Goal: Task Accomplishment & Management: Complete application form

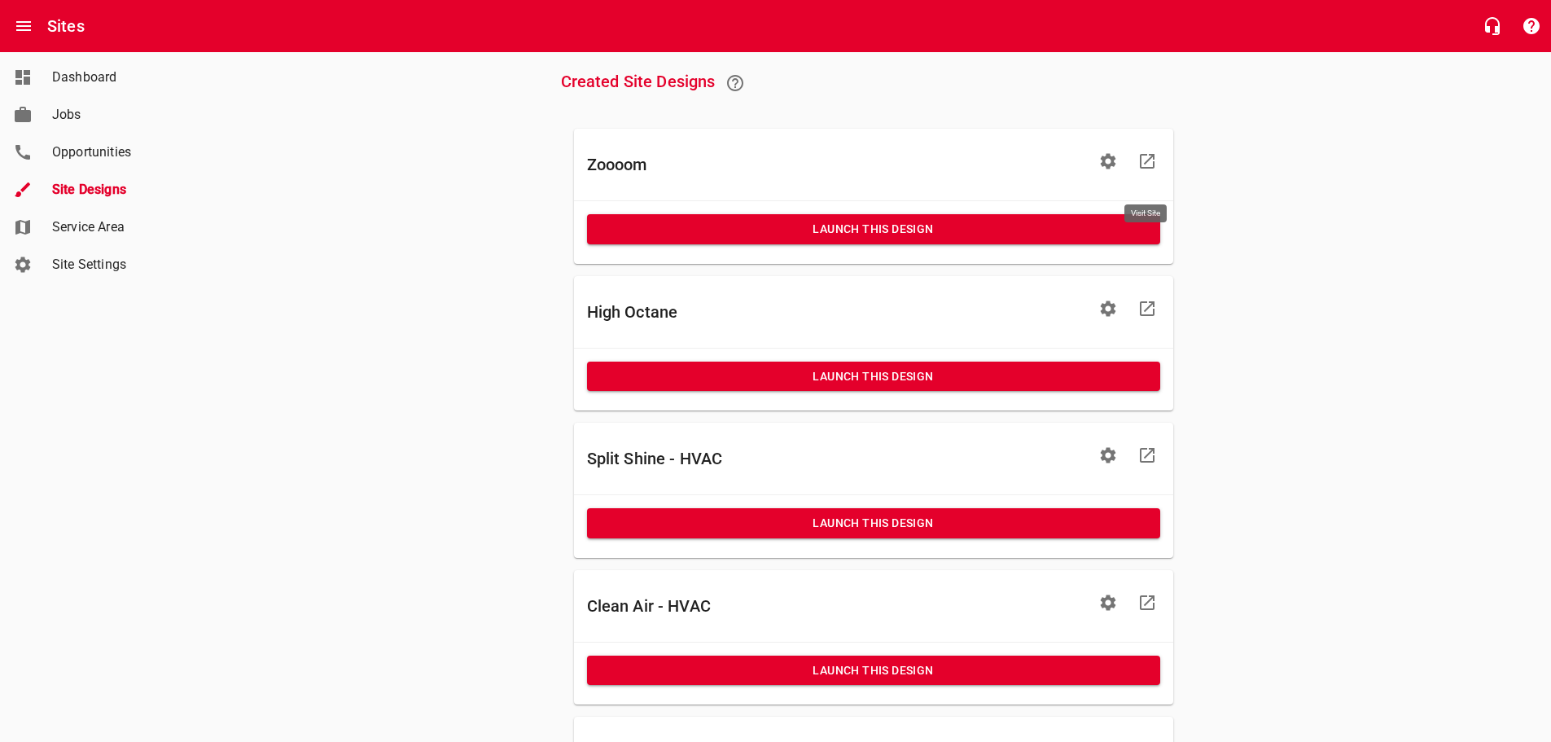
scroll to position [489, 0]
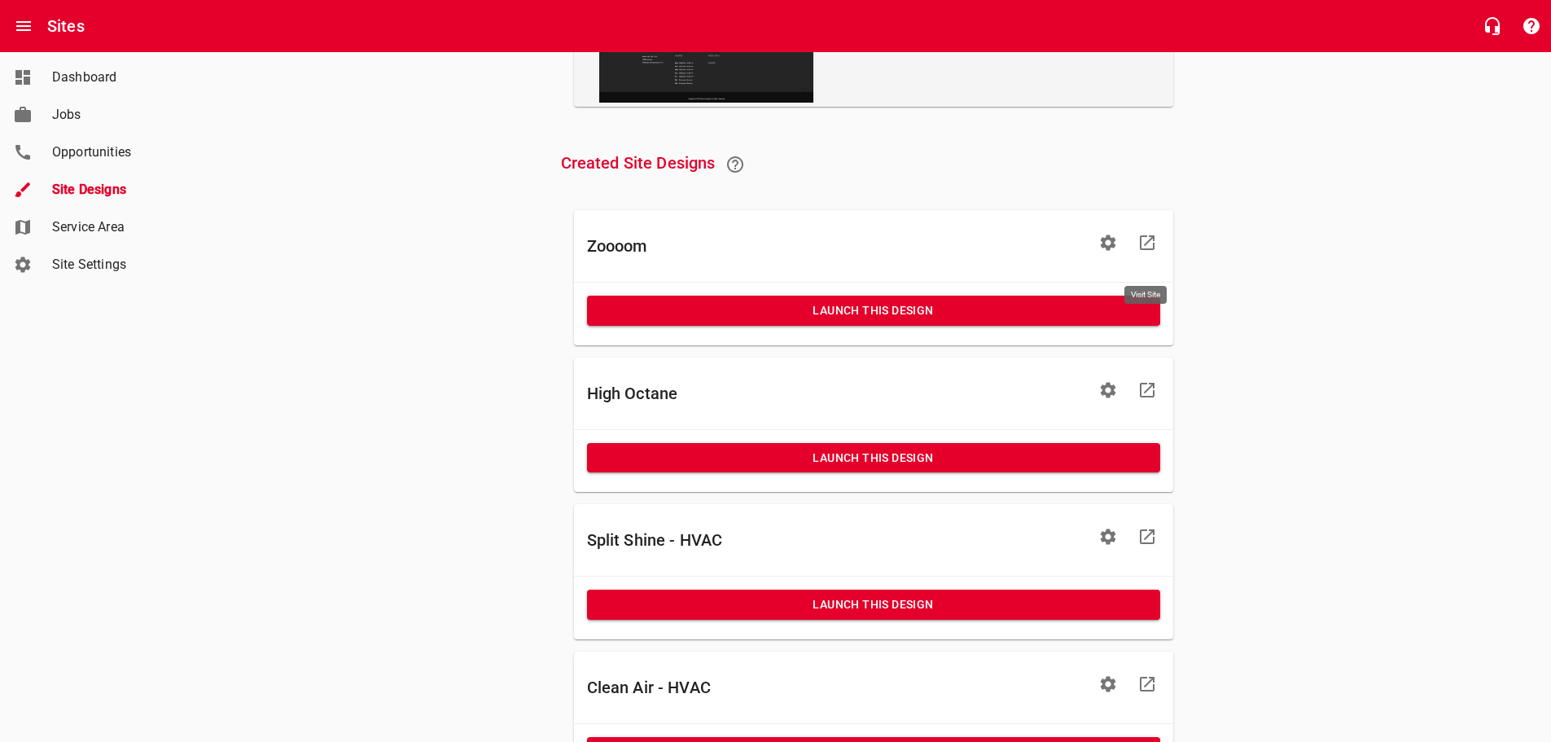
click at [1145, 399] on icon at bounding box center [1148, 390] width 20 height 20
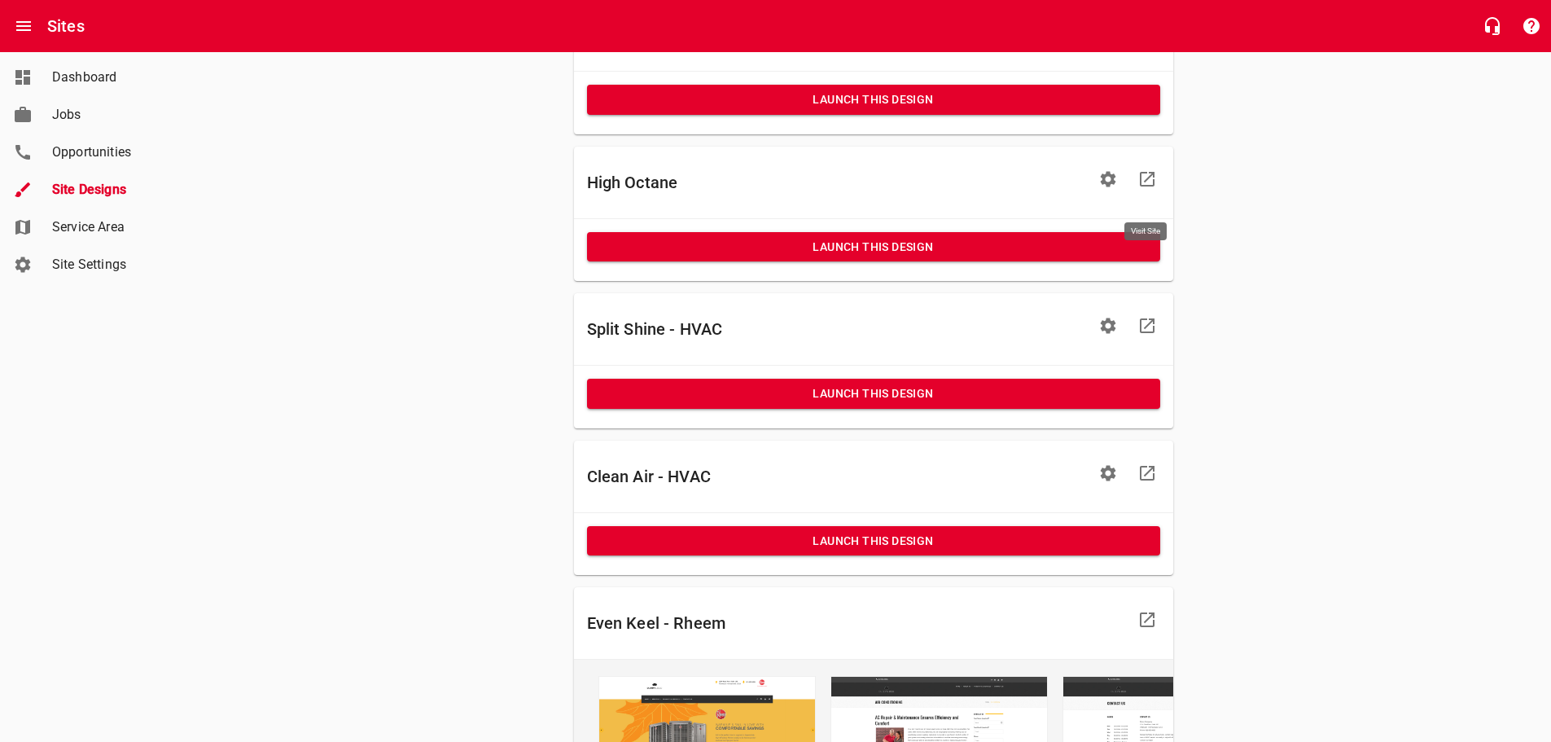
scroll to position [733, 0]
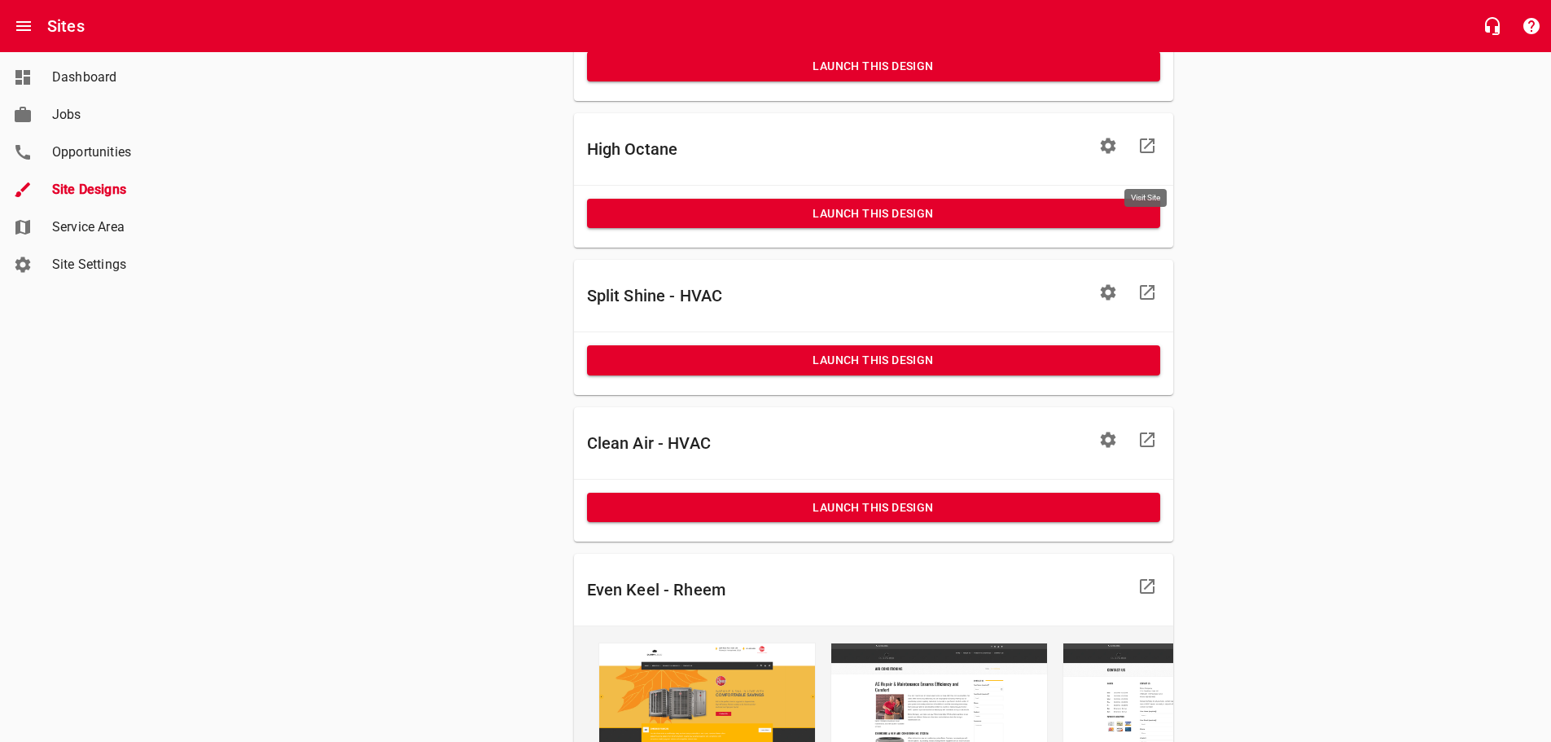
click at [1151, 302] on icon at bounding box center [1148, 293] width 20 height 20
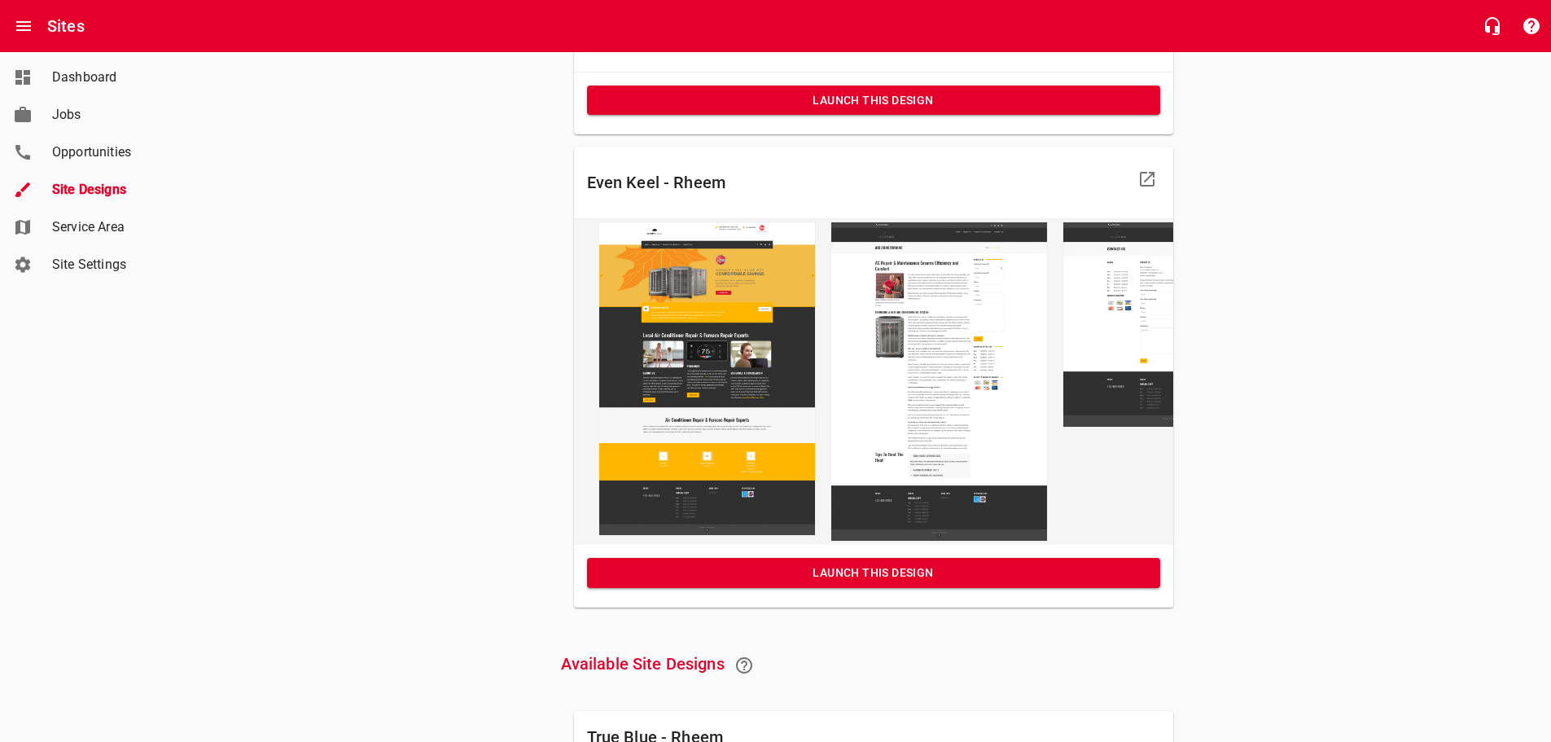
scroll to position [1059, 0]
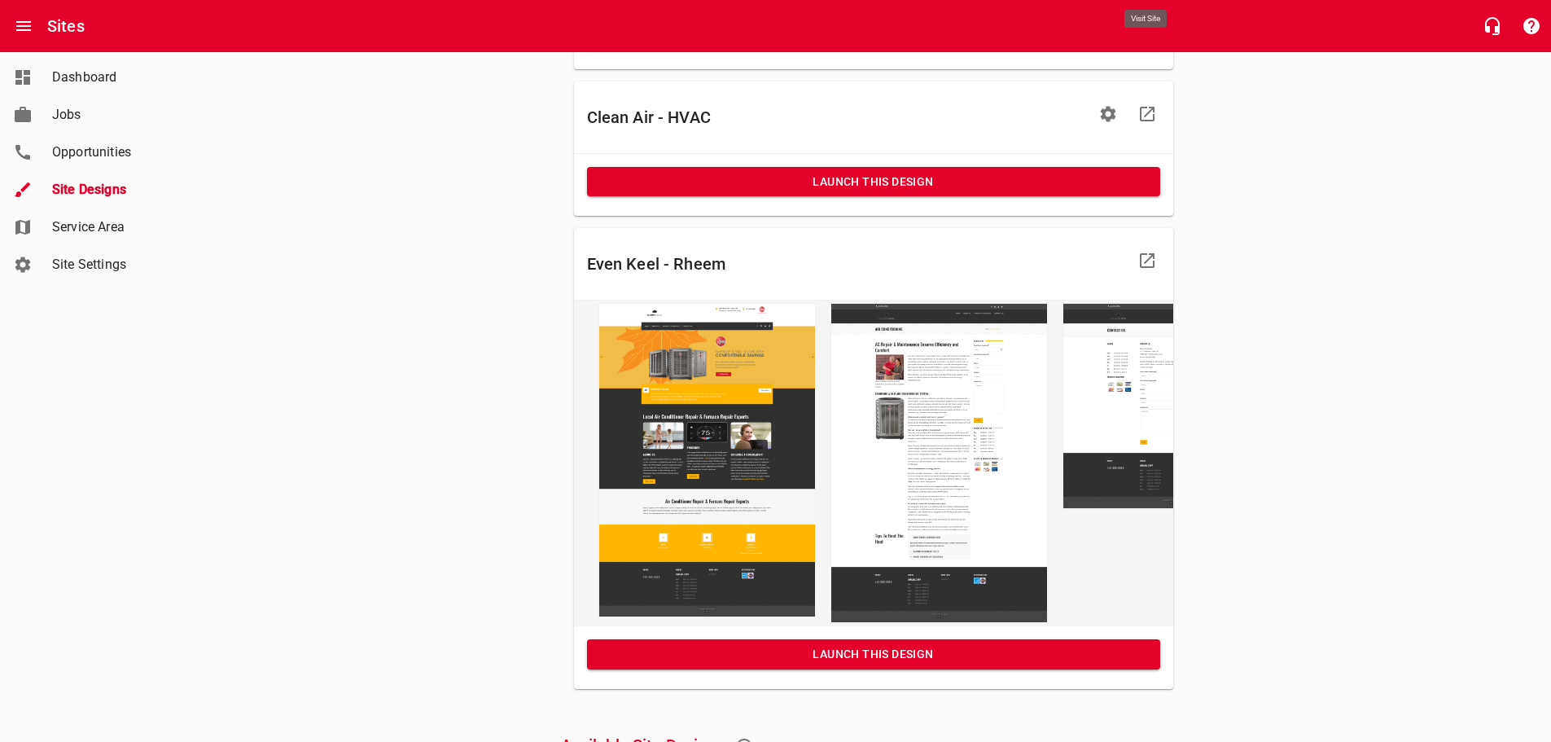
click at [1144, 269] on icon at bounding box center [1148, 261] width 20 height 20
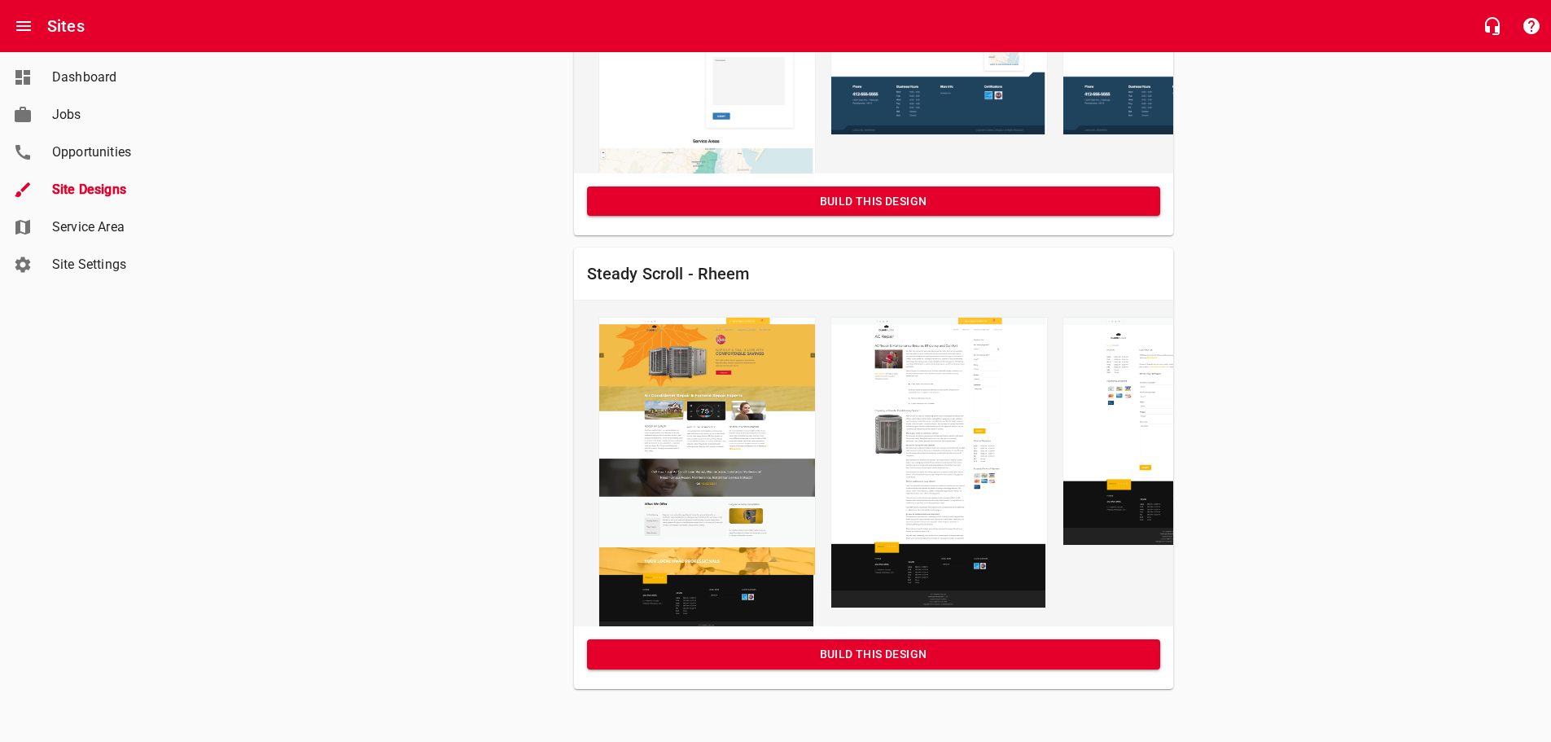
scroll to position [2137, 0]
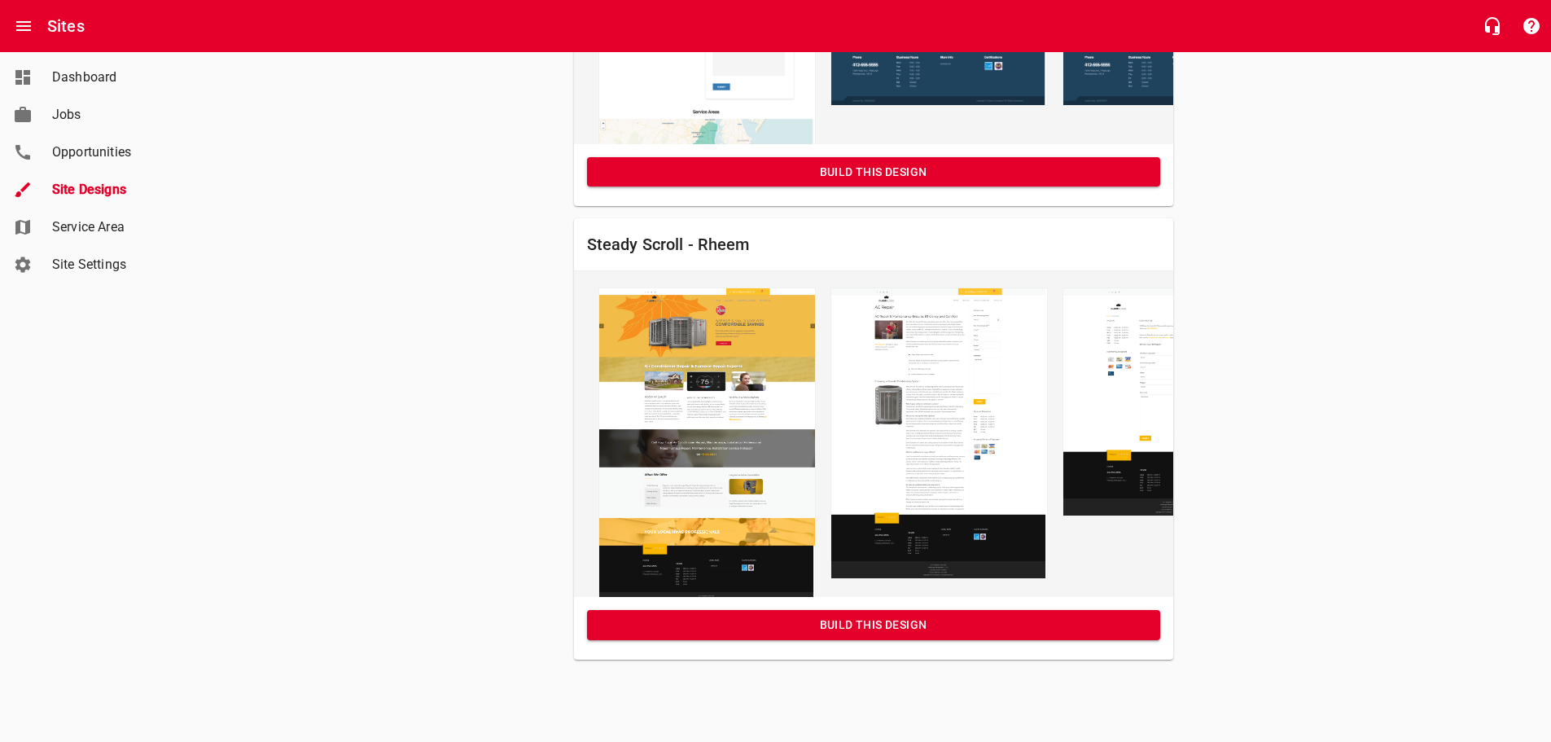
click at [947, 619] on span "Build this Design" at bounding box center [873, 625] width 547 height 20
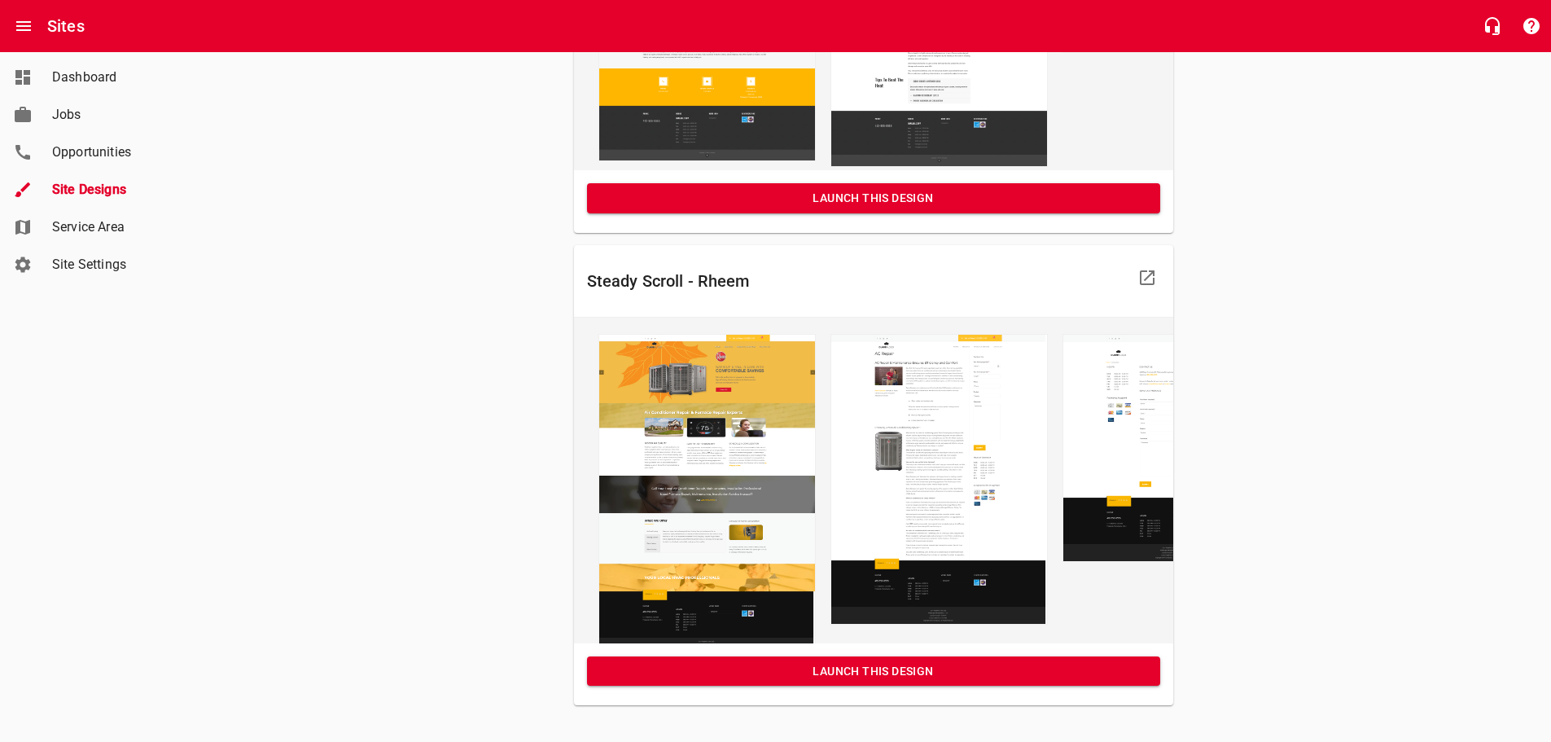
scroll to position [1486, 0]
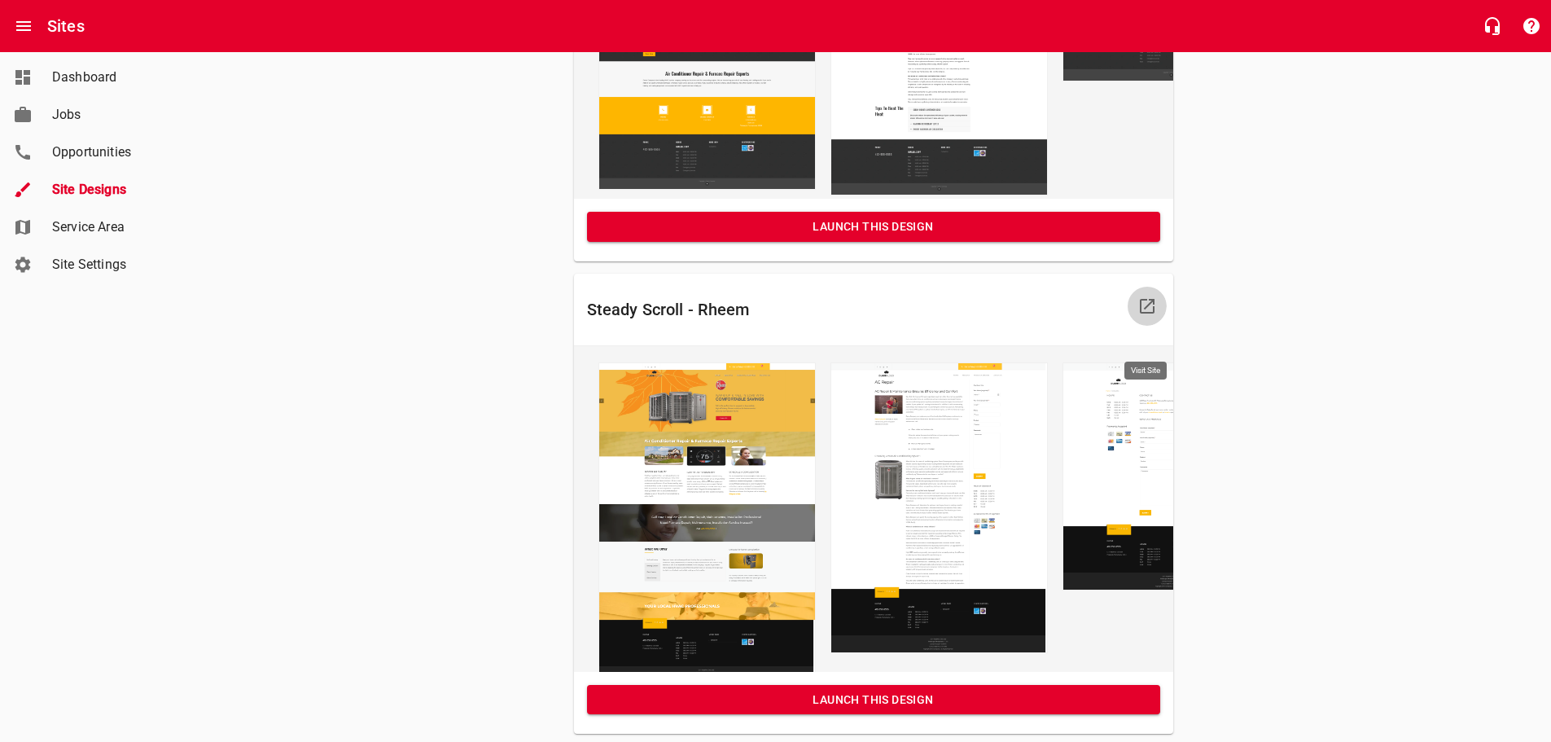
click at [1151, 313] on icon at bounding box center [1147, 306] width 15 height 15
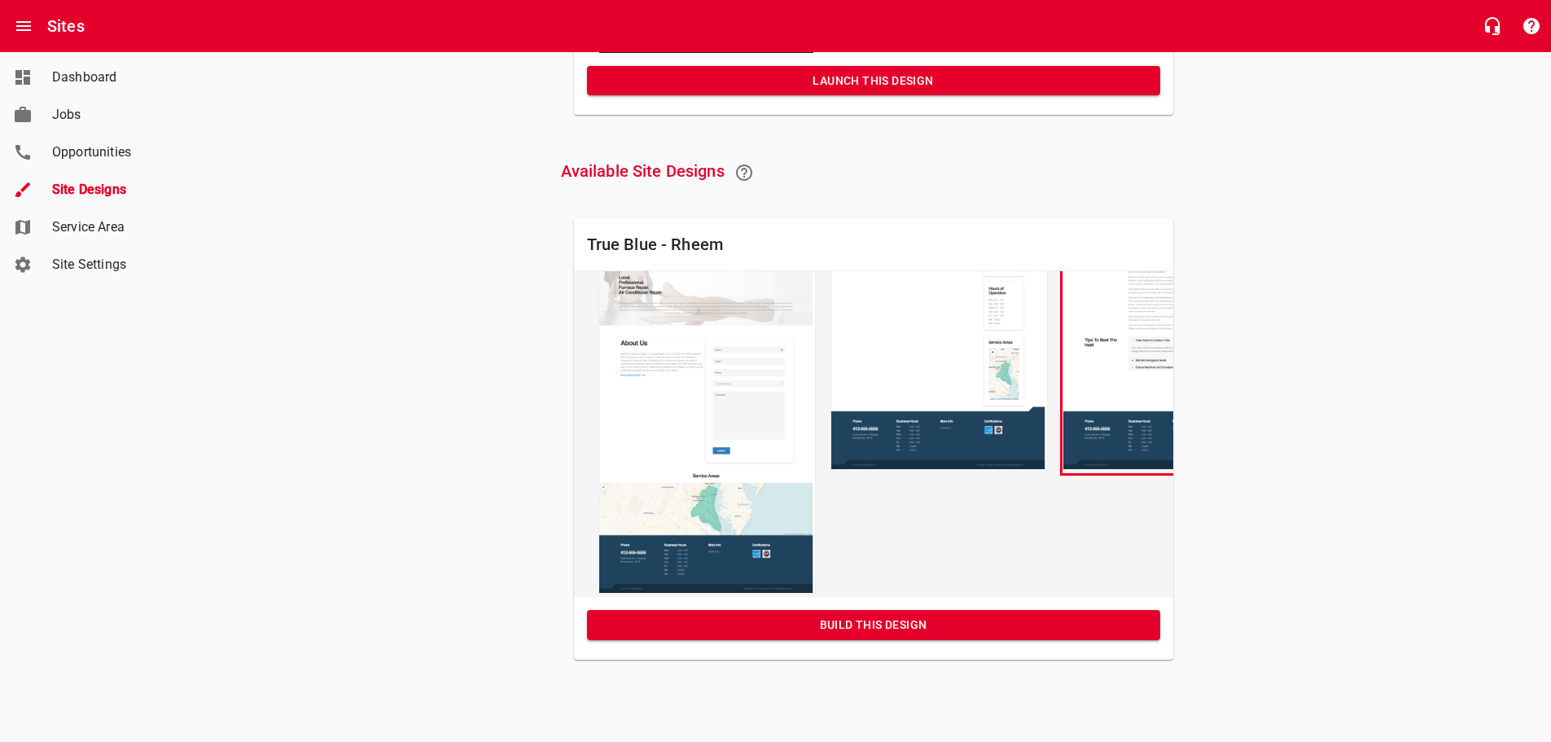
scroll to position [2076, 0]
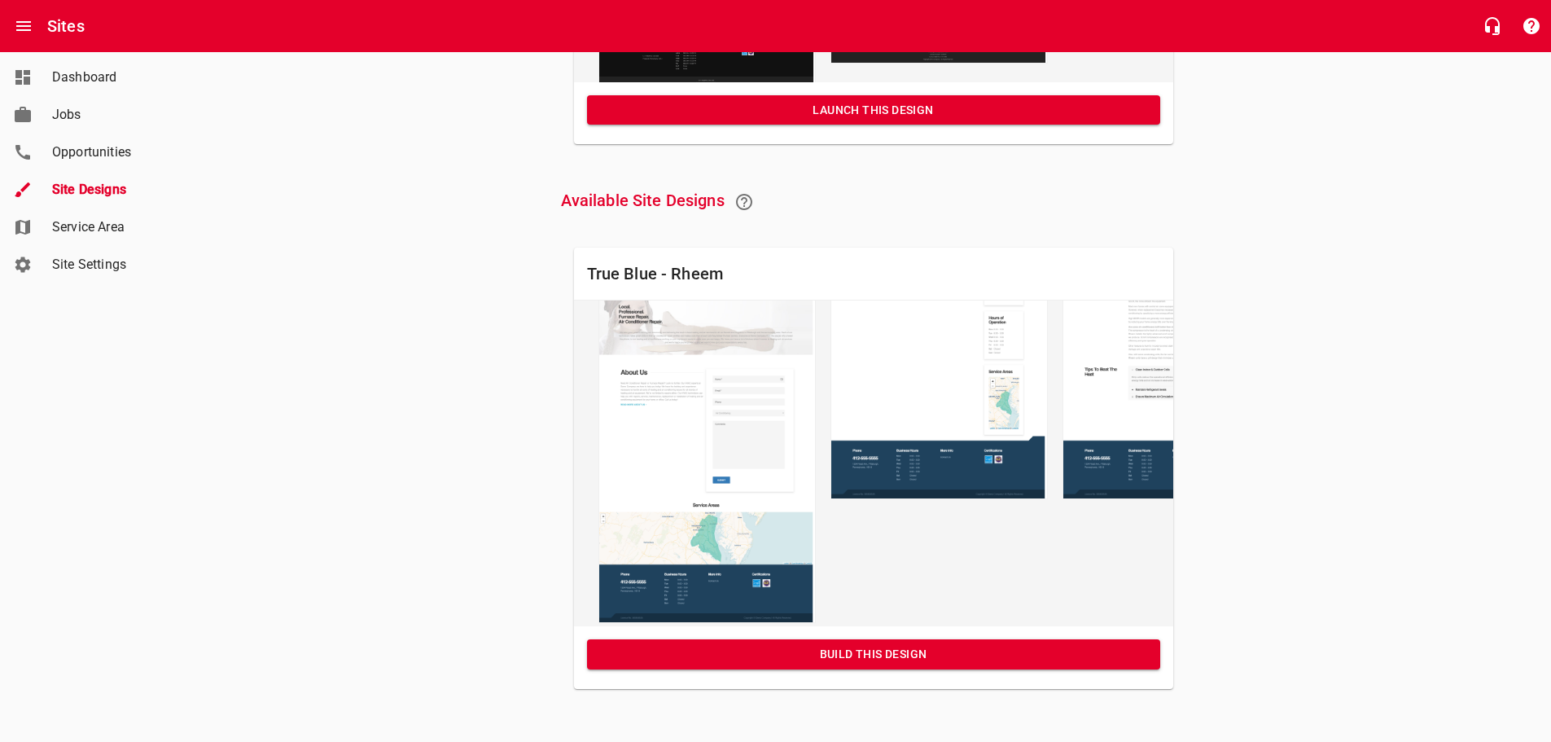
click at [788, 664] on span "Build this Design" at bounding box center [873, 654] width 547 height 20
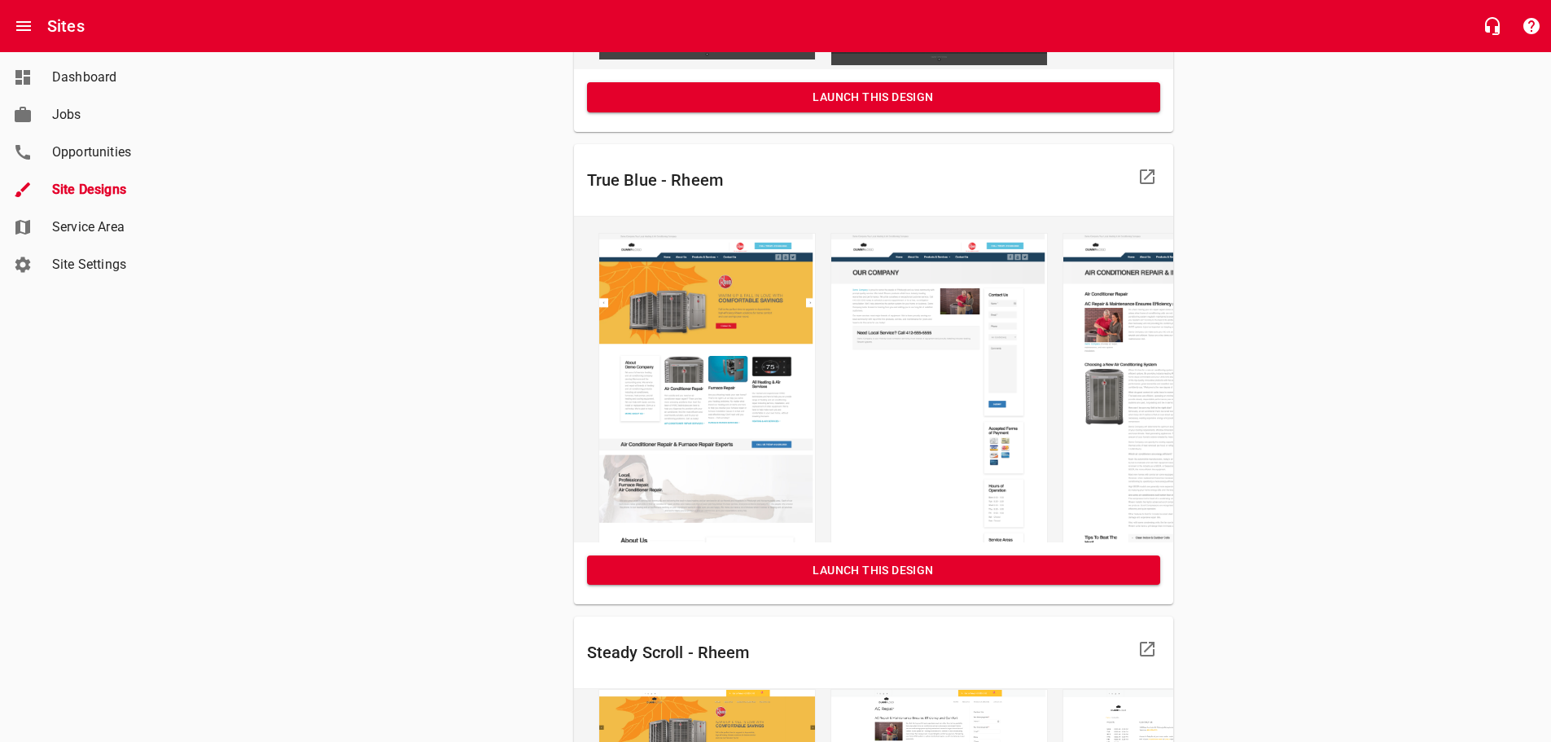
scroll to position [1515, 0]
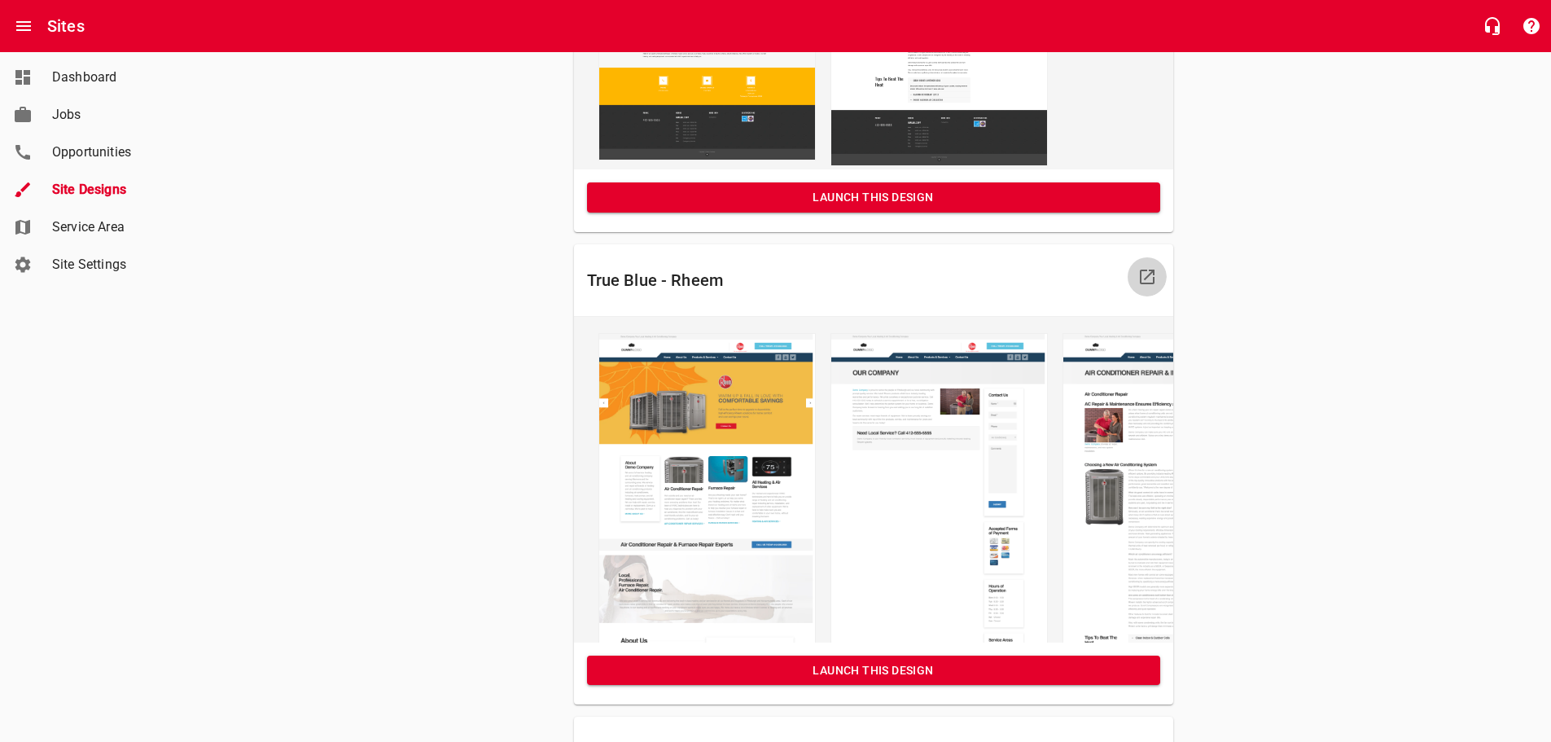
click at [1148, 296] on link at bounding box center [1147, 276] width 39 height 39
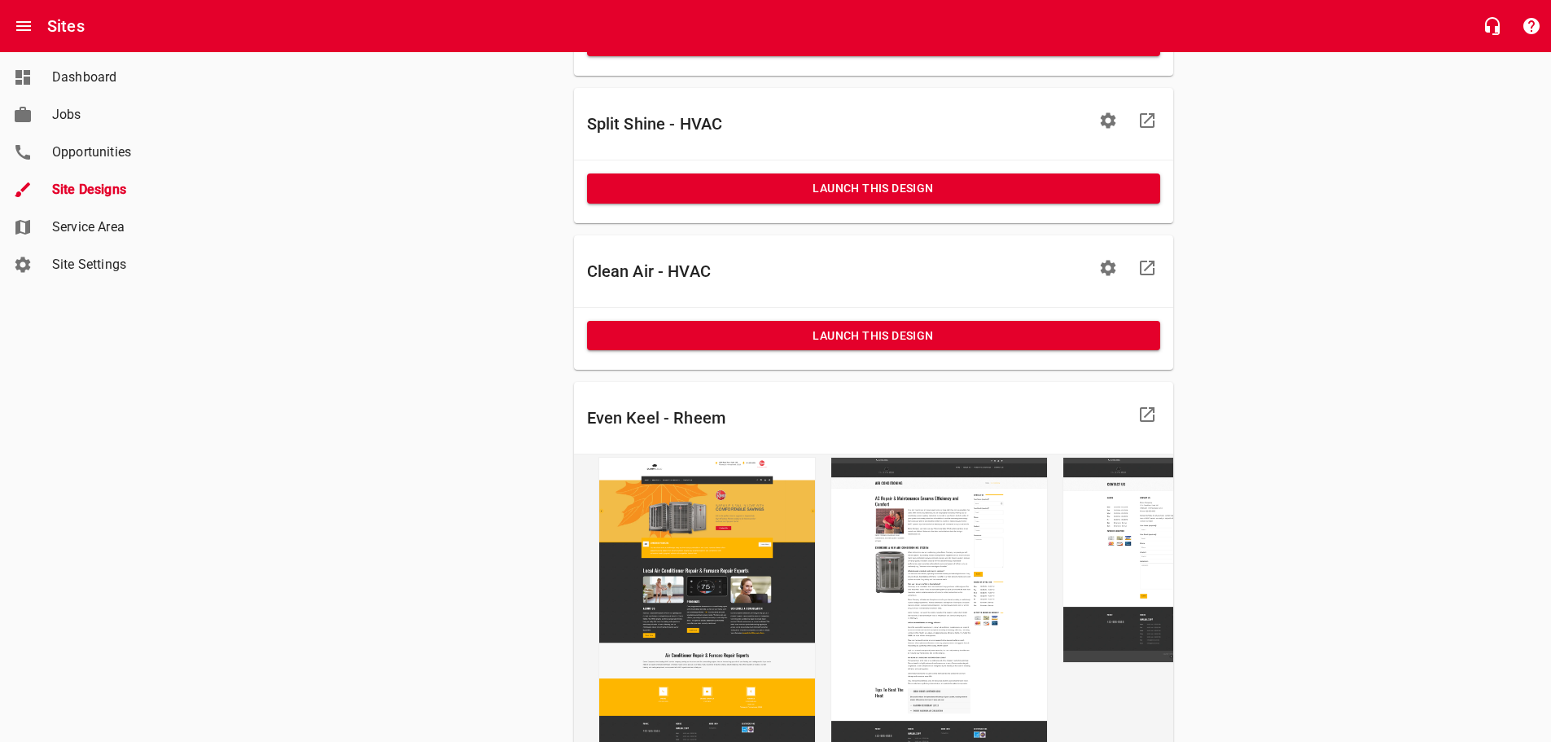
scroll to position [864, 0]
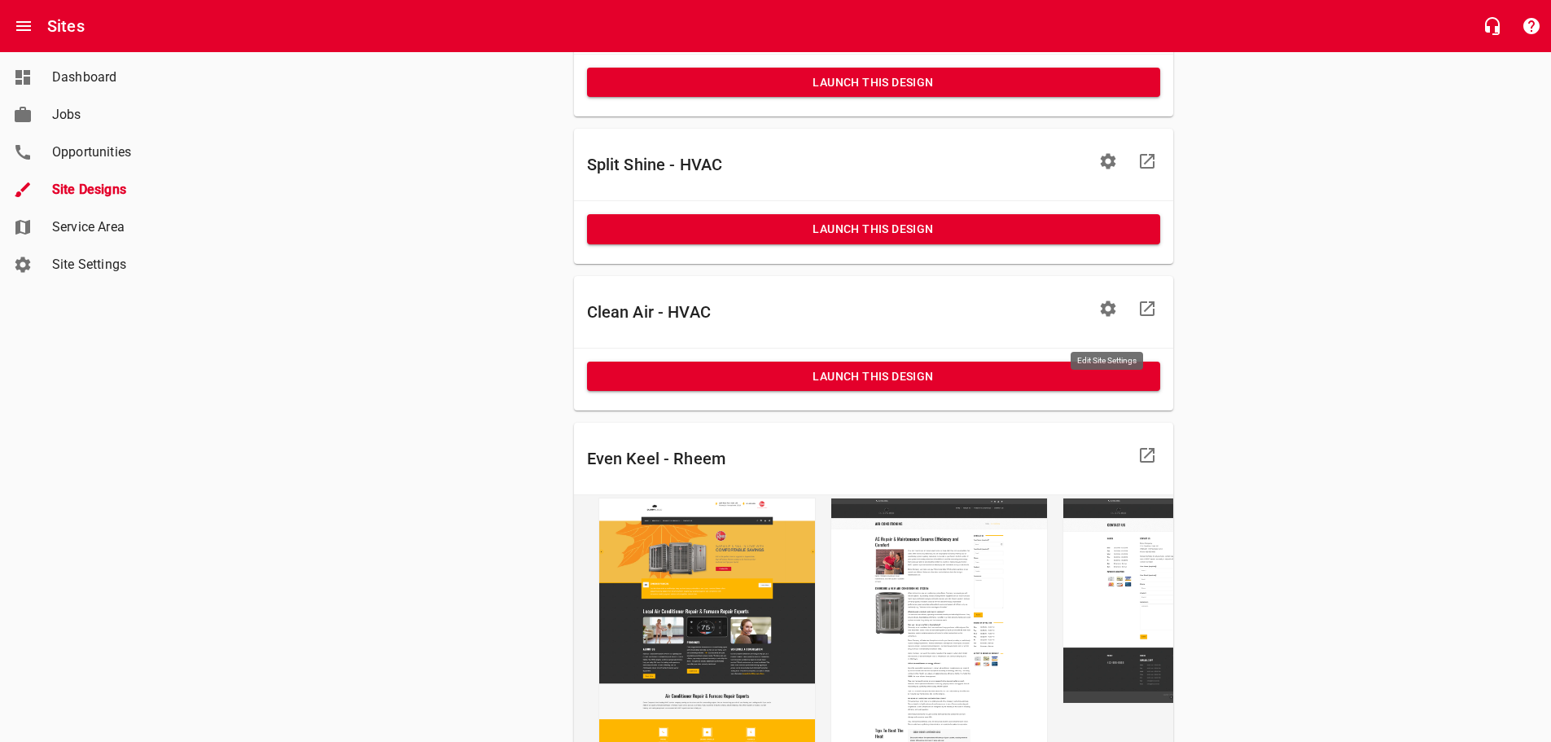
click at [1103, 316] on icon "button" at bounding box center [1107, 307] width 15 height 15
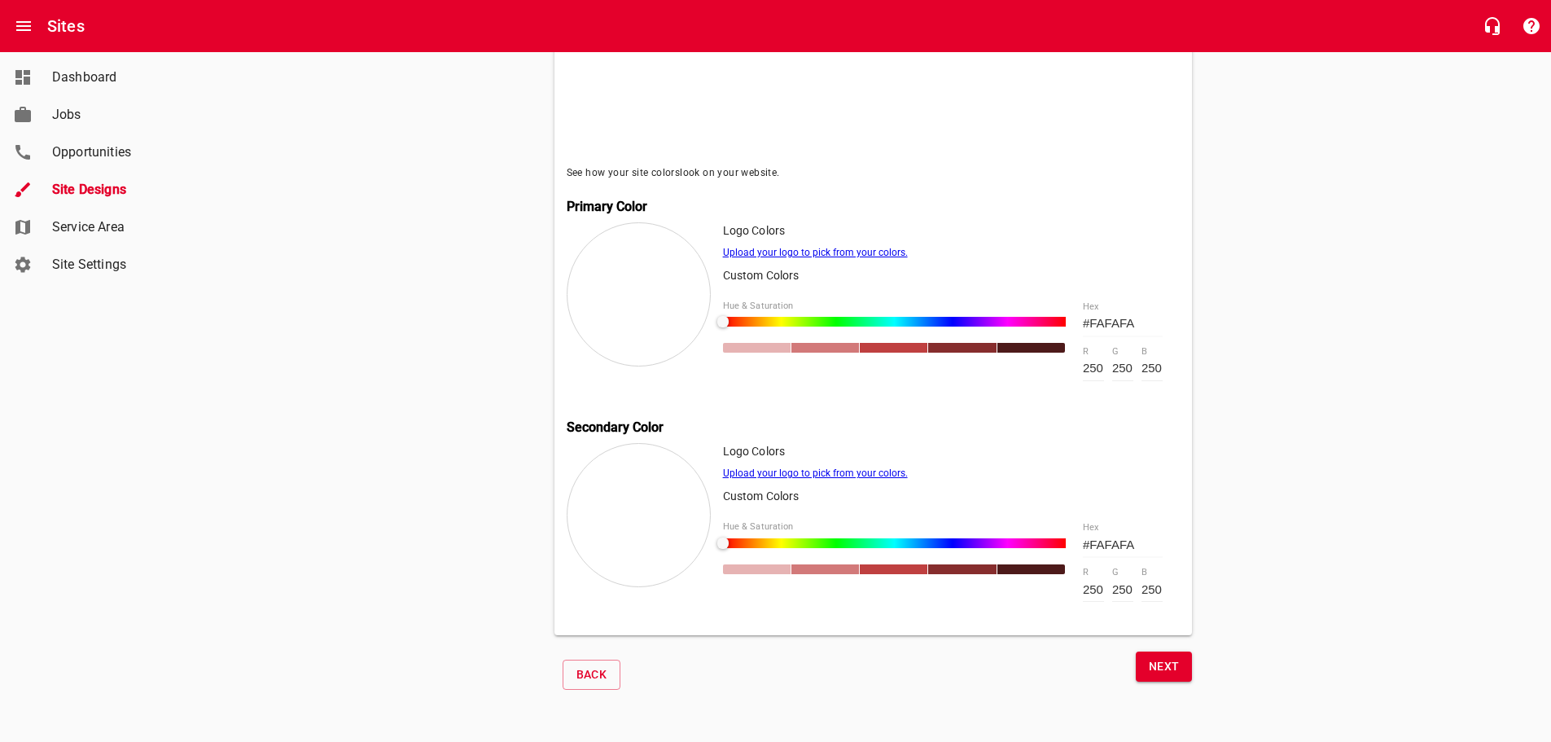
scroll to position [569, 0]
click at [887, 343] on div at bounding box center [894, 348] width 68 height 10
type input "#BF4040"
type input "191"
type input "64"
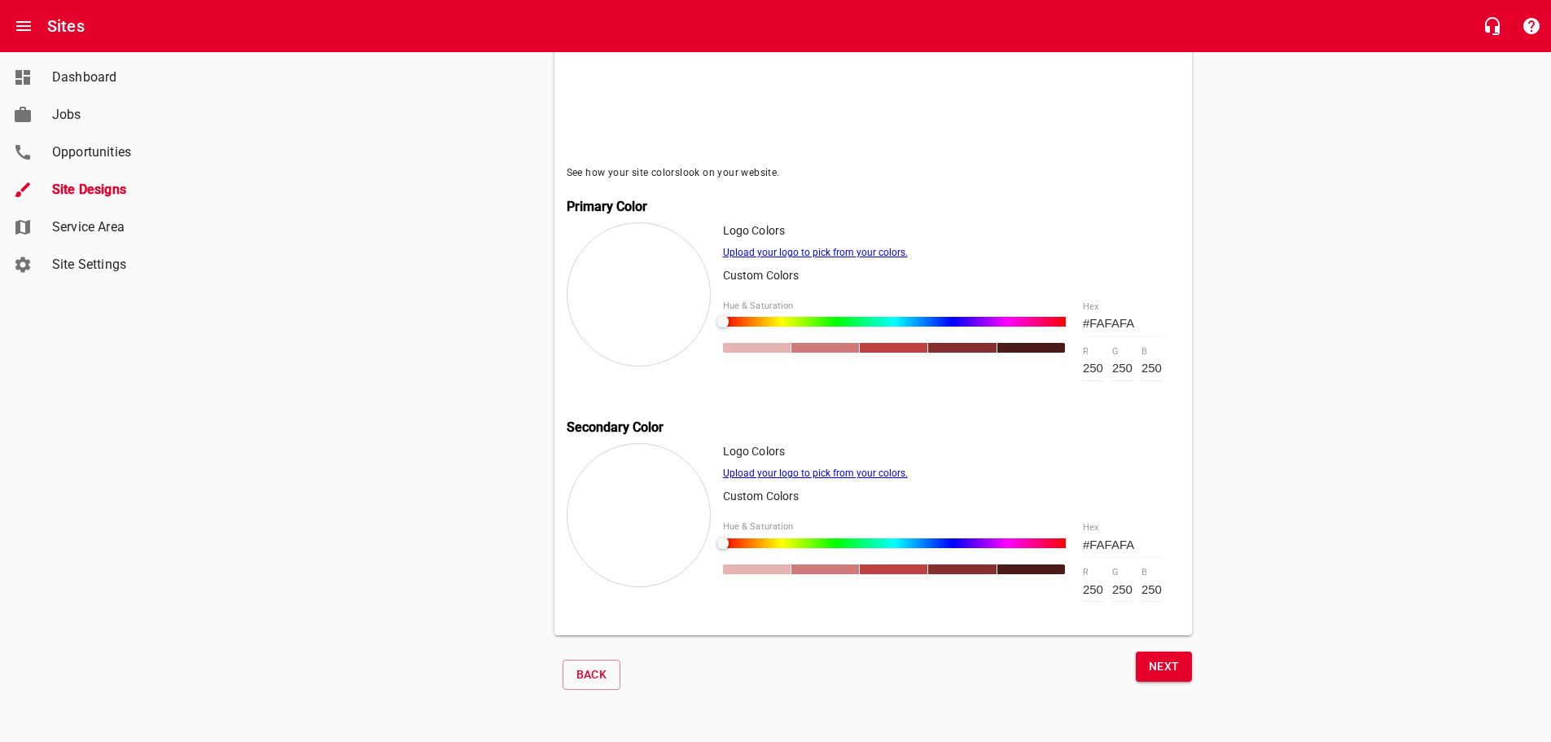
type input "64"
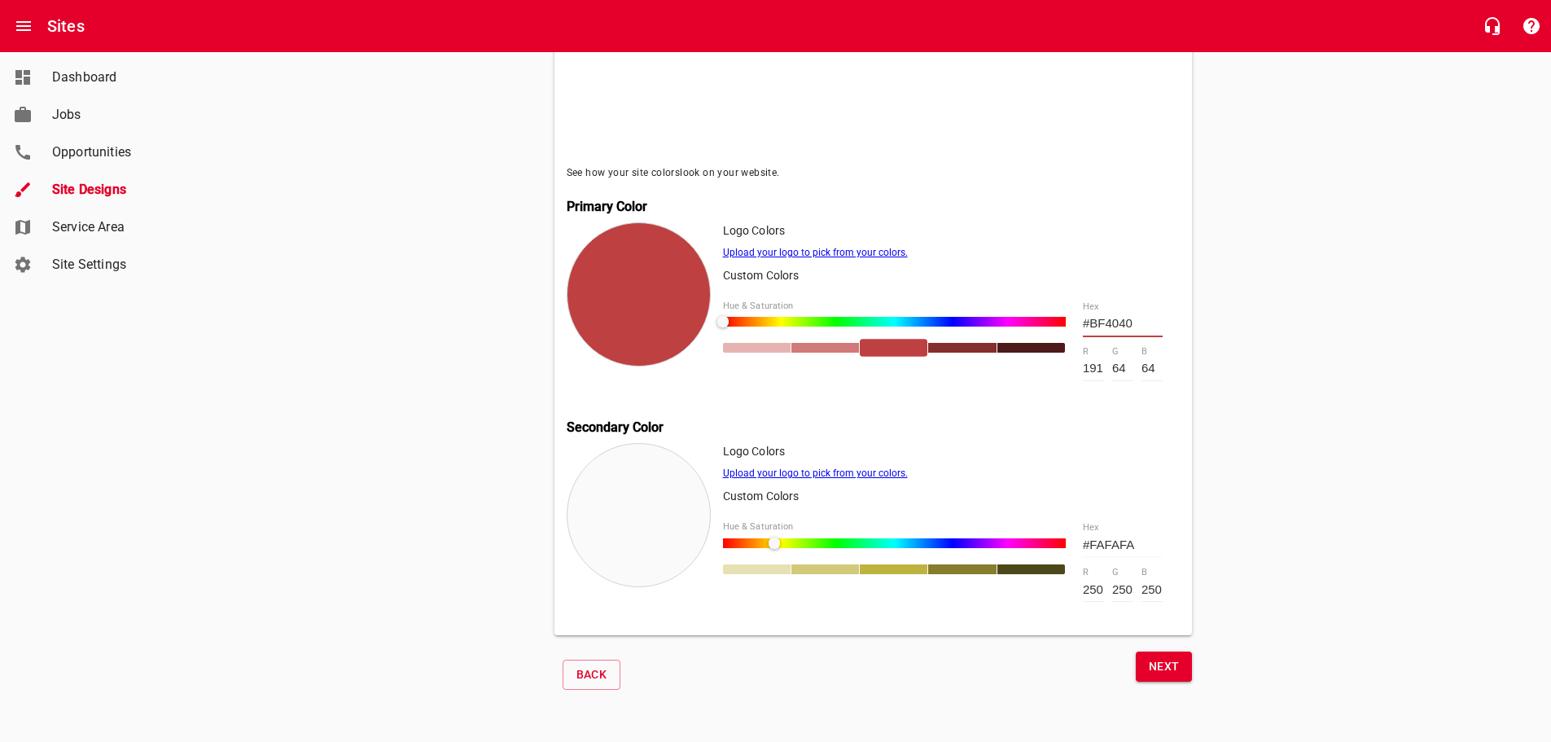
drag, startPoint x: 844, startPoint y: 541, endPoint x: 773, endPoint y: 551, distance: 72.4
click at [773, 551] on div at bounding box center [894, 556] width 343 height 36
click at [1033, 565] on div at bounding box center [1031, 569] width 68 height 10
type input "#4D4619"
type input "77"
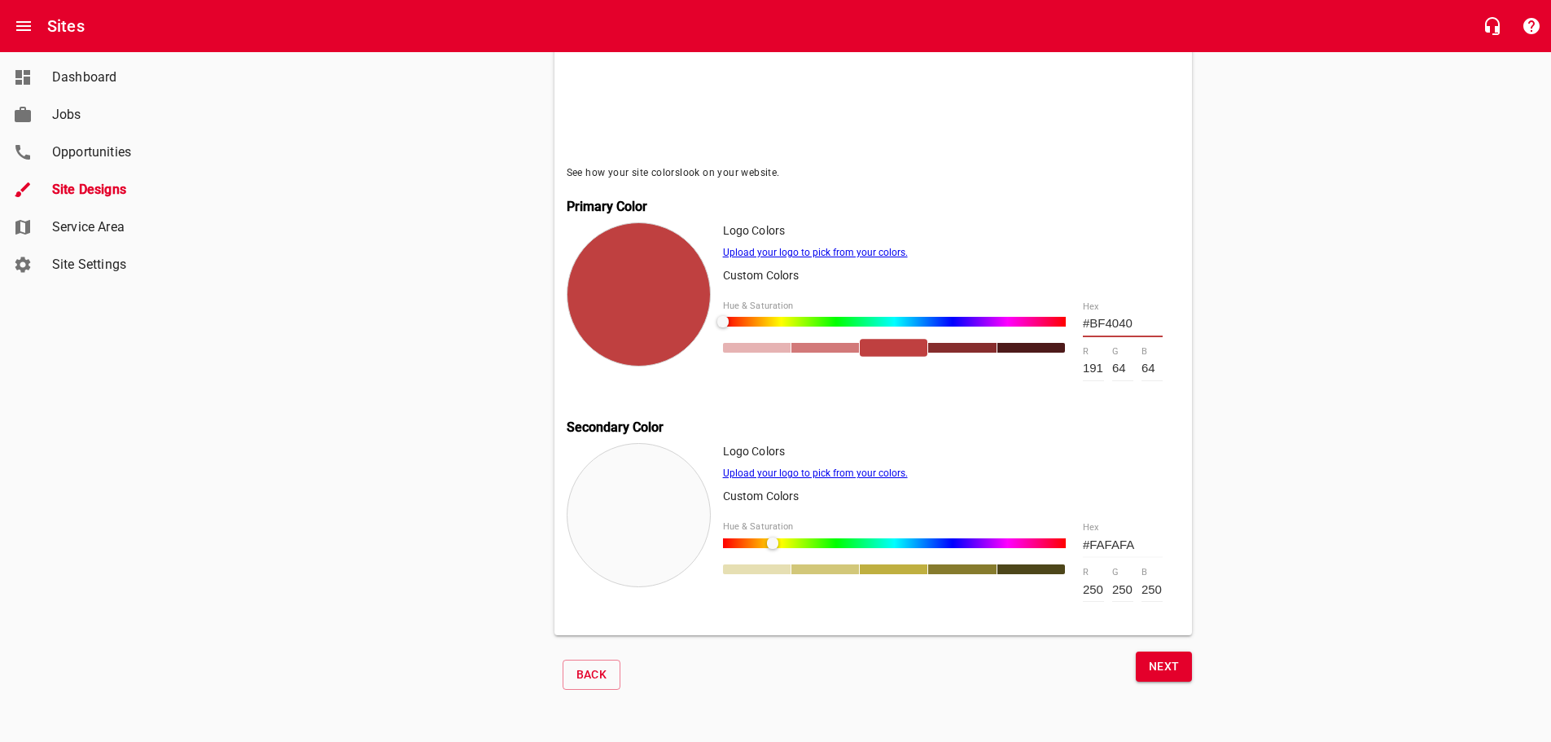
type input "70"
type input "25"
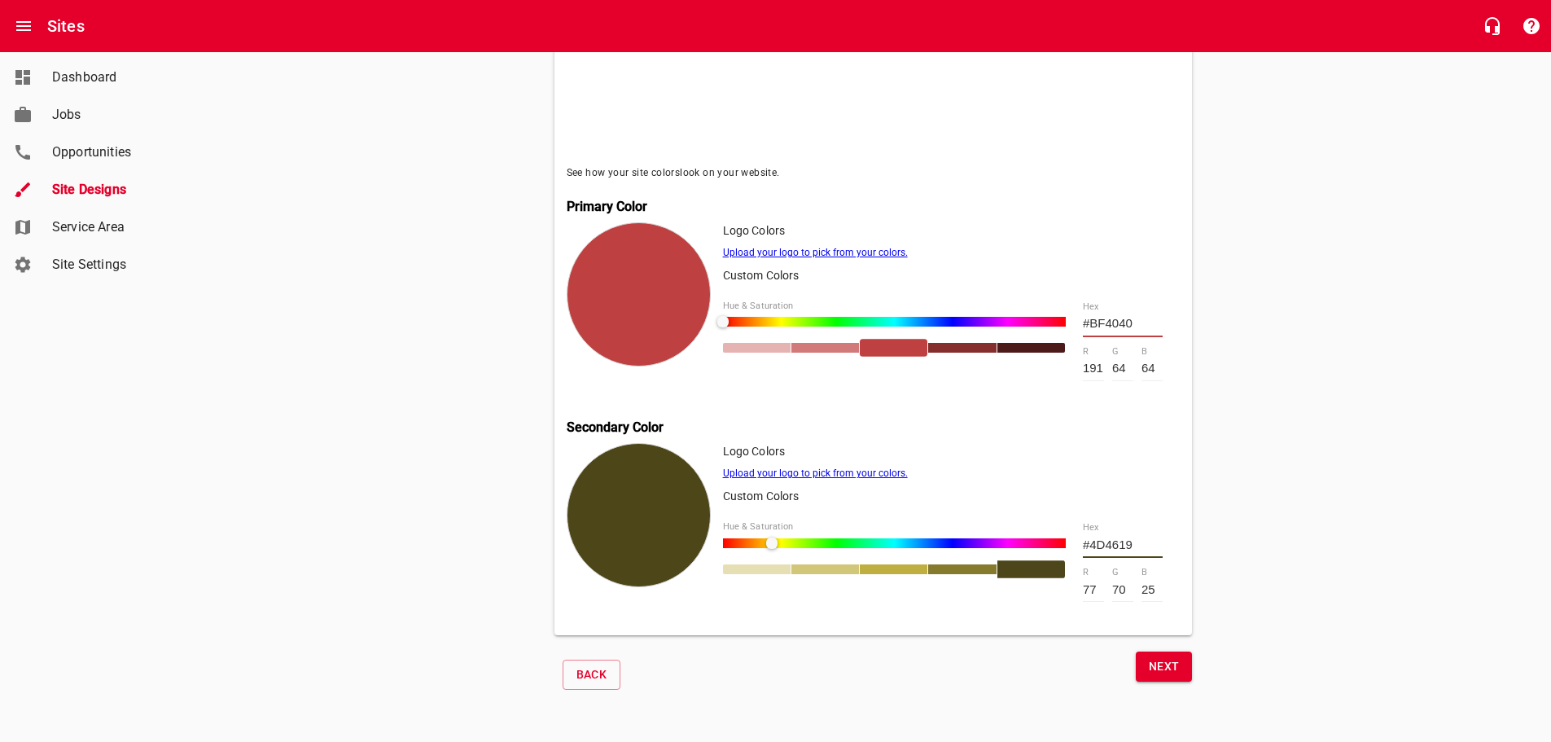
type input "#4D4919"
type input "73"
type input "#4D4B19"
type input "75"
type input "#4D4C19"
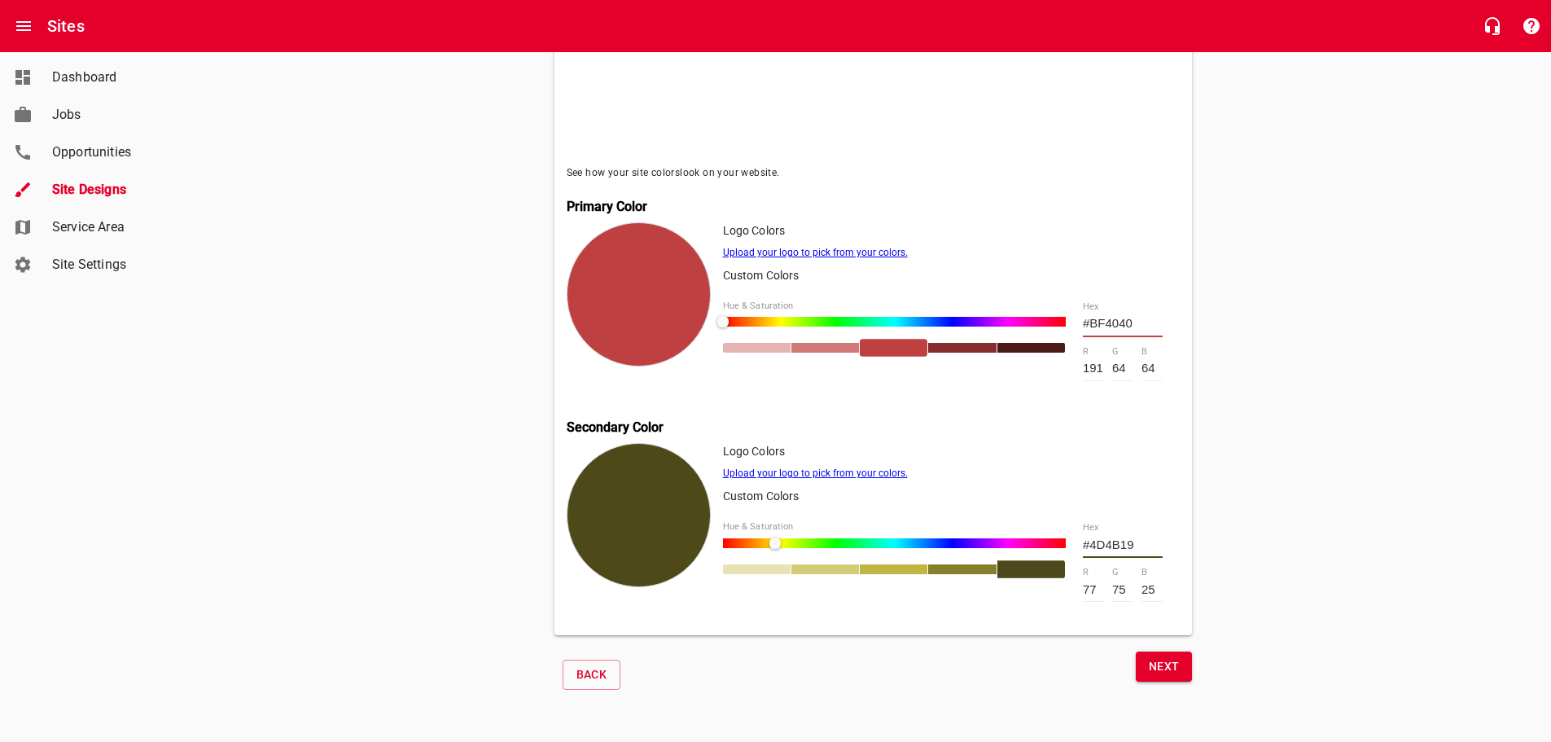
type input "76"
type input "#4D4D19"
type input "77"
type input "#4B4D19"
type input "75"
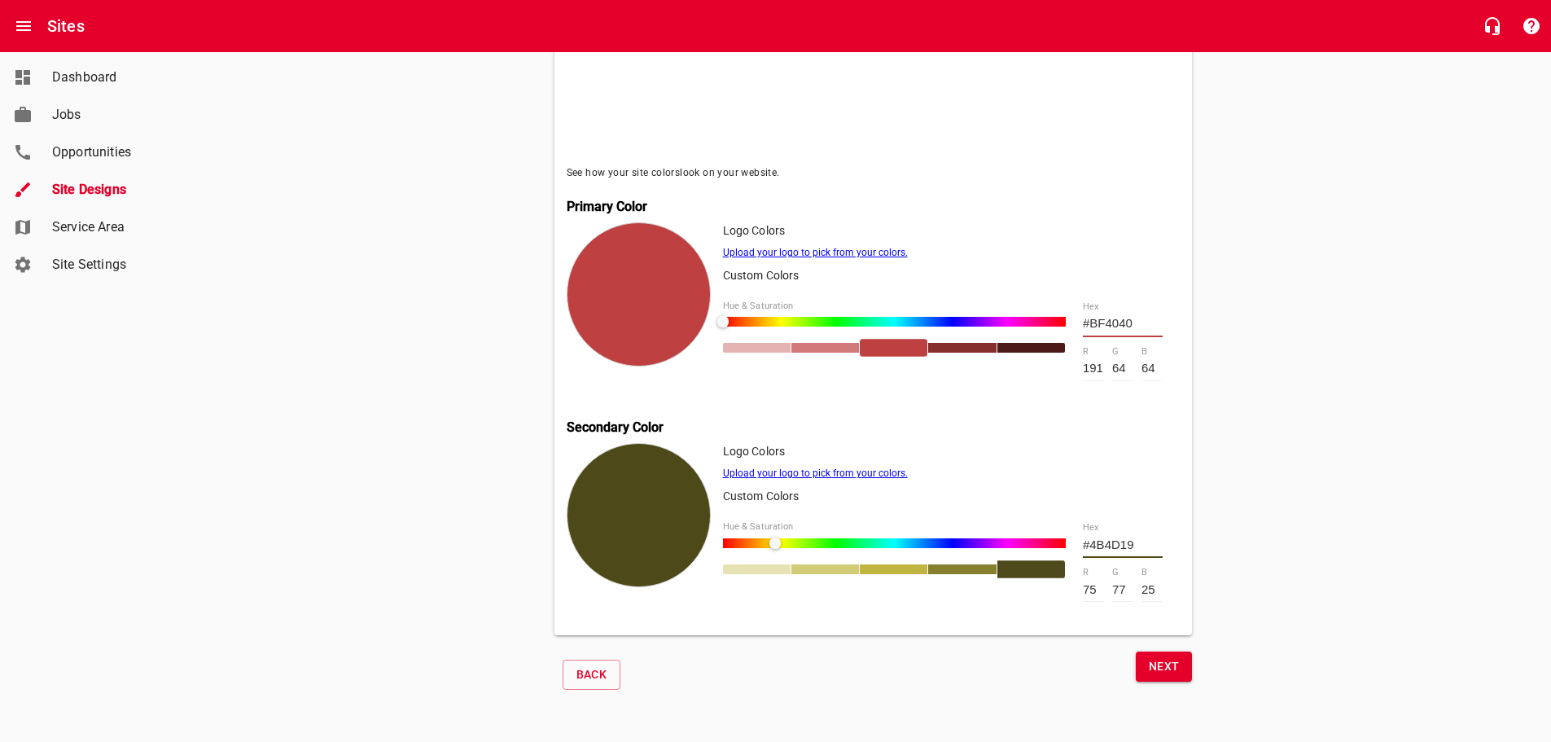
type input "#4A4D19"
type input "74"
type input "#484D19"
type input "72"
type input "#474D19"
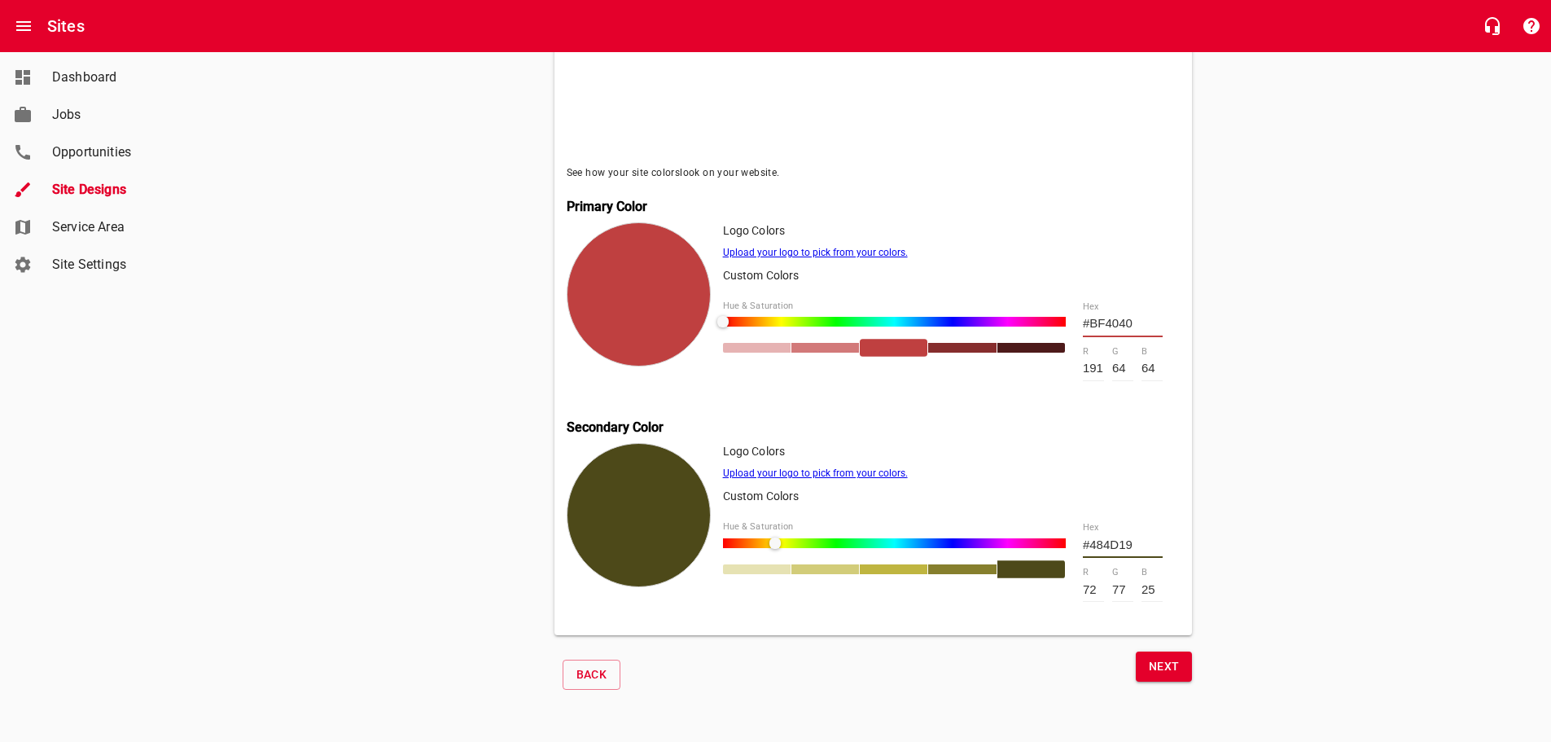
type input "71"
type input "#454D19"
type input "69"
type input "#434D19"
type input "67"
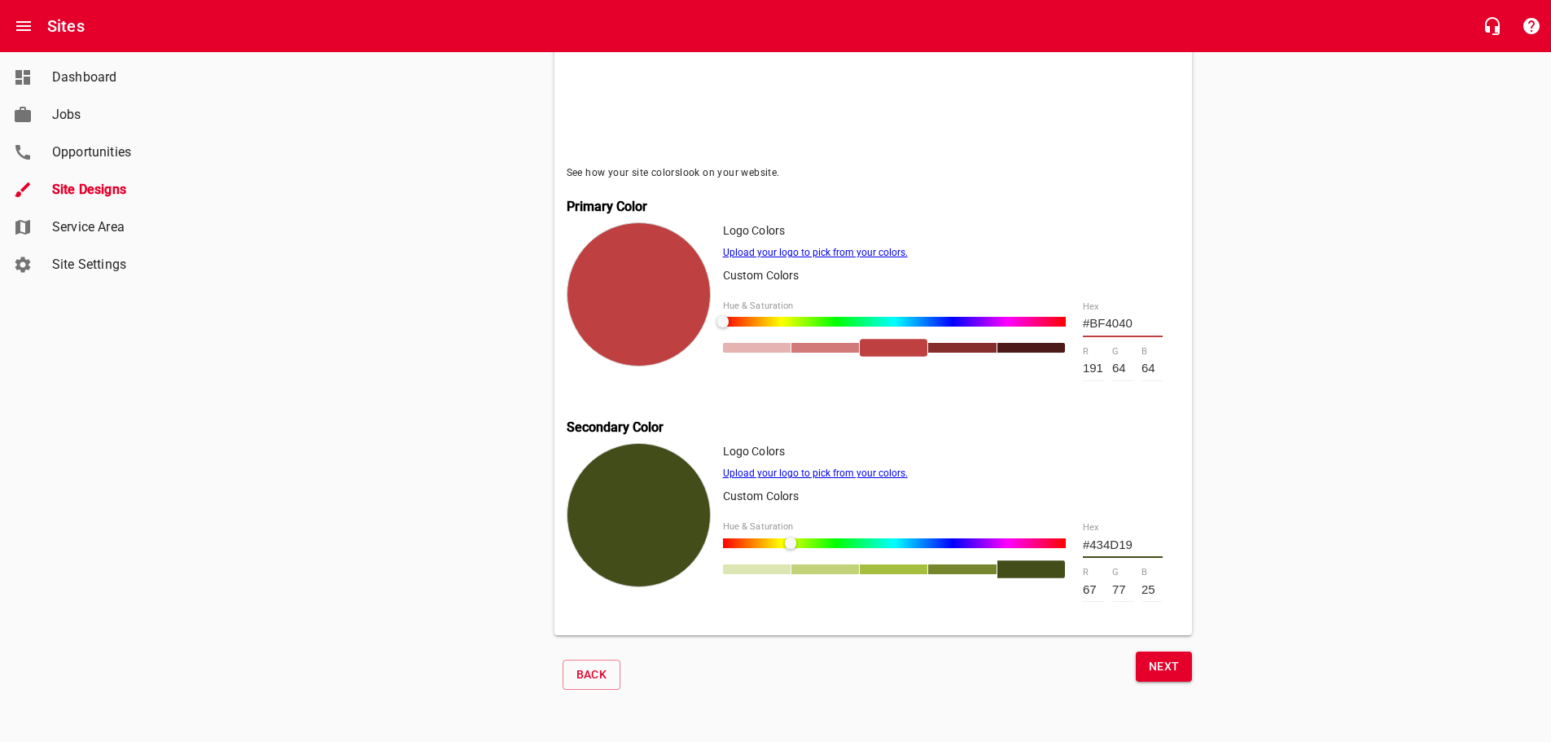
type input "#424D19"
type input "66"
type input "#414D19"
type input "65"
type input "#3F4D19"
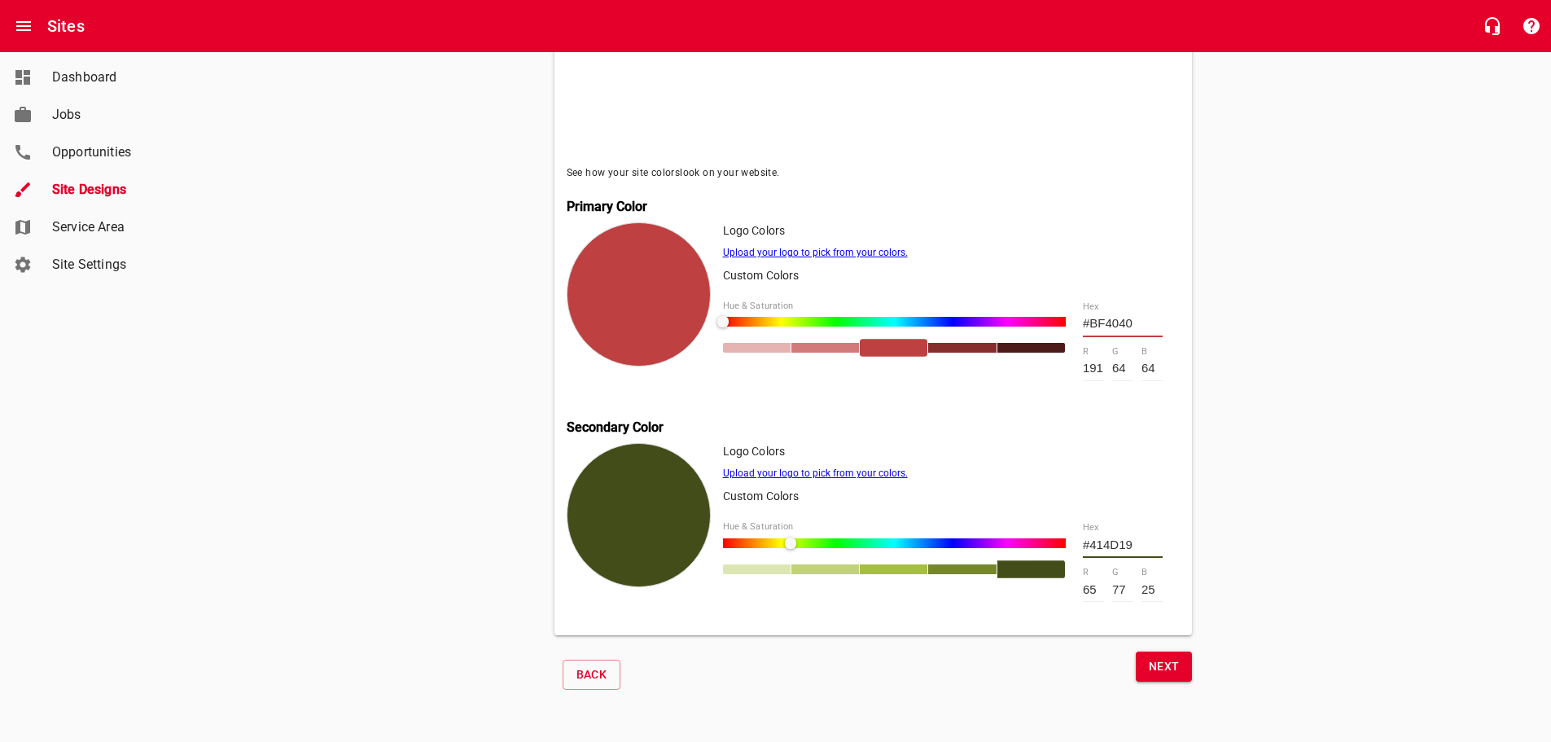
type input "63"
type input "#3C4D19"
type input "60"
type input "#3A4D19"
type input "58"
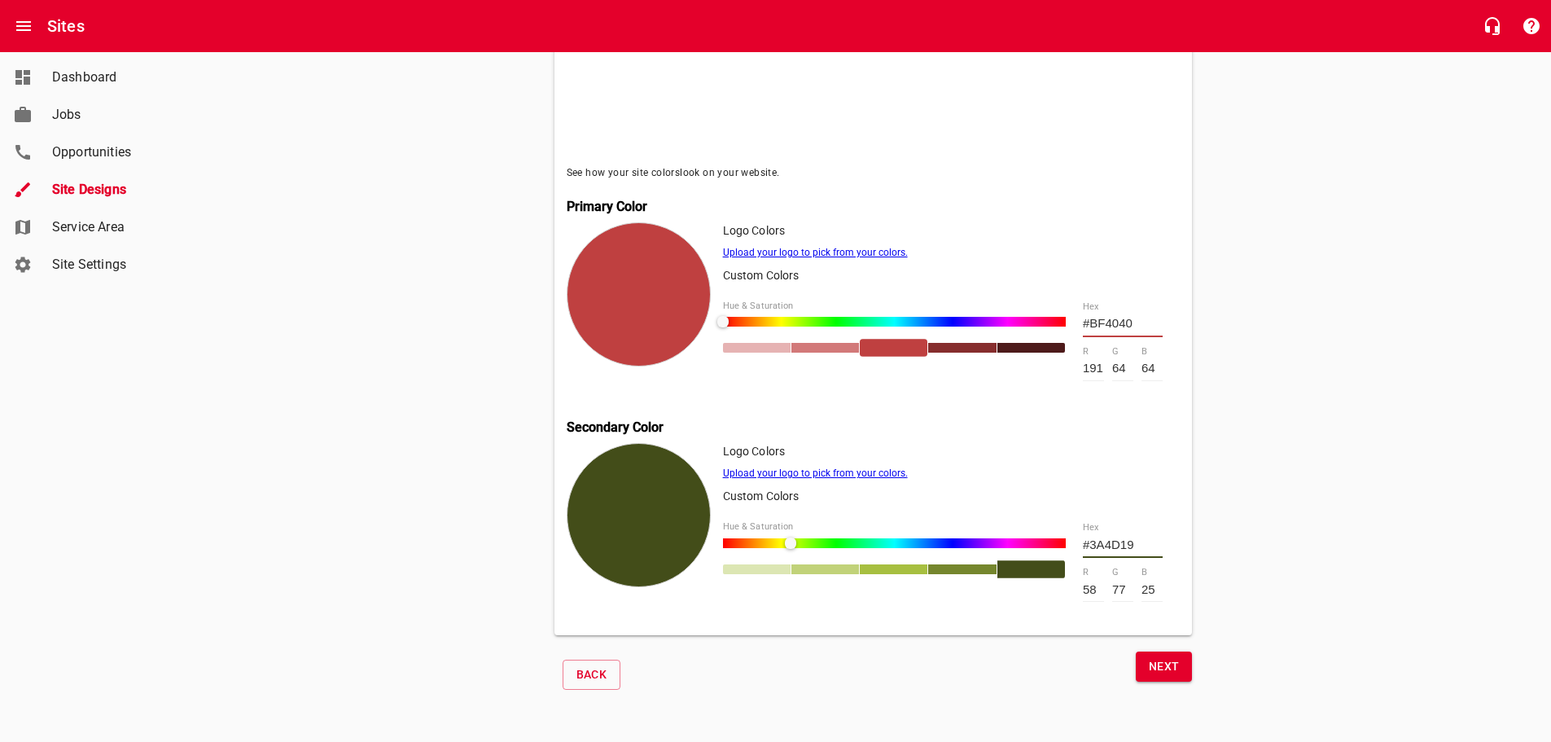
type input "#394D19"
type input "57"
type input "#384D19"
type input "56"
type input "#374D19"
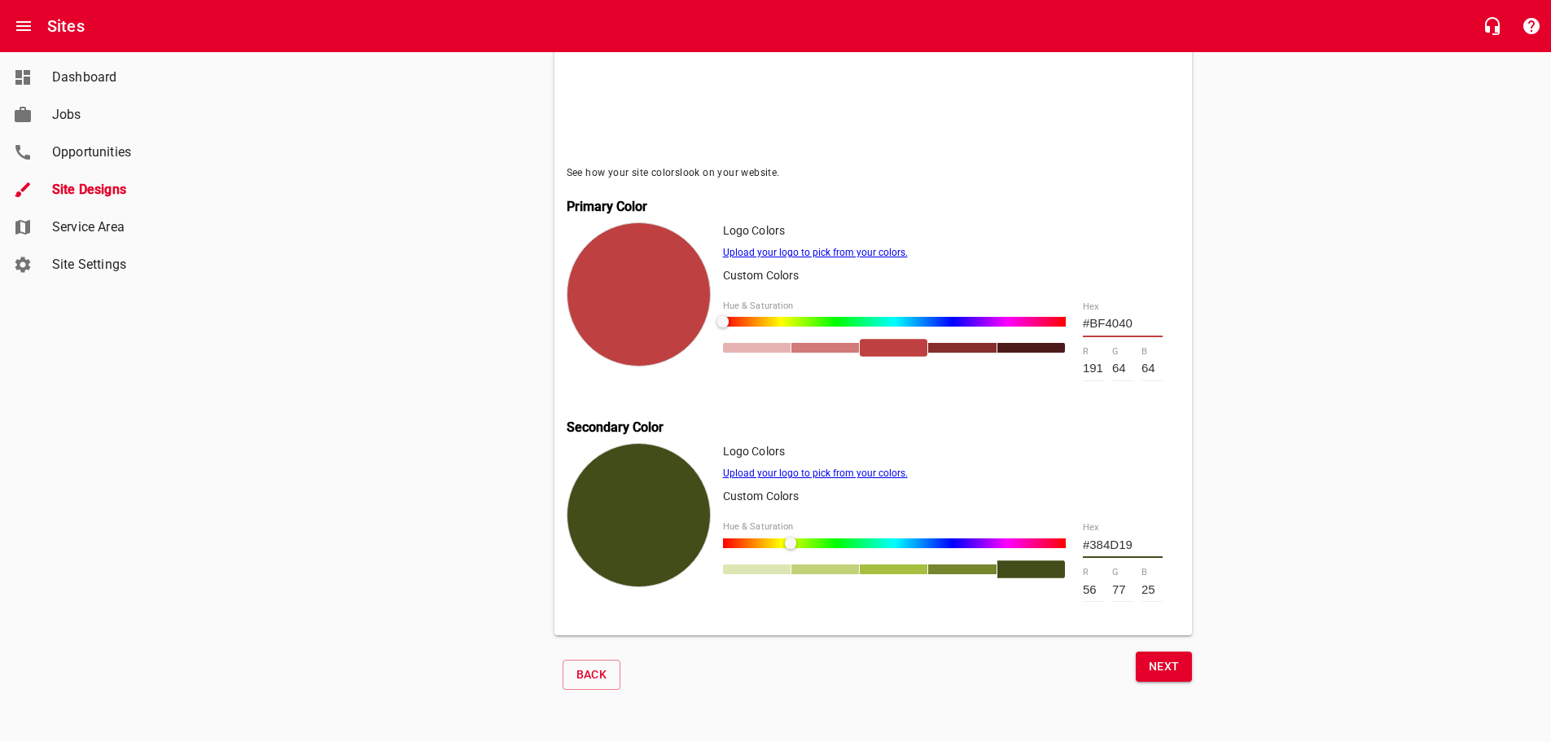
type input "55"
type input "#354D19"
type input "53"
type input "#344D19"
type input "52"
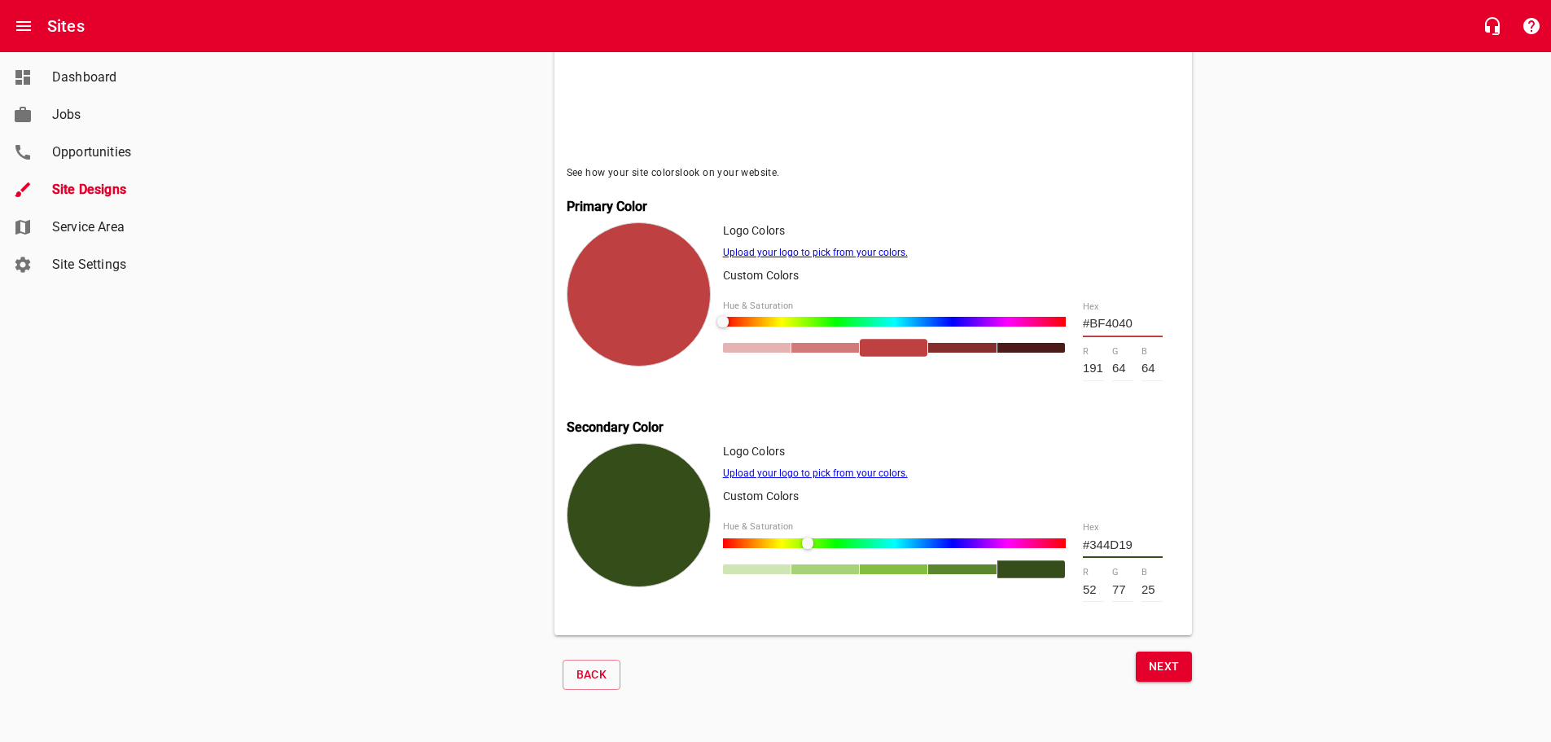
type input "#314D19"
type input "49"
type input "#2E4D19"
type input "46"
type input "#2D4D19"
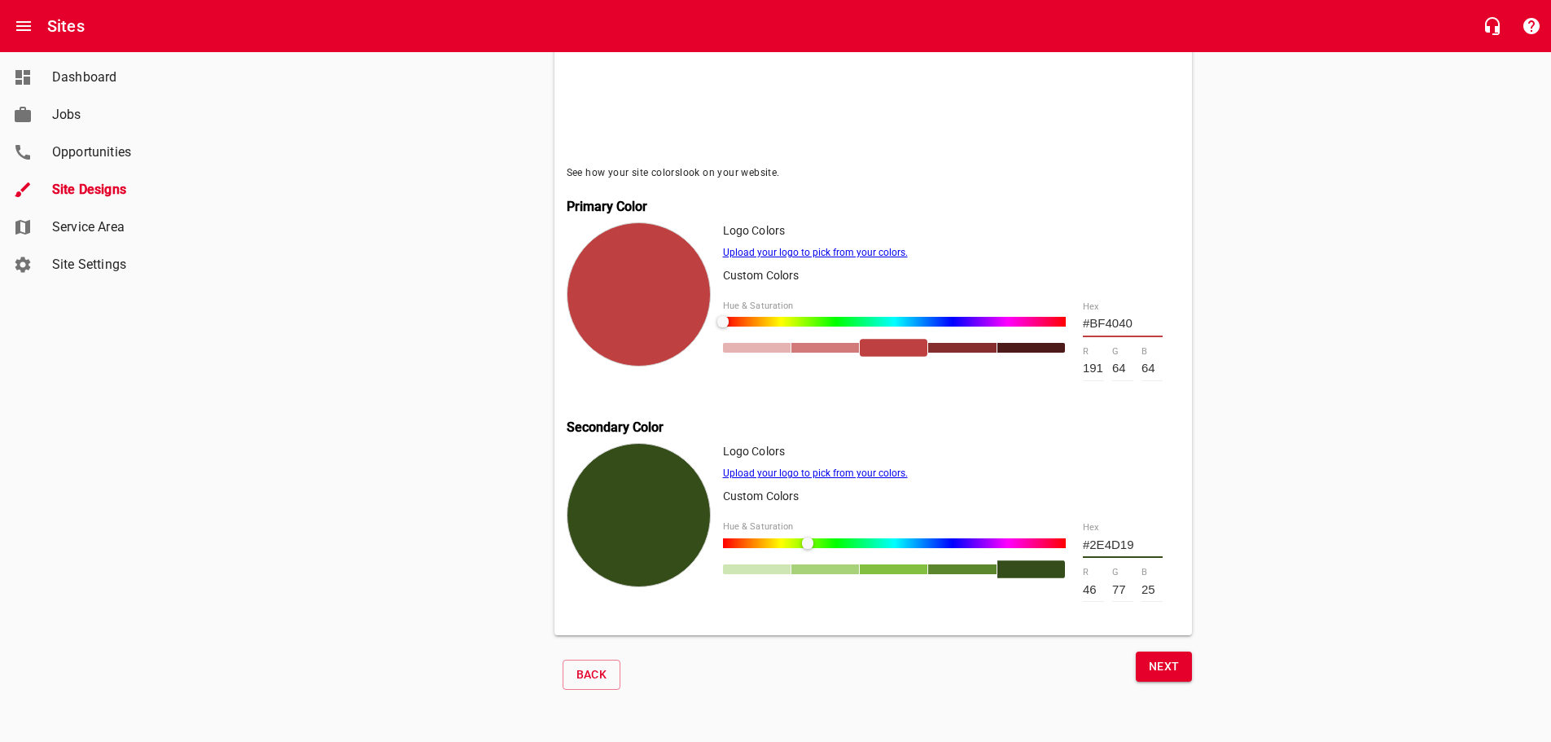
type input "45"
type input "#284D19"
type input "40"
type input "#264D19"
type input "38"
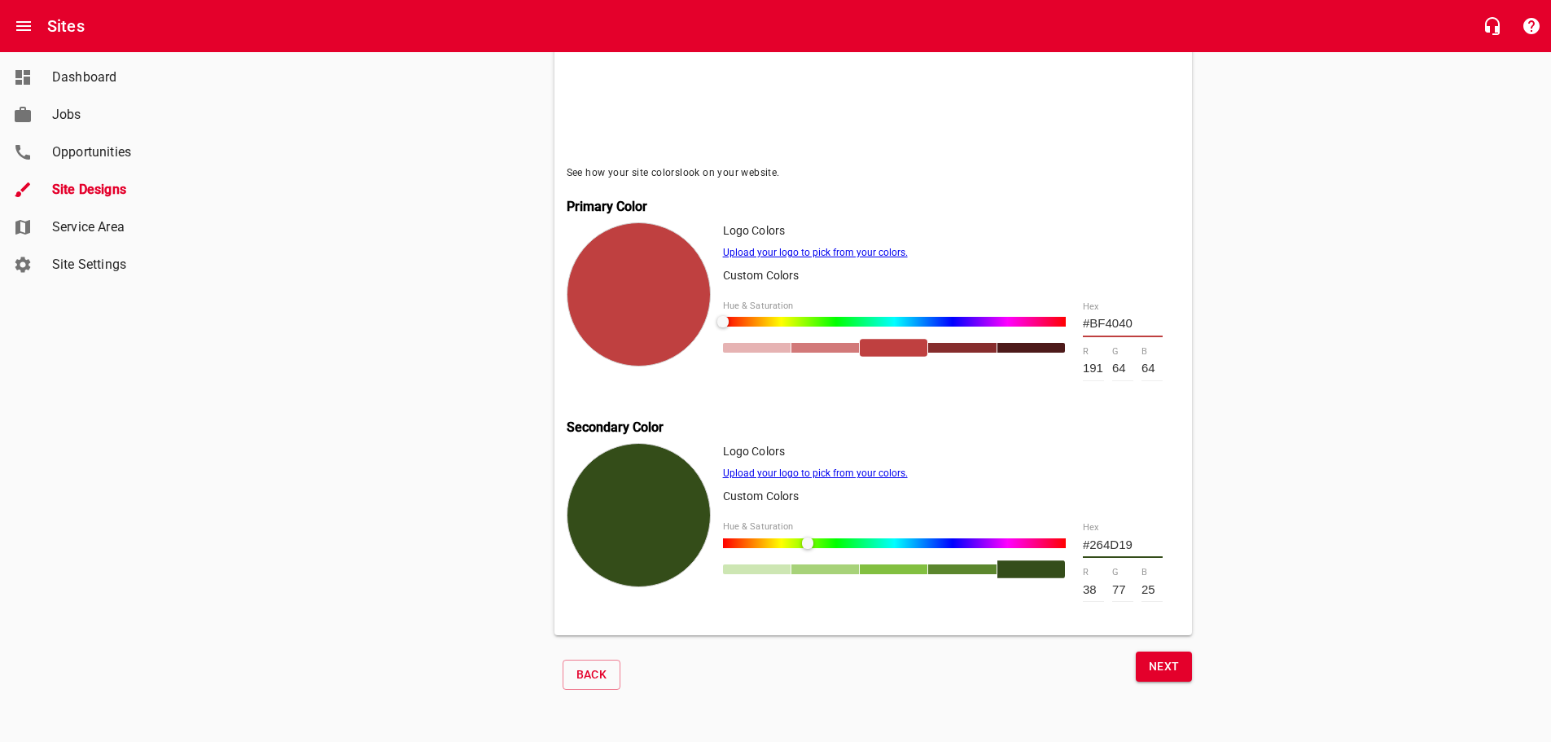
type input "#244D19"
type input "36"
type input "#214D19"
type input "33"
type input "#204D19"
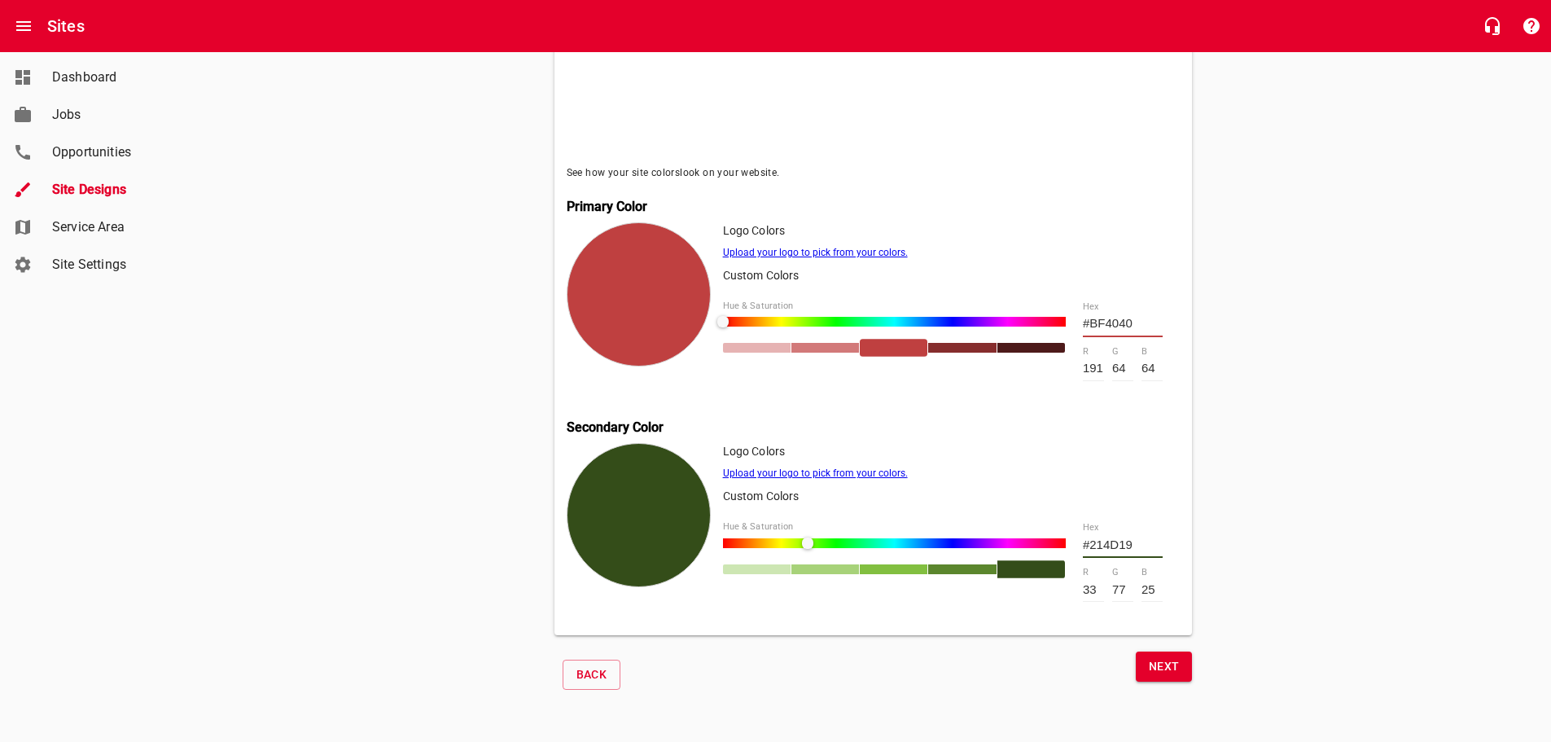
type input "32"
type input "#1D4D19"
type input "29"
type input "#1C4D19"
type input "28"
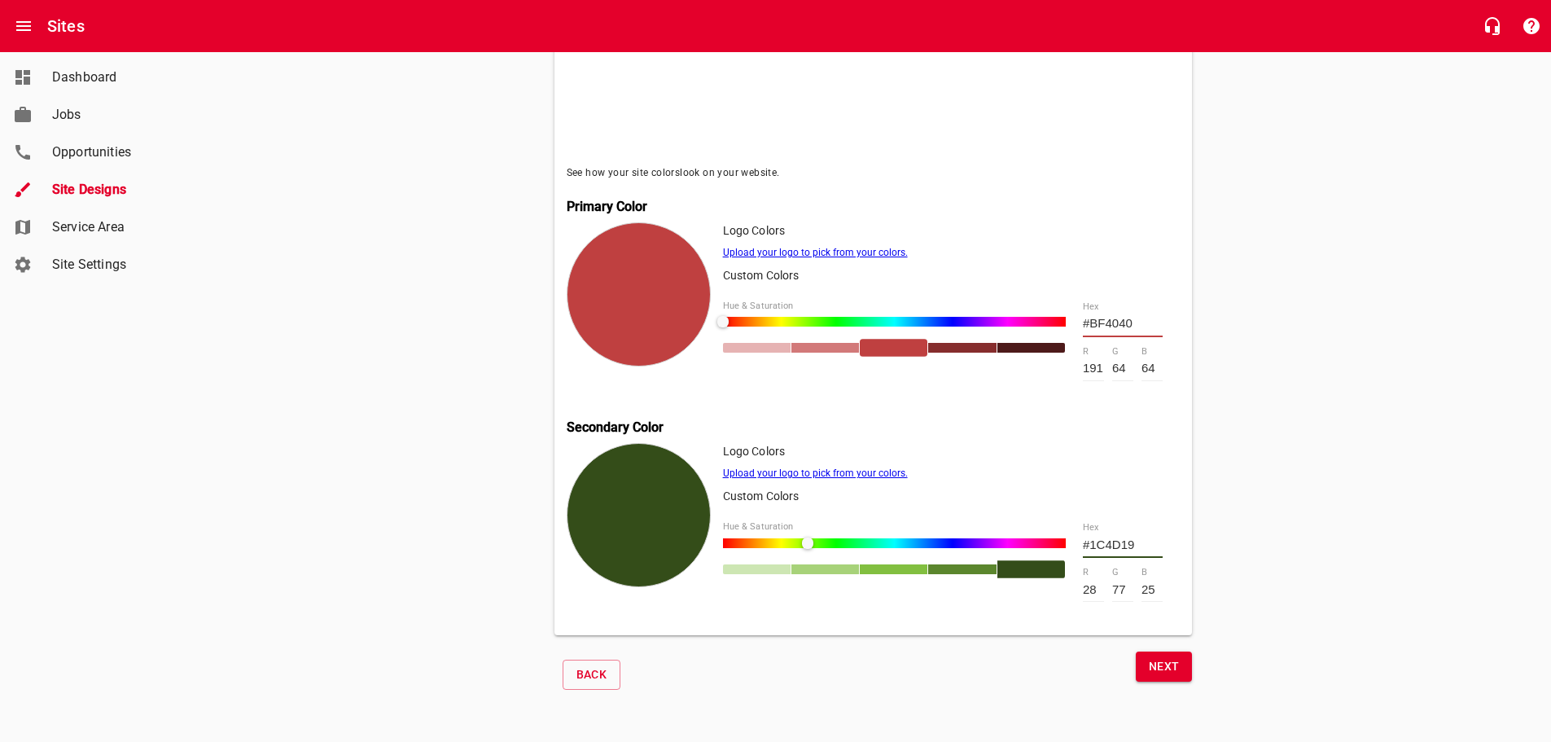
type input "#194D1B"
type input "25"
type input "27"
type input "#194D1E"
type input "30"
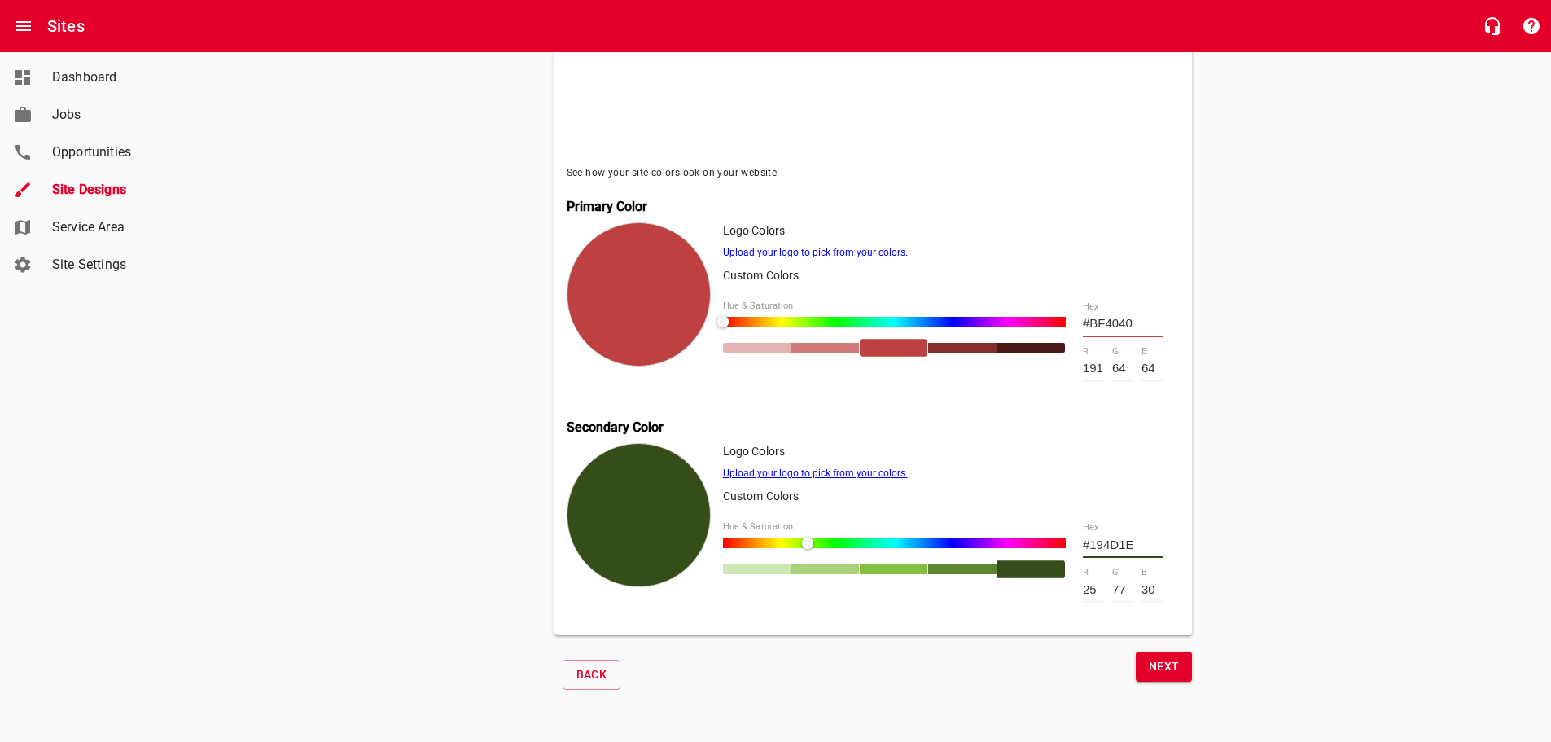
type input "#194D21"
type input "33"
type input "#194D27"
type input "39"
type input "#194D2F"
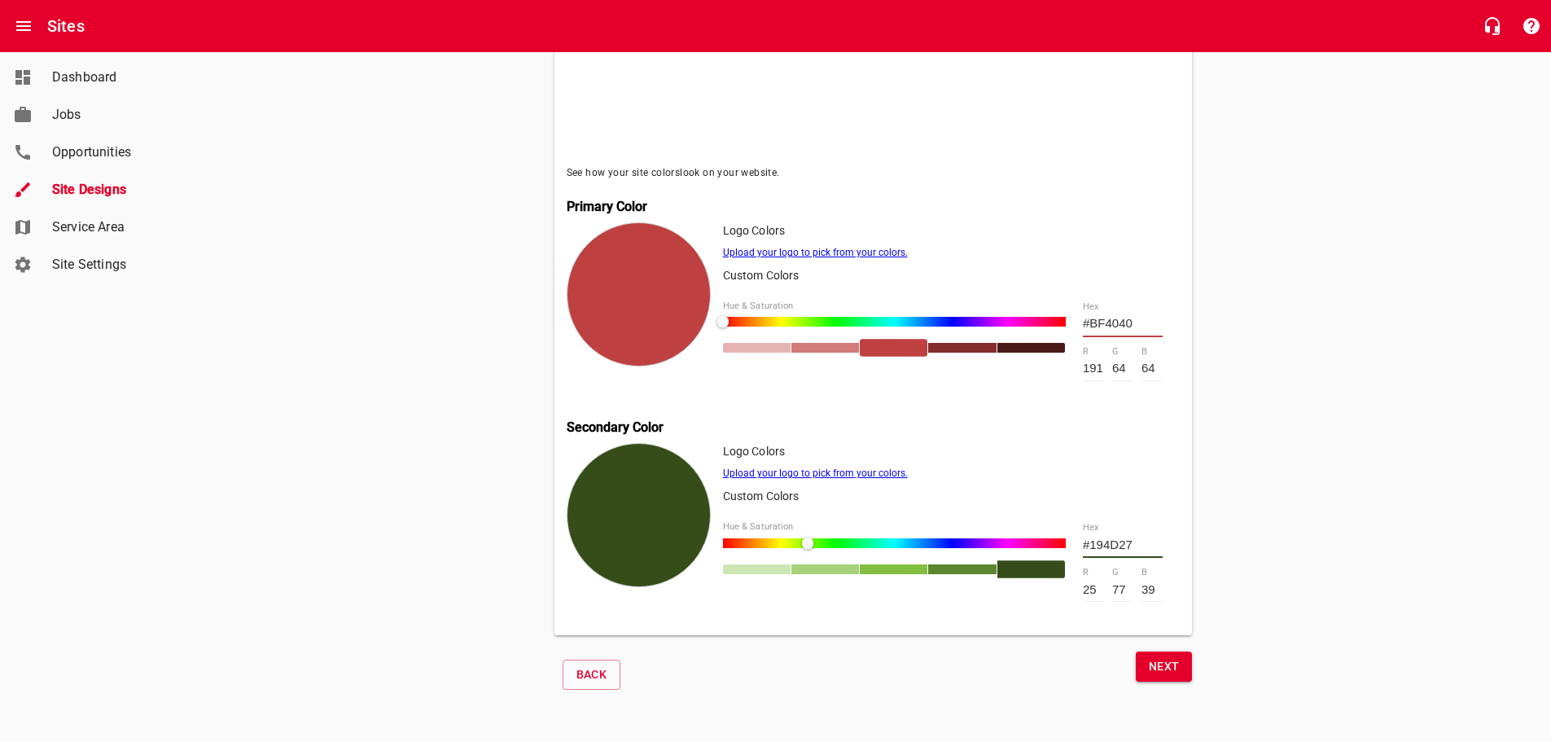
type input "47"
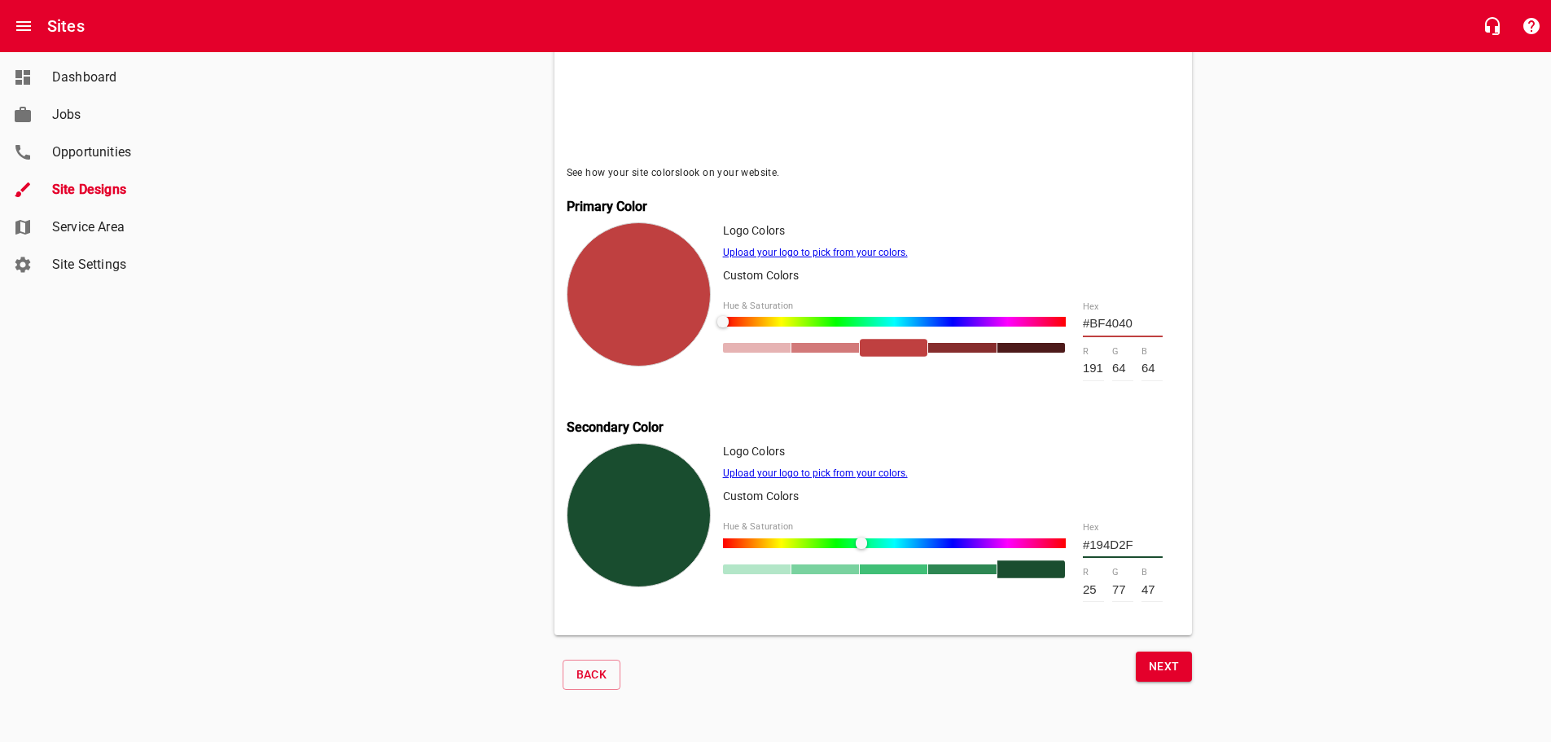
type input "#194D38"
type input "56"
type input "#194D3E"
type input "62"
type input "#194D42"
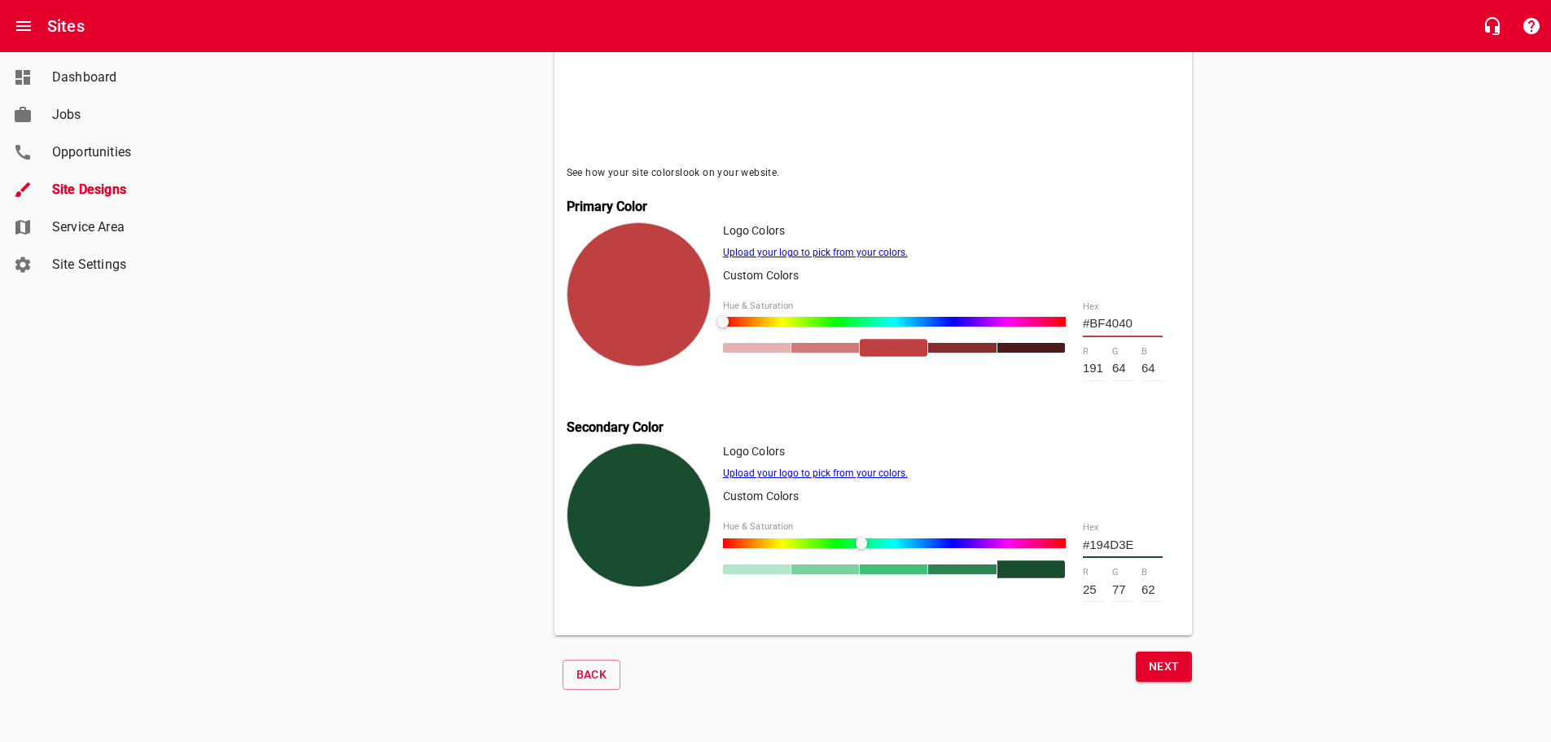
type input "66"
type input "#194D49"
type input "73"
type input "#194A4D"
type input "74"
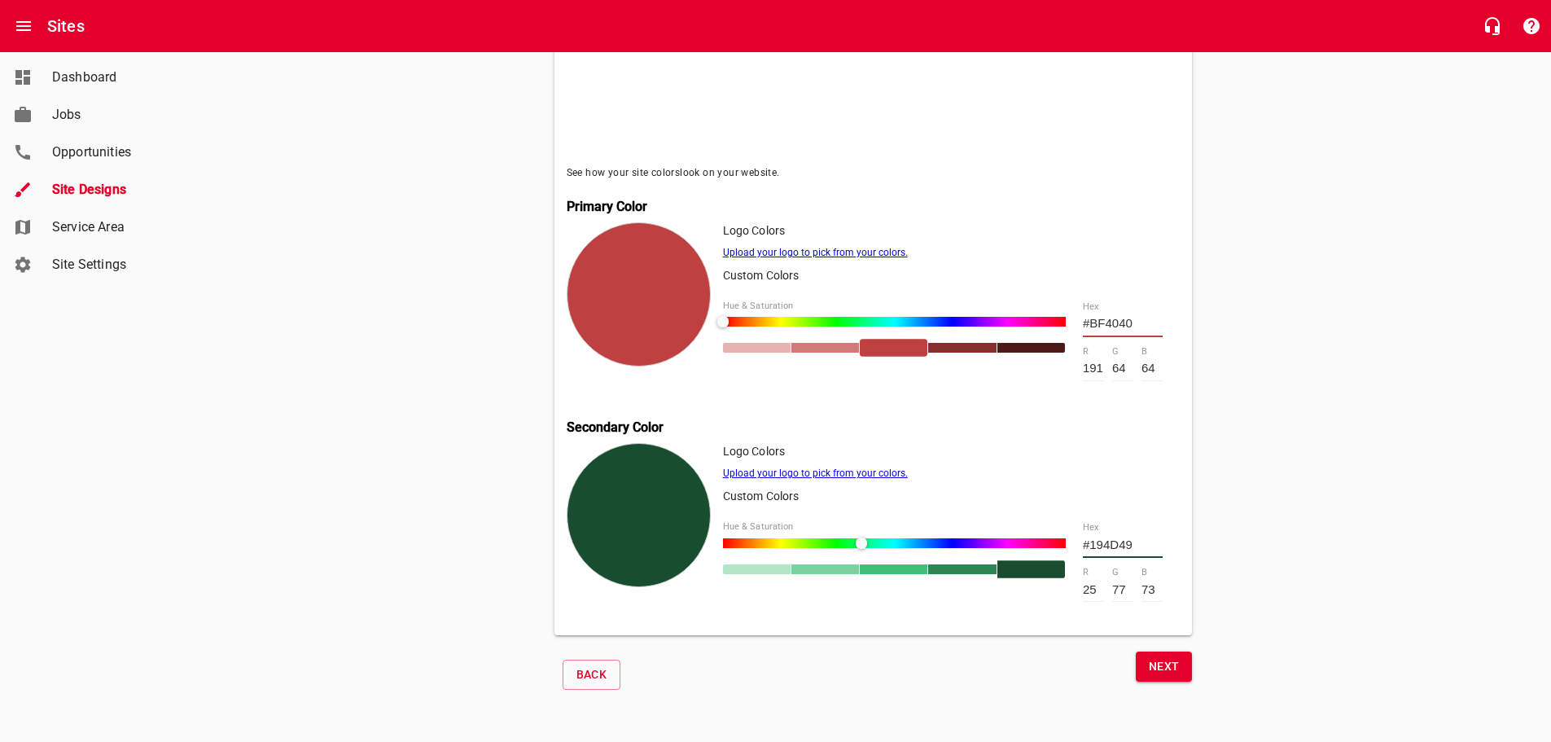
type input "77"
type input "#19454D"
type input "69"
type input "#19424D"
type input "66"
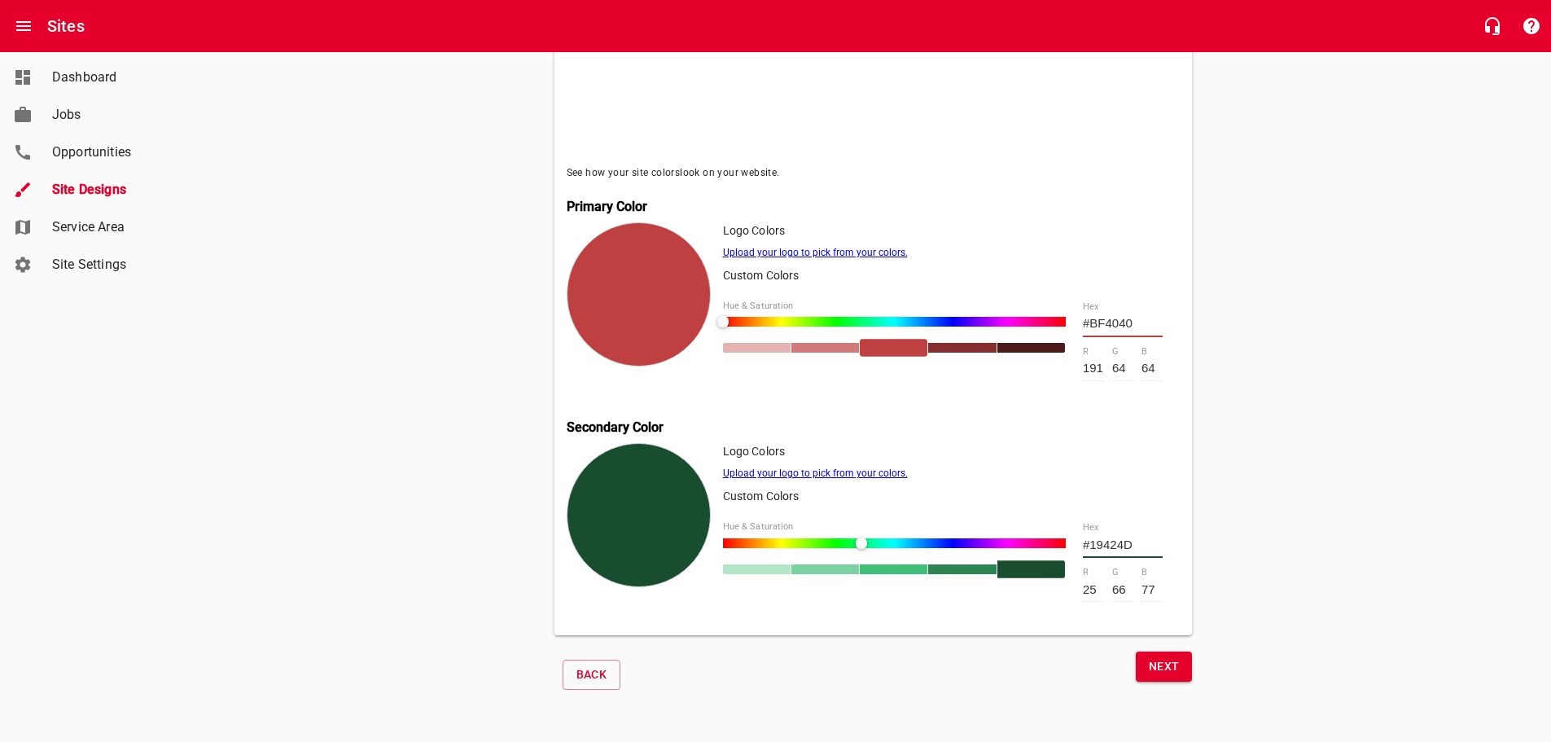
type input "#193C4D"
type input "60"
type input "#19354D"
type input "53"
type input "#19324D"
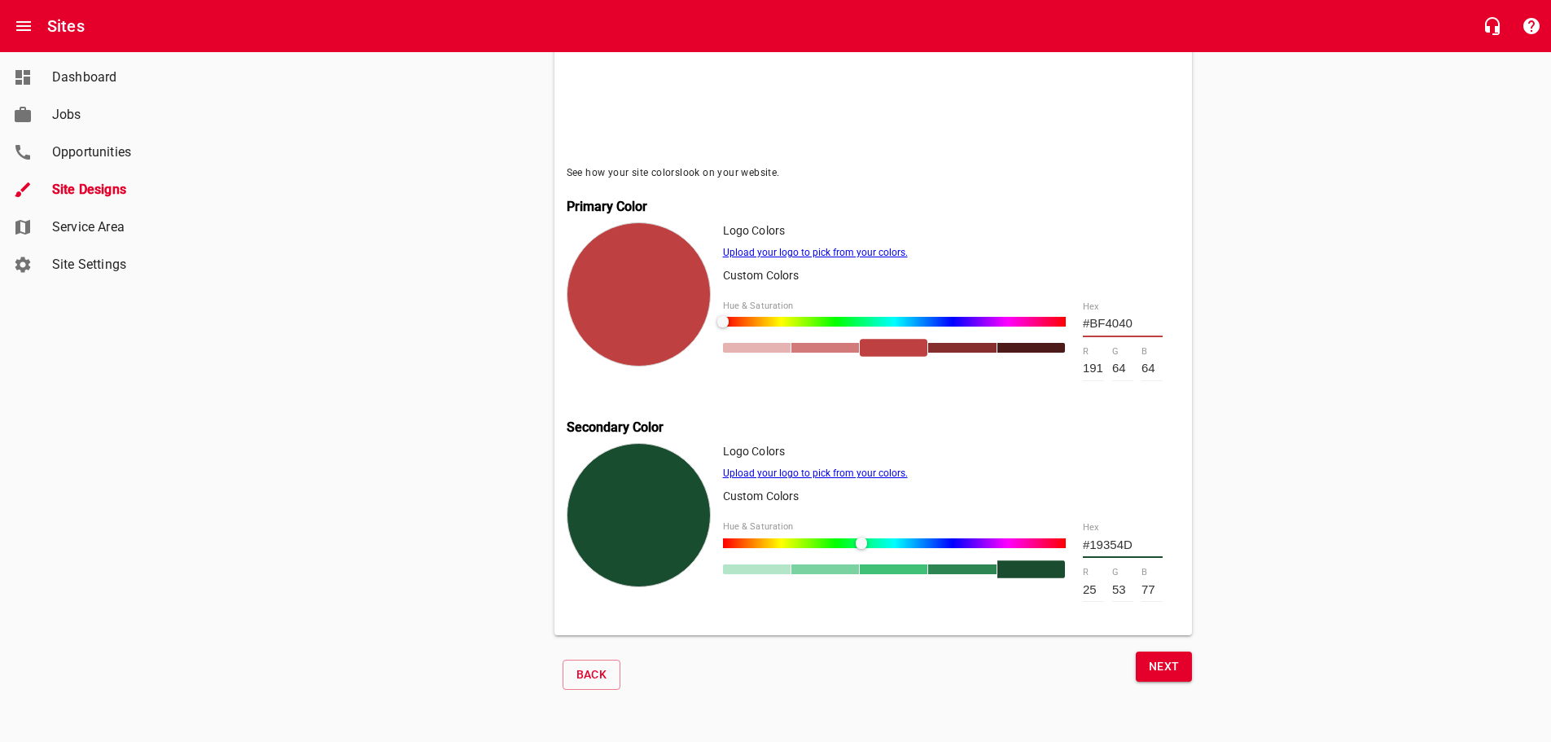
type input "50"
type input "#25194D"
type input "37"
type input "25"
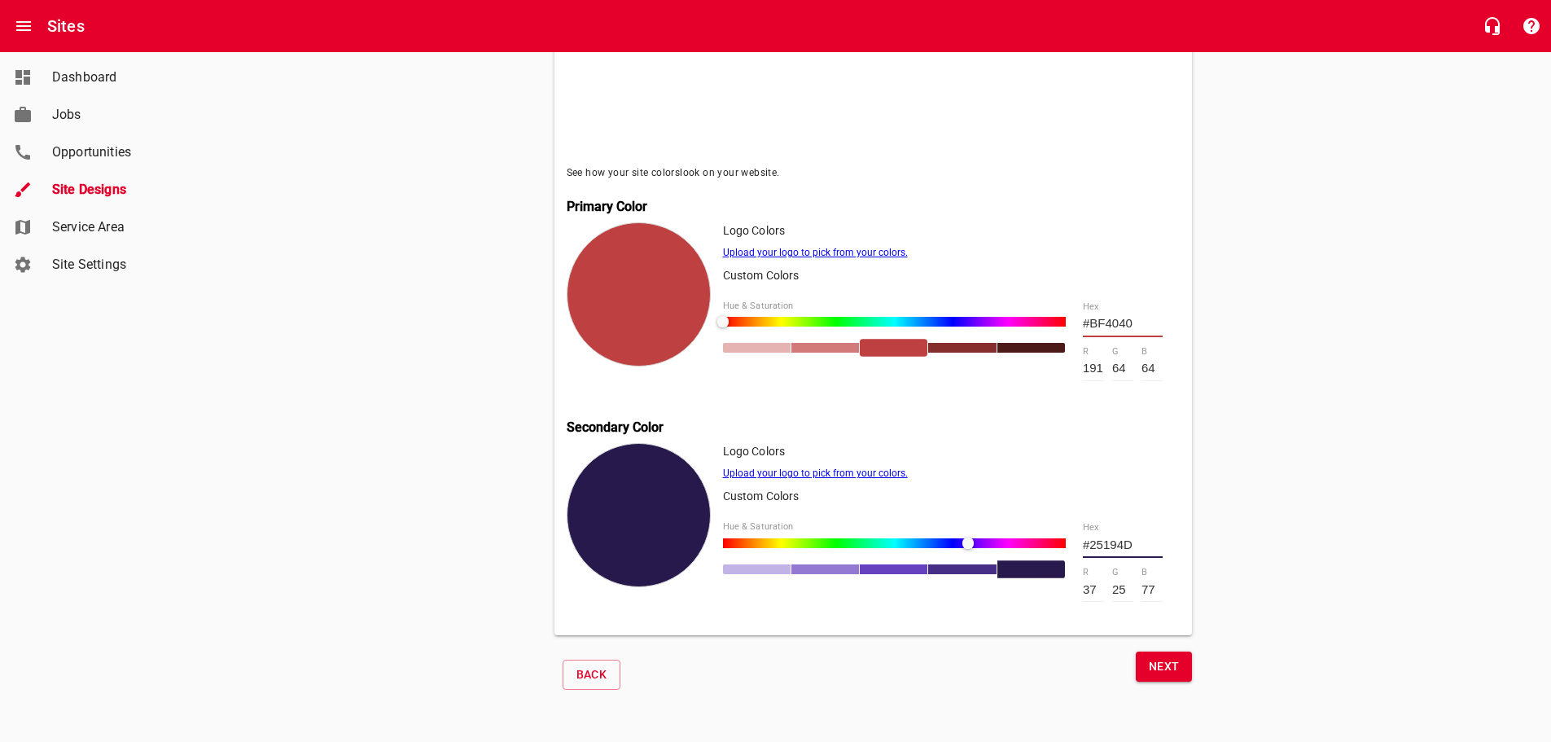
type input "#2D194D"
type input "45"
type input "#31194D"
type input "49"
type input "#33194D"
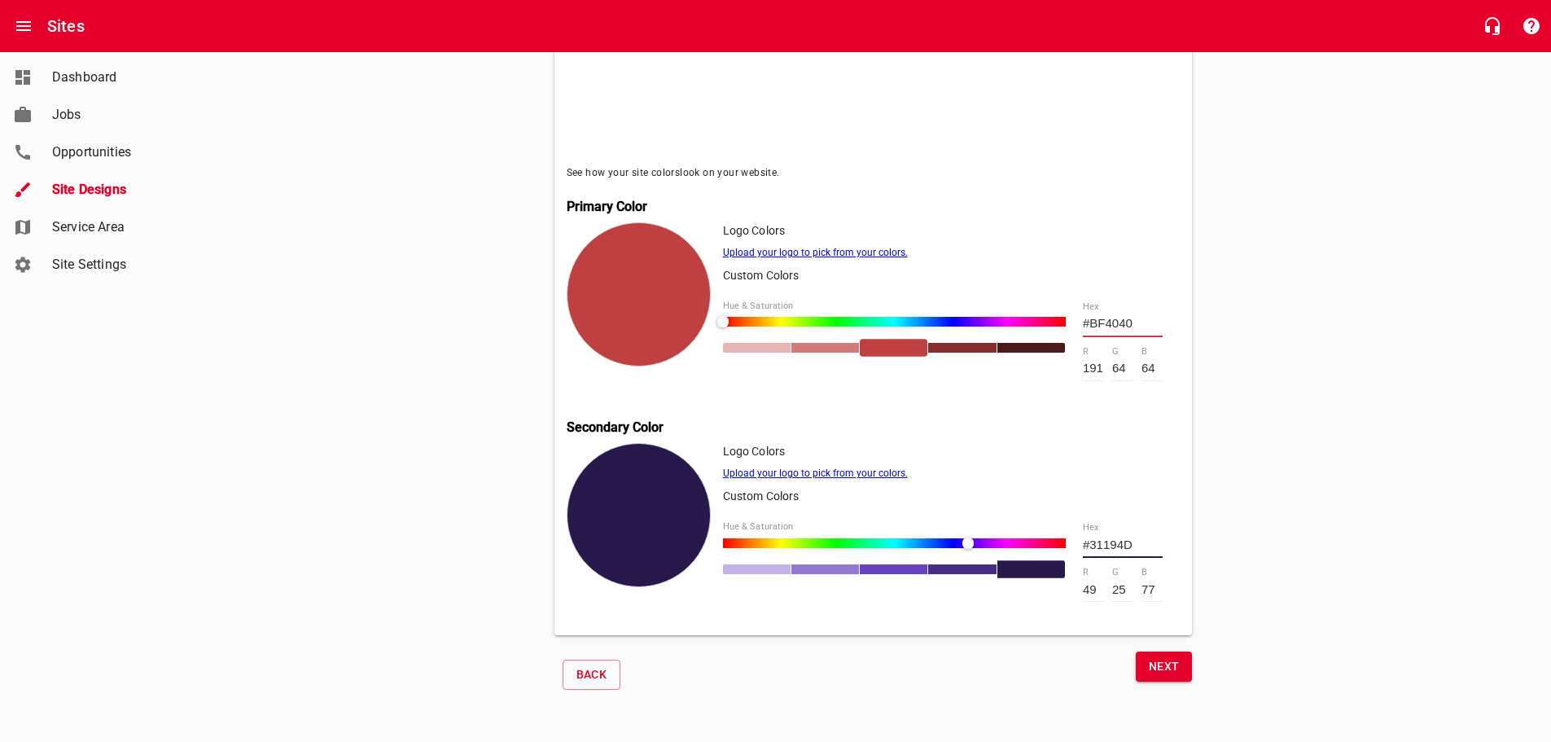
type input "51"
type input "#34194D"
type input "52"
type input "#35194D"
type input "53"
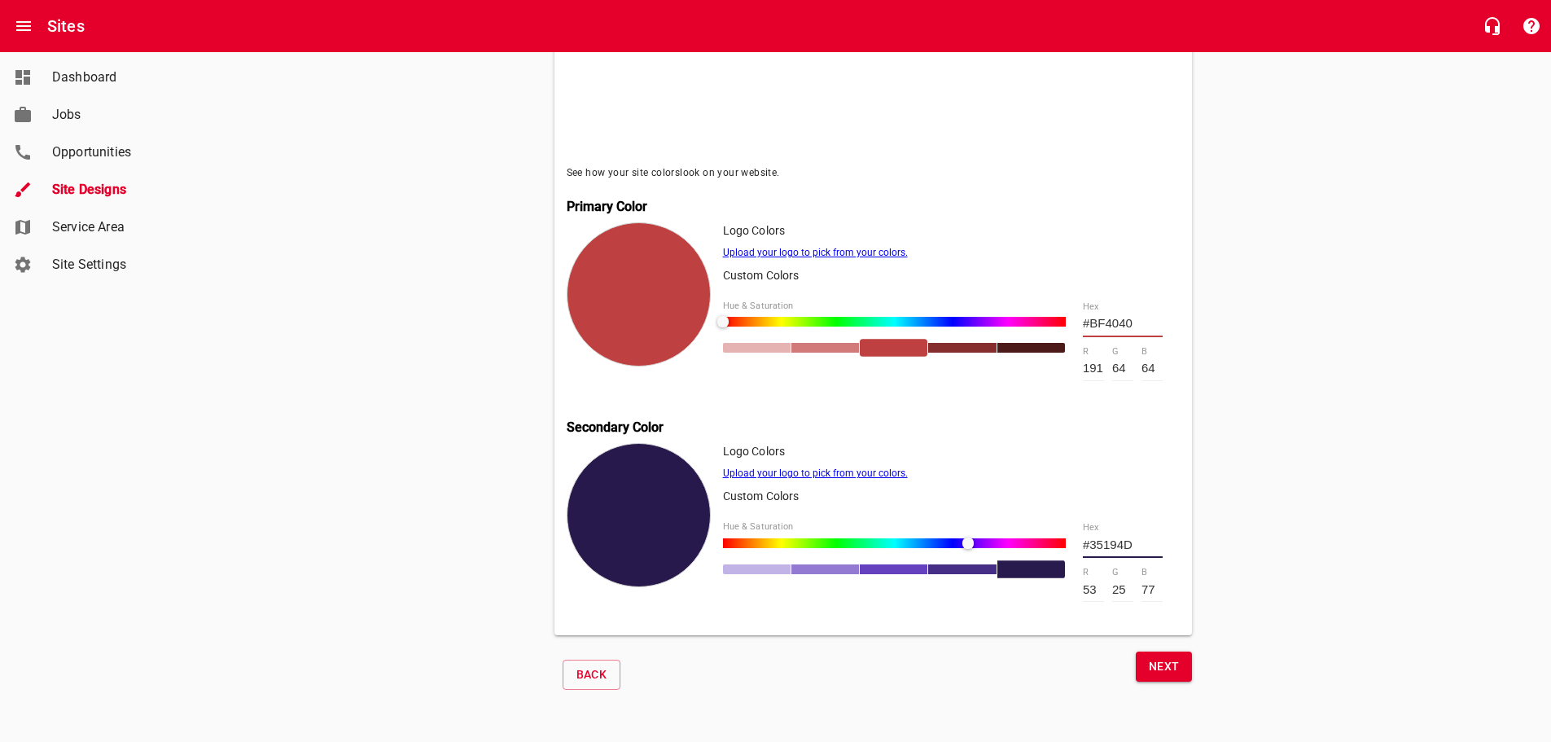
type input "#36194D"
type input "54"
type input "#37194D"
type input "55"
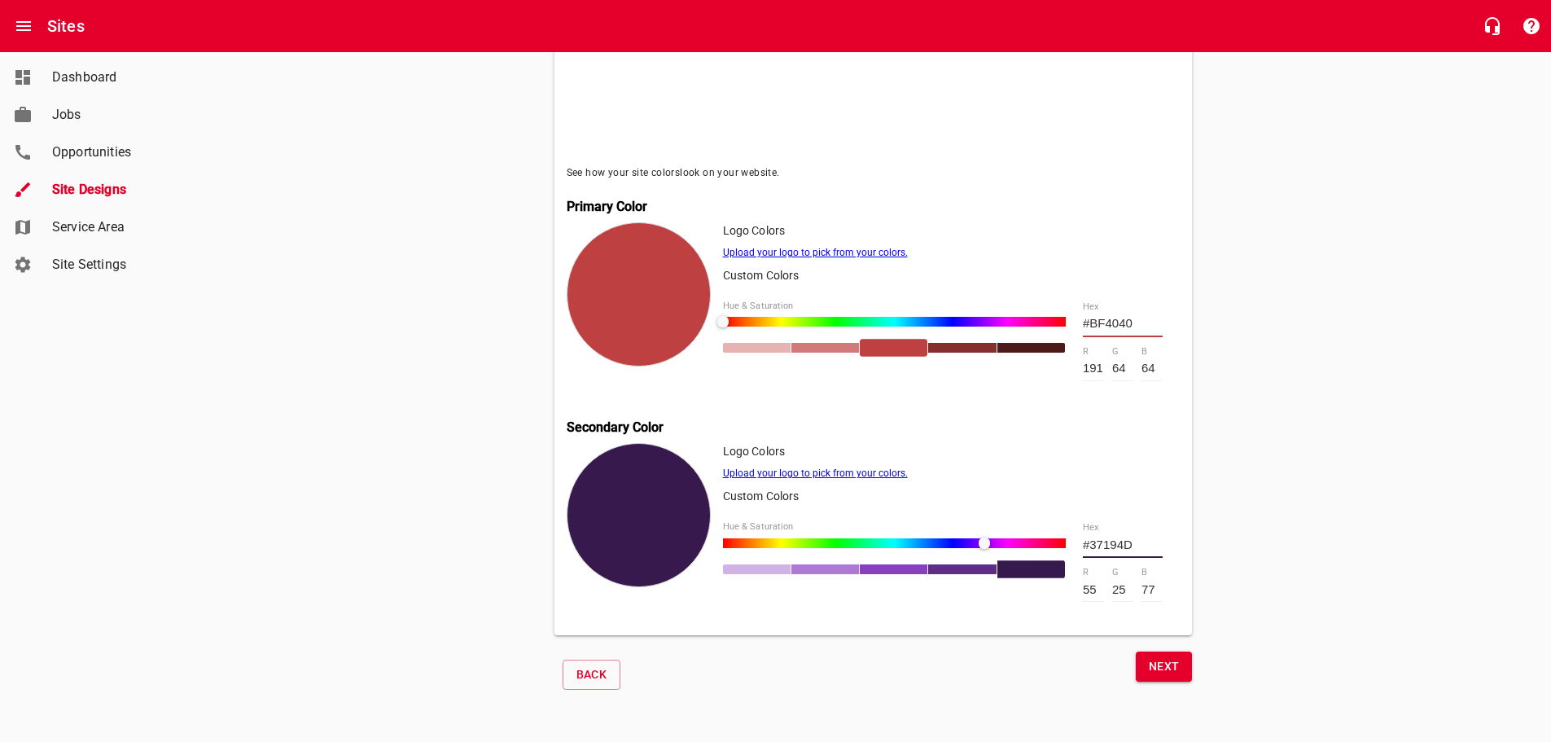
type input "#38194D"
type input "56"
type input "#39194D"
type input "57"
type input "#3B194D"
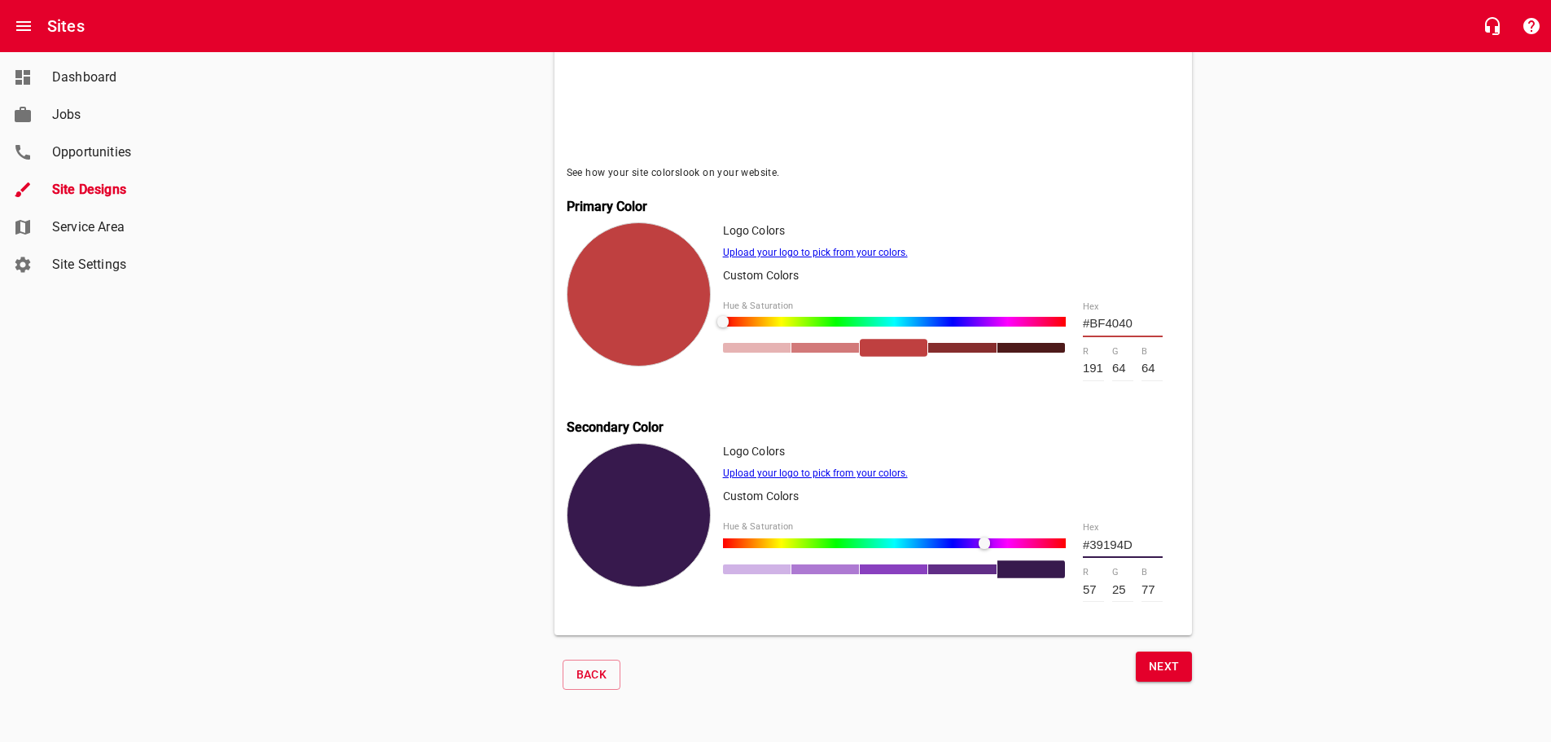
type input "59"
type input "#3C194D"
type input "60"
type input "#3E194D"
type input "62"
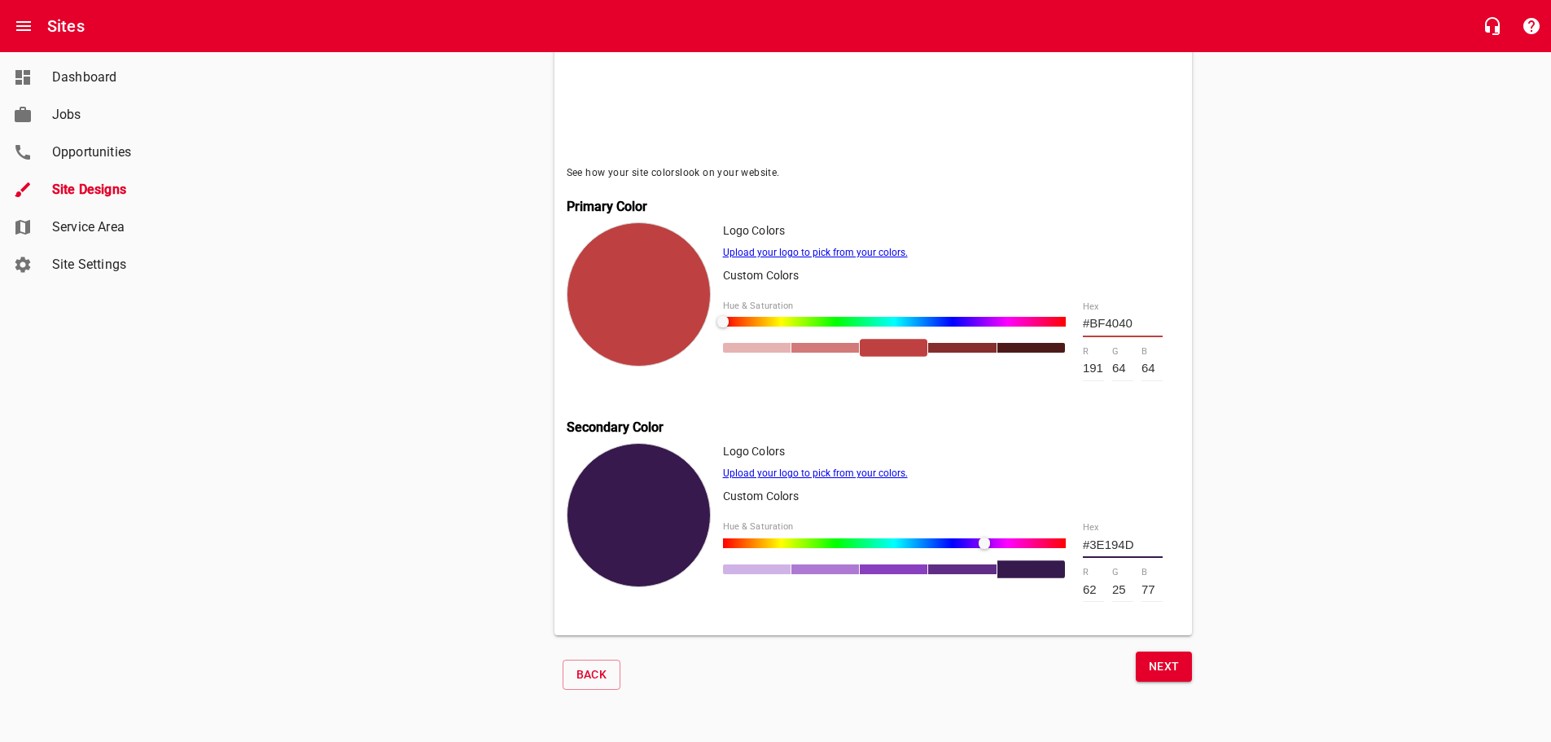
type input "#3F194D"
type input "63"
type input "#40194D"
type input "64"
type input "#42194D"
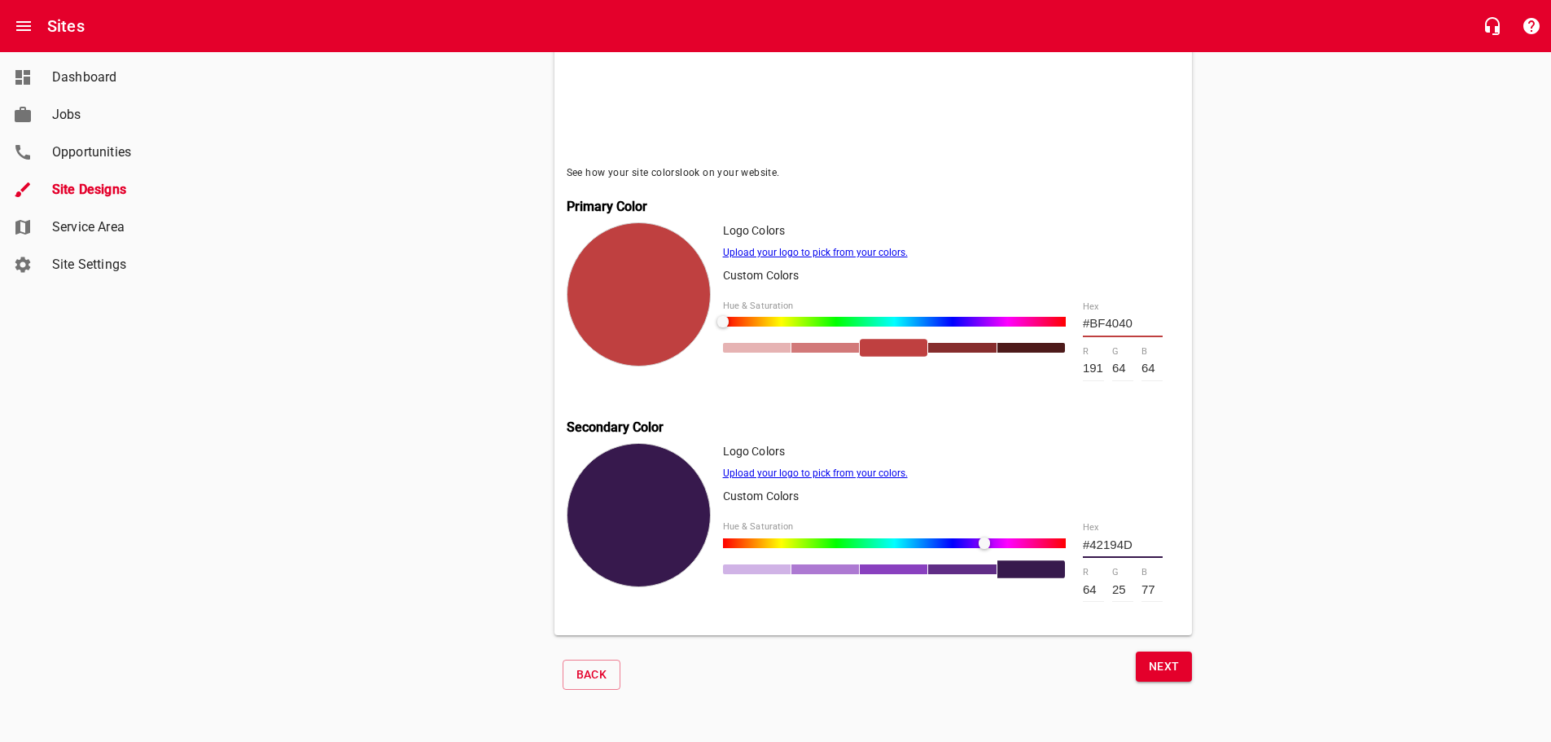
type input "66"
type input "#45194D"
type input "69"
type input "#48194D"
type input "72"
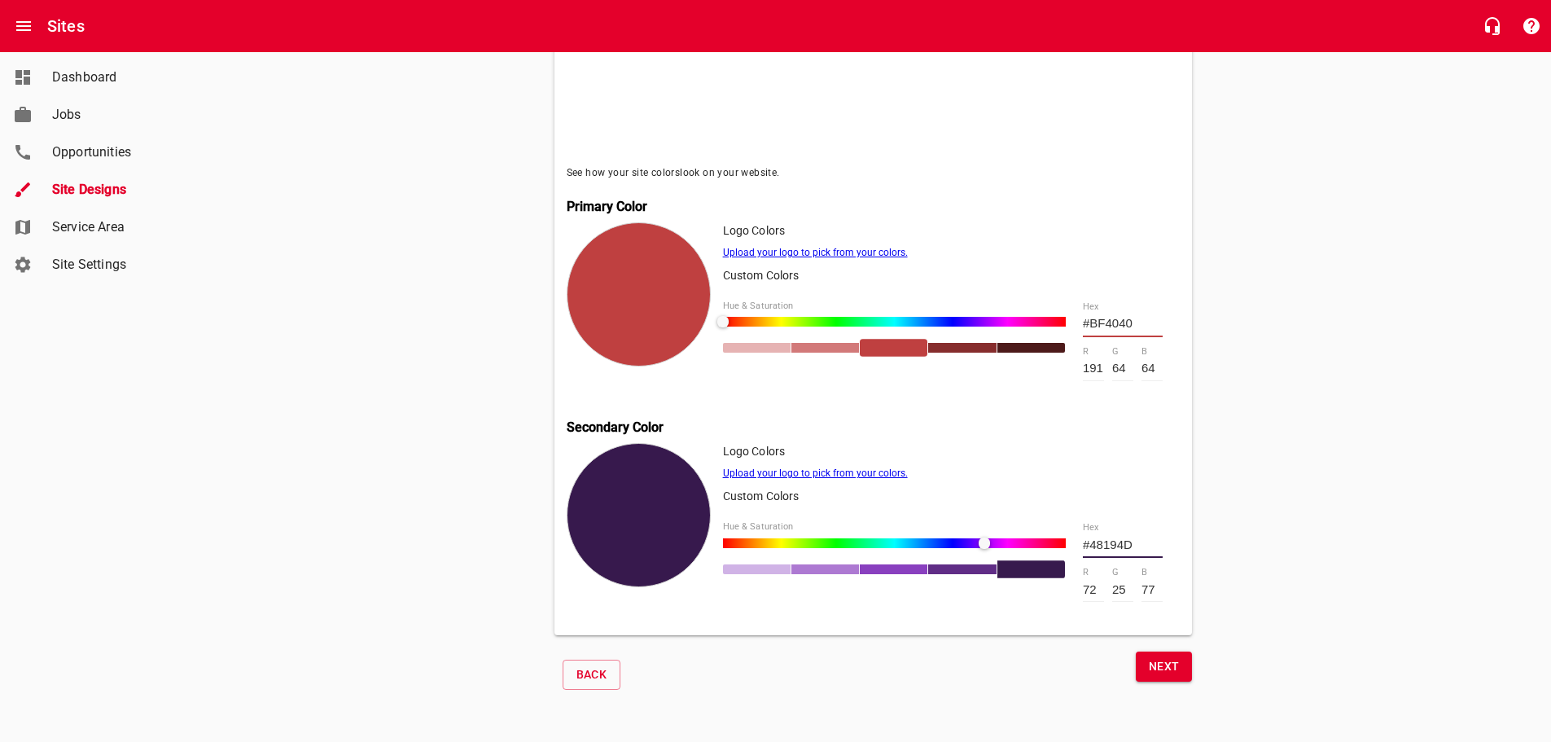
type input "#4A194D"
type input "74"
type input "#4D194D"
type input "77"
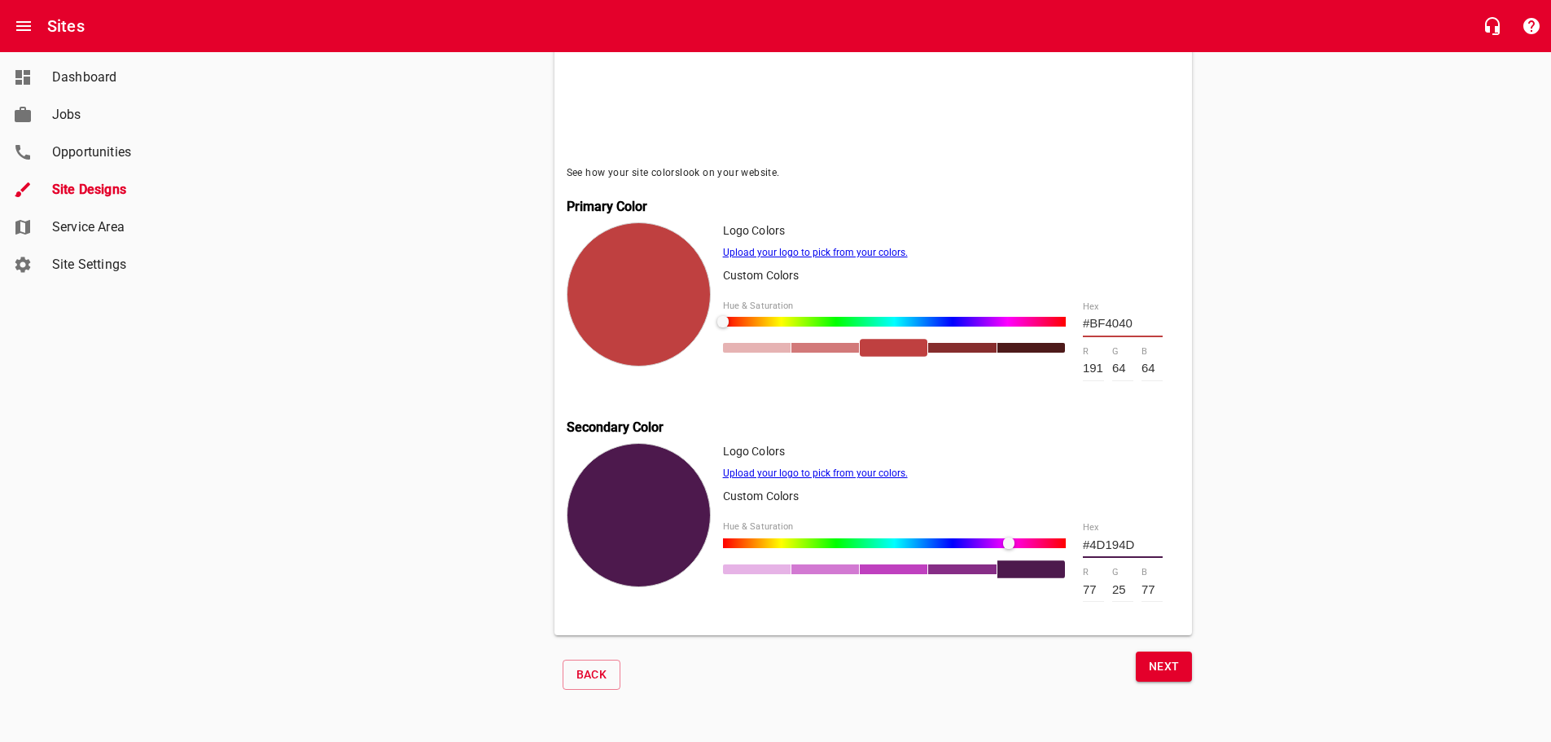
type input "#4D194C"
type input "76"
type input "#4D194A"
type input "74"
type input "#4D1948"
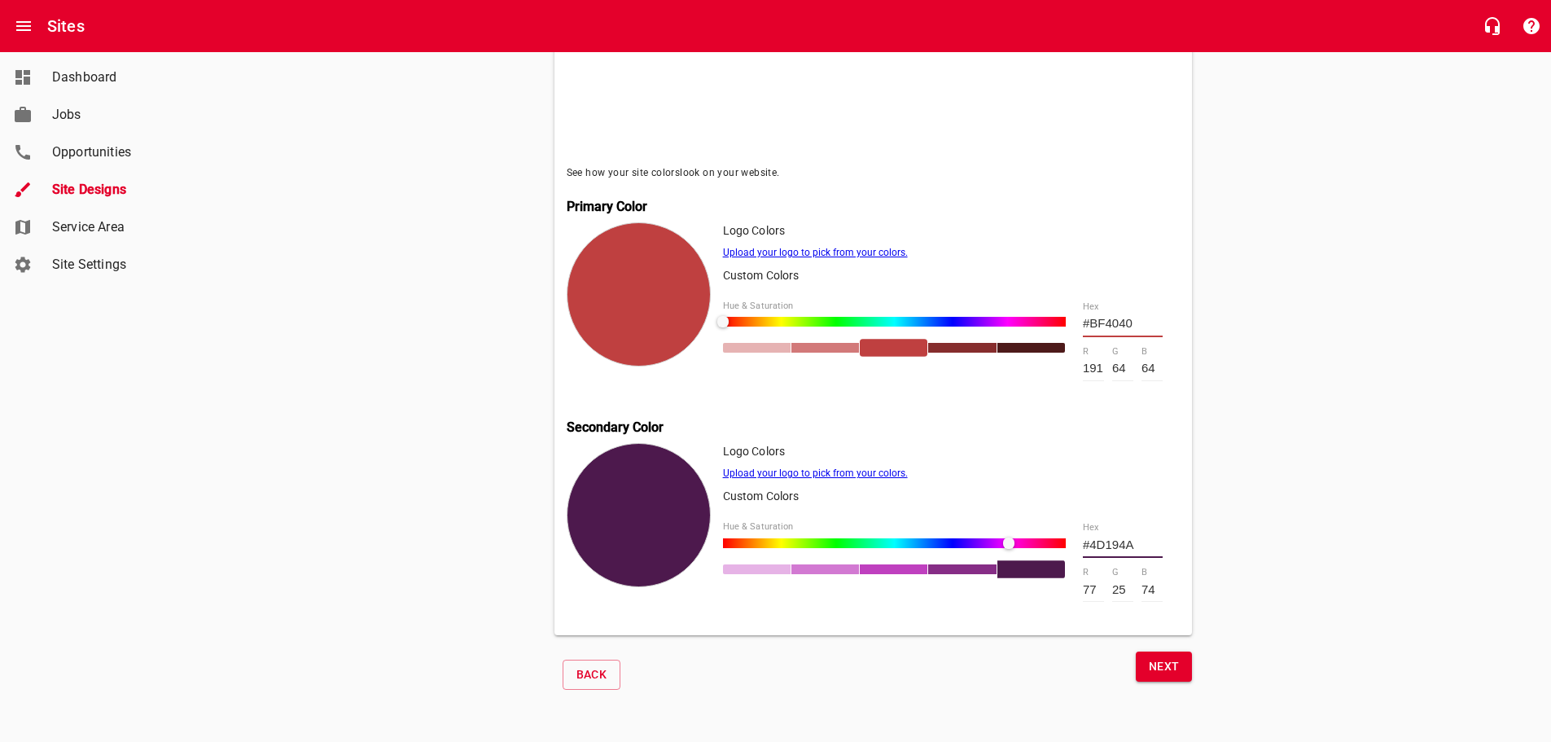
type input "72"
type input "#4D1947"
type input "71"
type input "#4D1944"
type input "68"
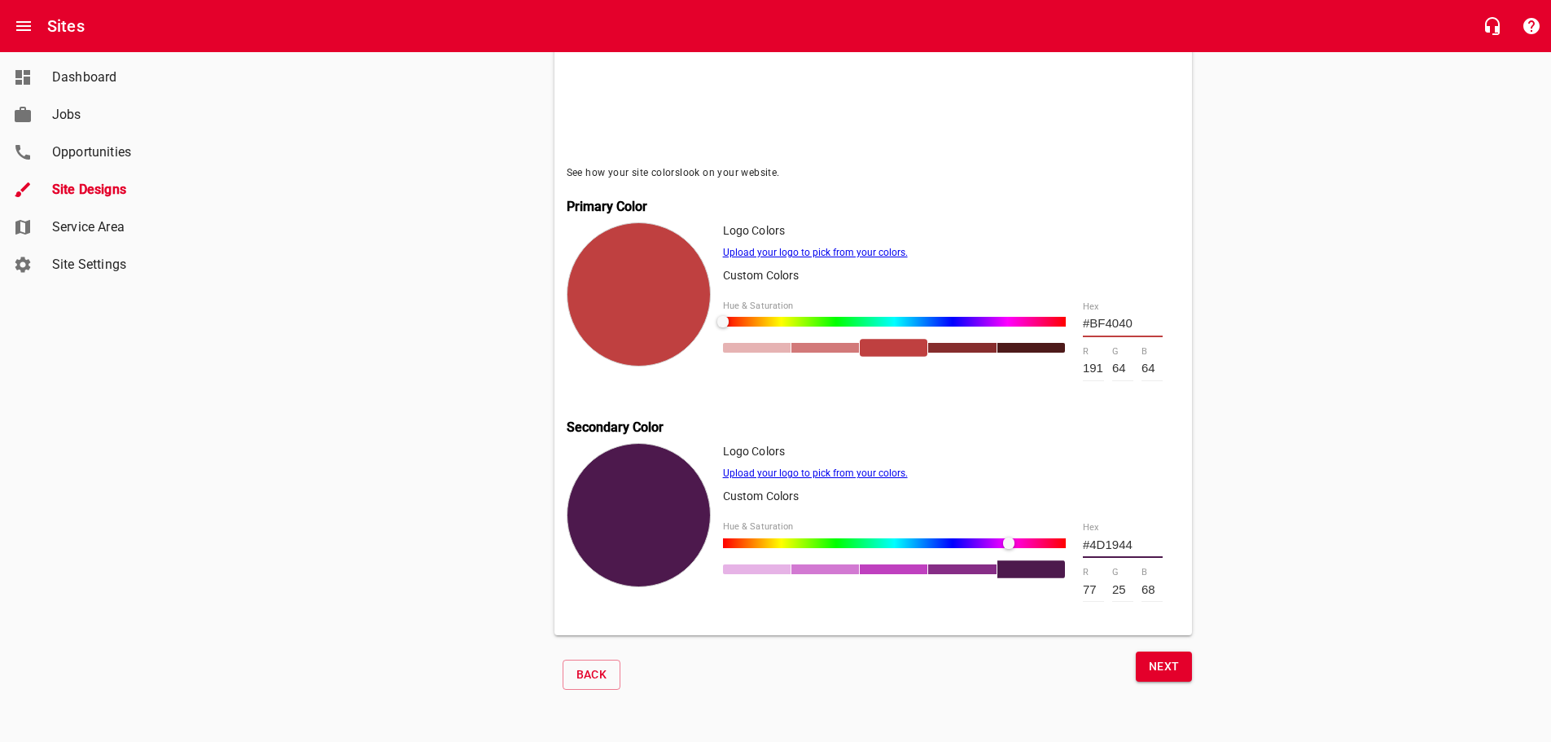
type input "#4D1942"
type input "66"
type input "#4D193A"
type input "58"
type input "#4D1937"
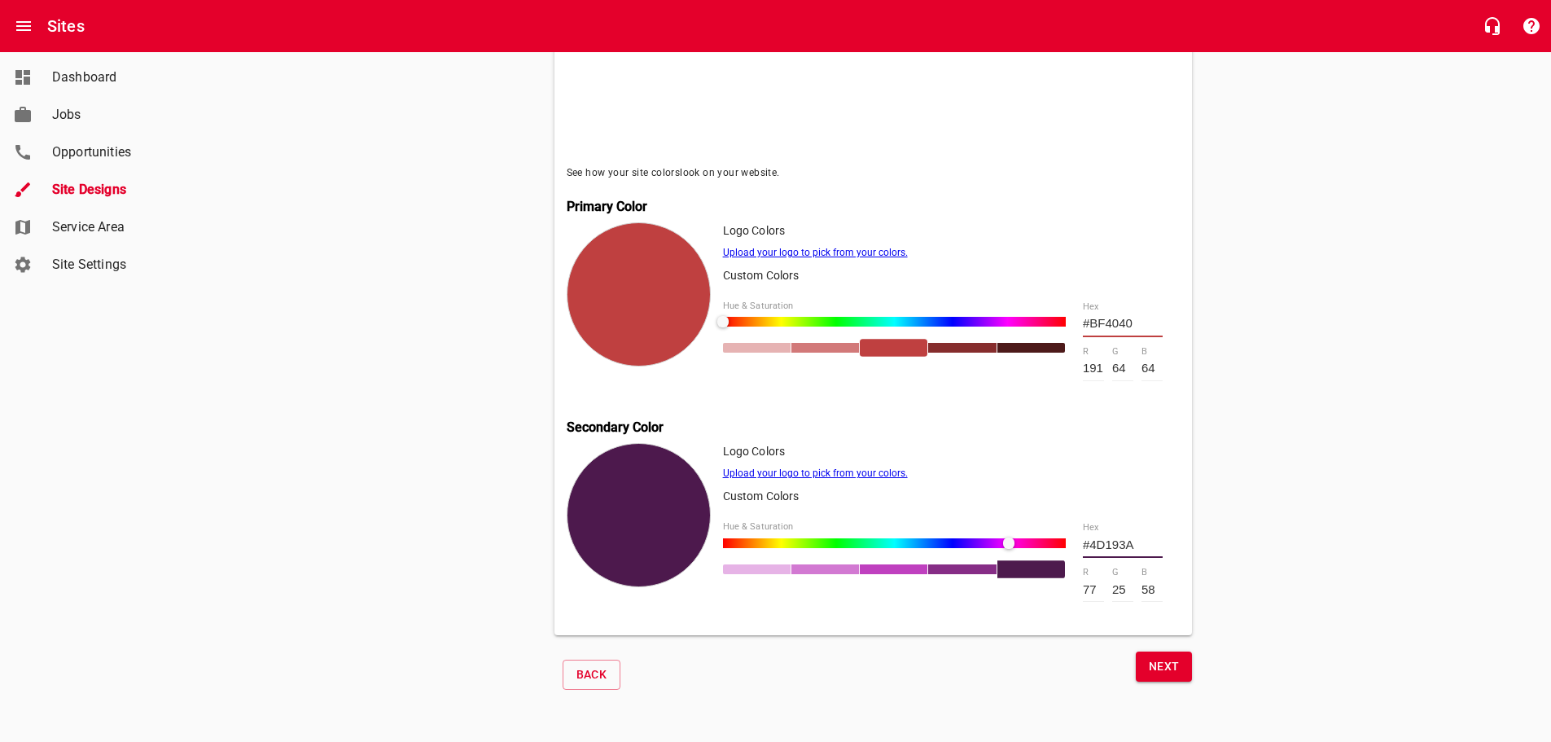
type input "55"
type input "#4D1936"
type input "54"
type input "#4D1933"
type input "51"
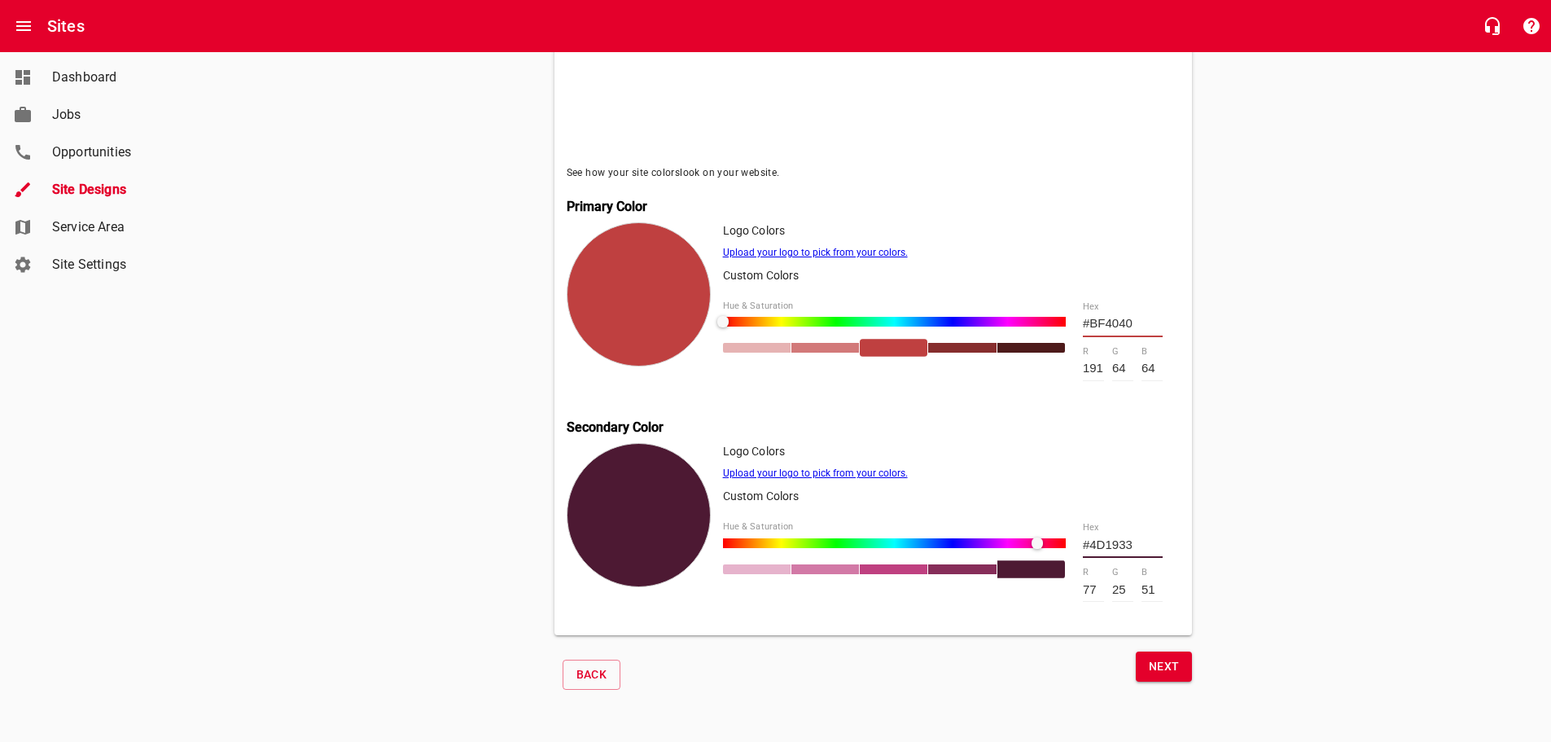
type input "#4D1934"
type input "52"
type input "#4D1935"
type input "53"
type input "#4D1937"
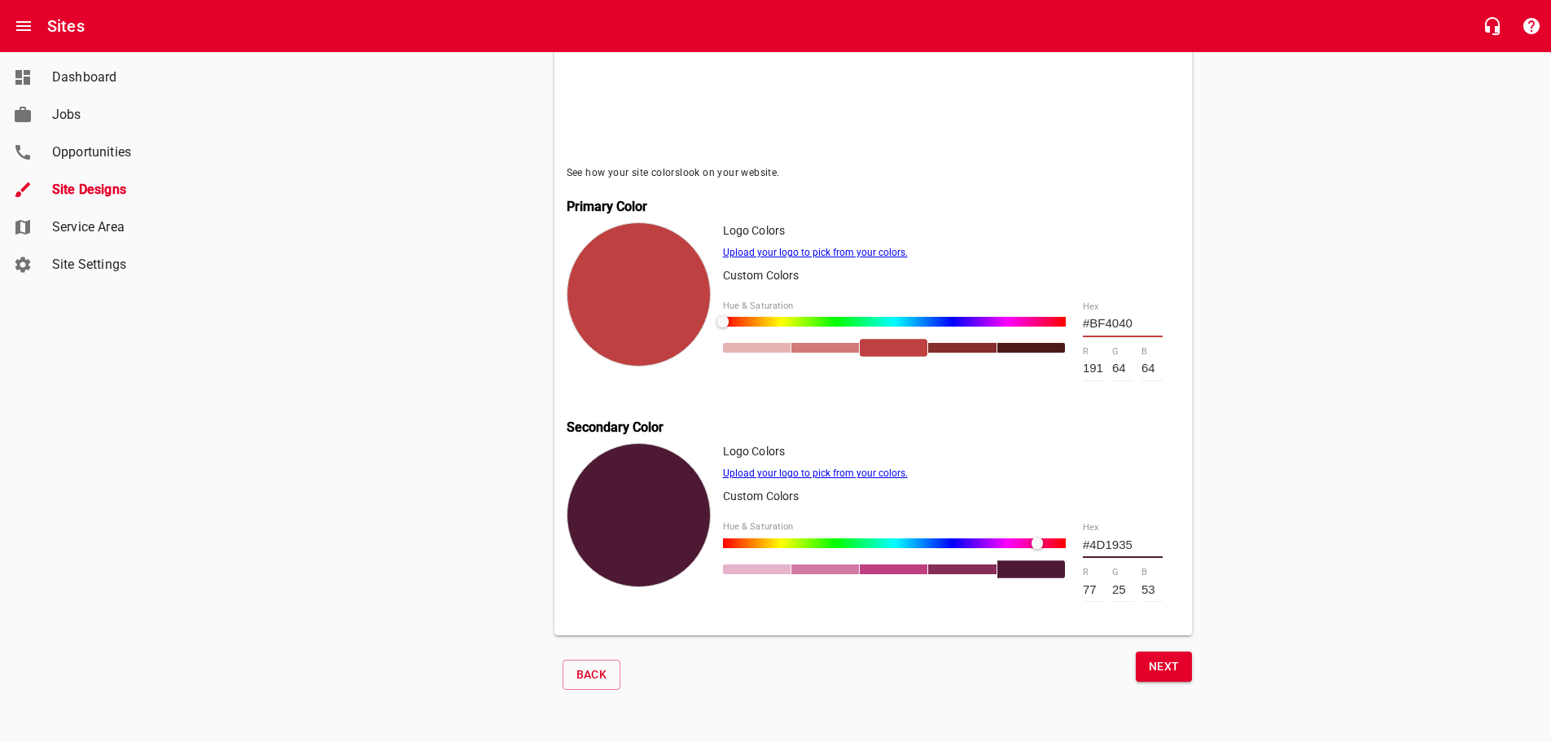
type input "55"
type input "#4D1939"
type input "57"
type input "#4D193B"
type input "59"
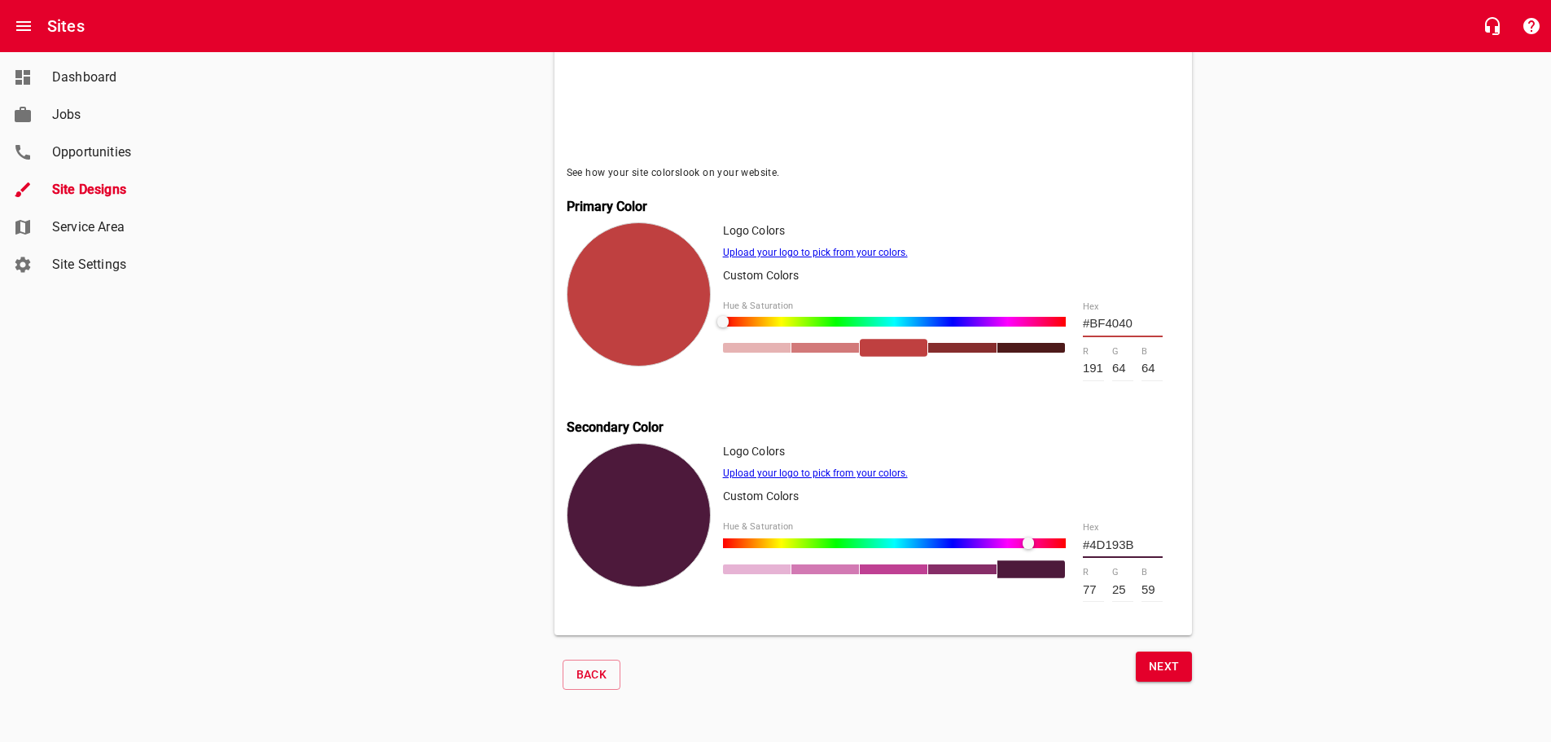
type input "#4D193C"
type input "60"
type input "#4D1941"
type input "65"
type input "#4D1943"
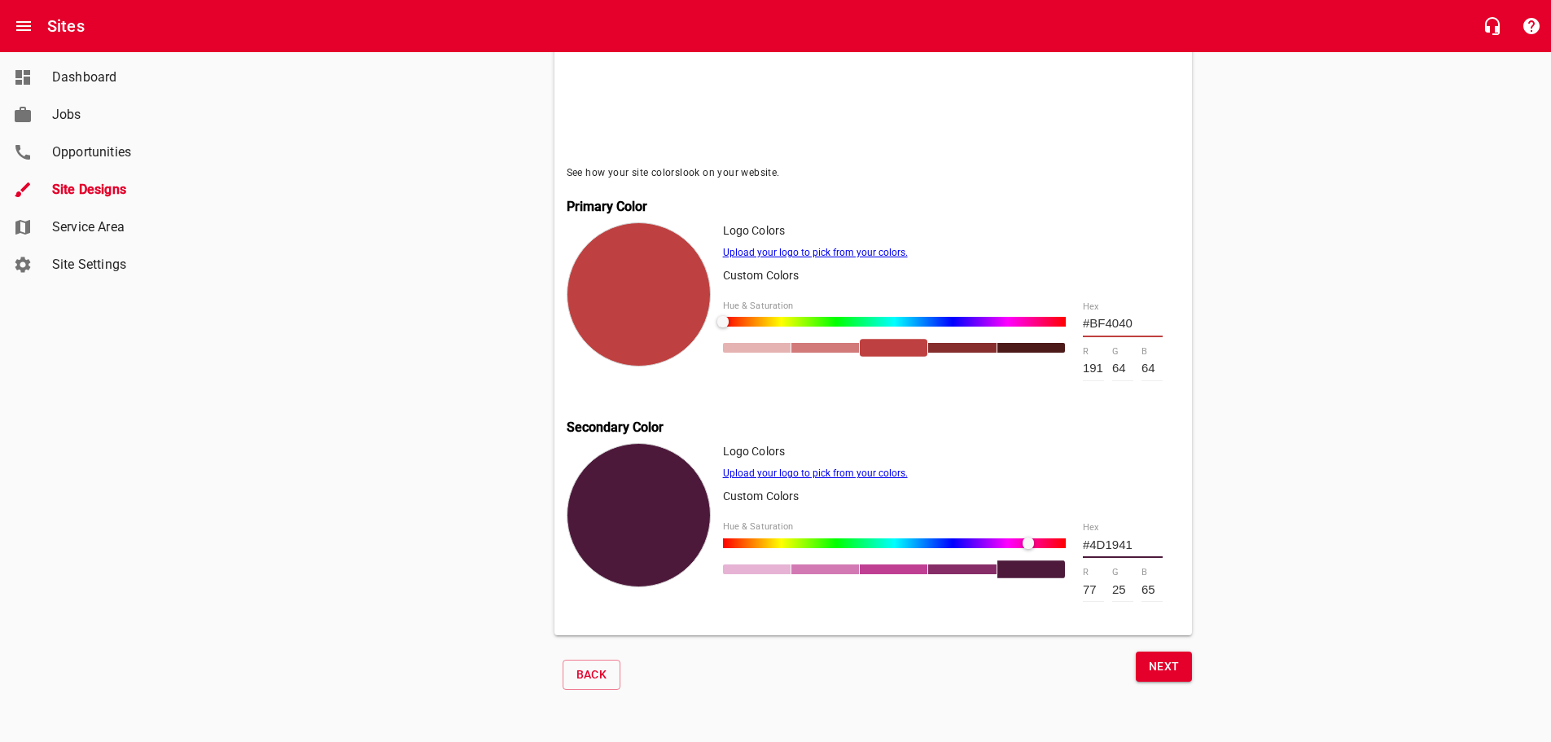
type input "67"
type input "#4D1949"
type input "73"
type input "#4D194D"
type input "77"
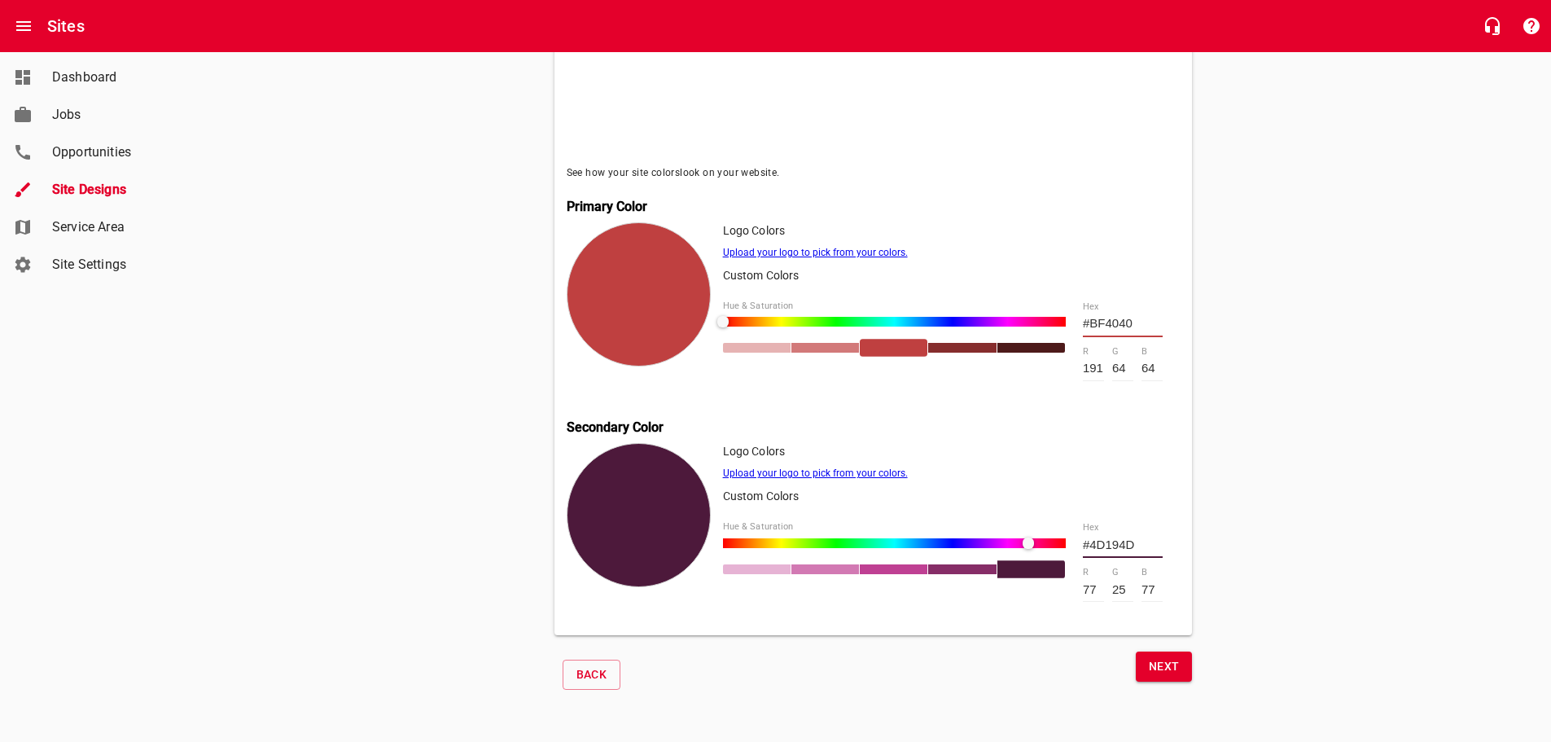
type input "#49194D"
type input "73"
type input "#46194D"
type input "70"
type input "#3F194D"
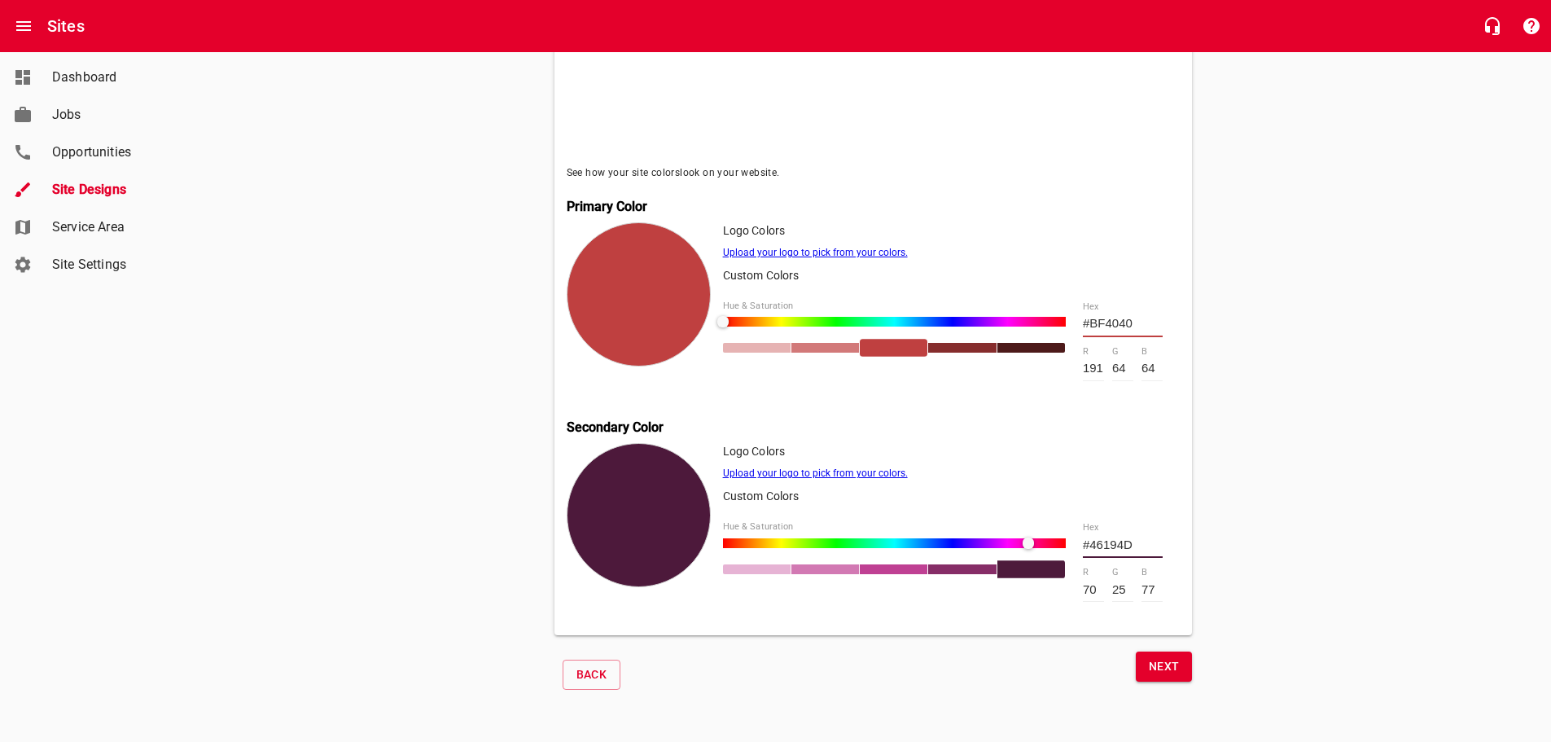
type input "63"
type input "#39194D"
type input "57"
type input "#33194D"
type input "51"
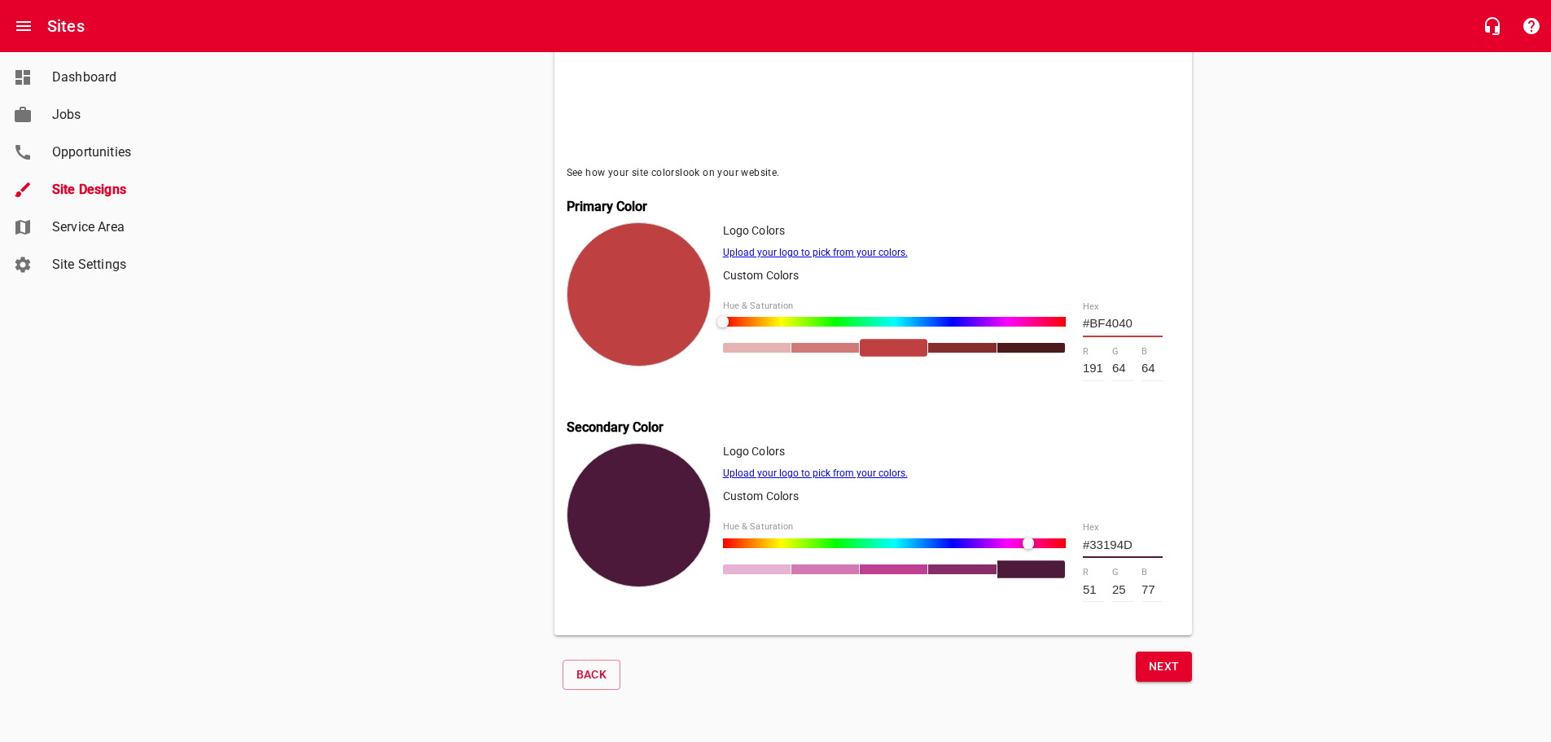
type input "#2D194D"
type input "45"
type input "#28194D"
type input "40"
type input "#22194D"
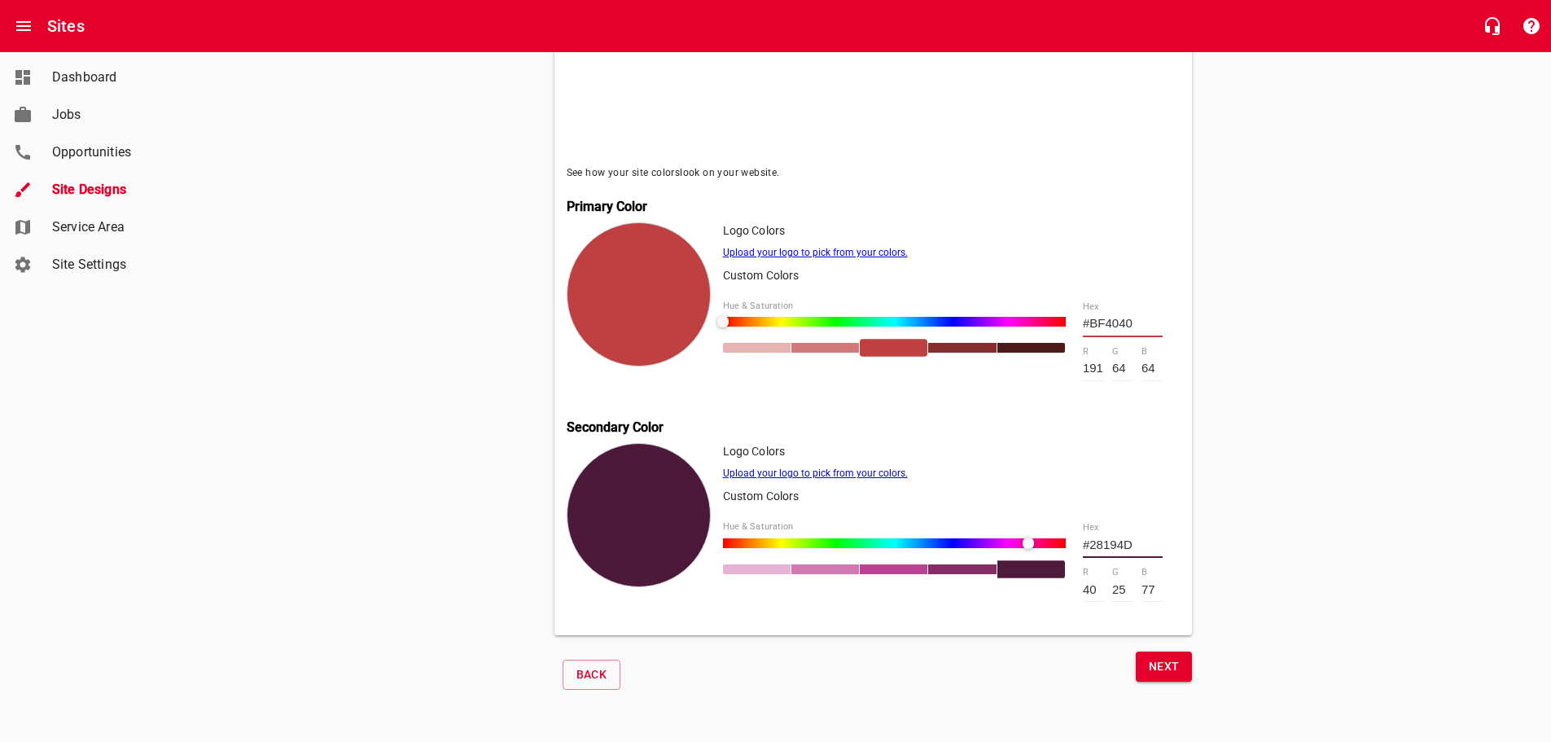
type input "34"
type input "#1D194D"
type input "29"
type input "#1B194D"
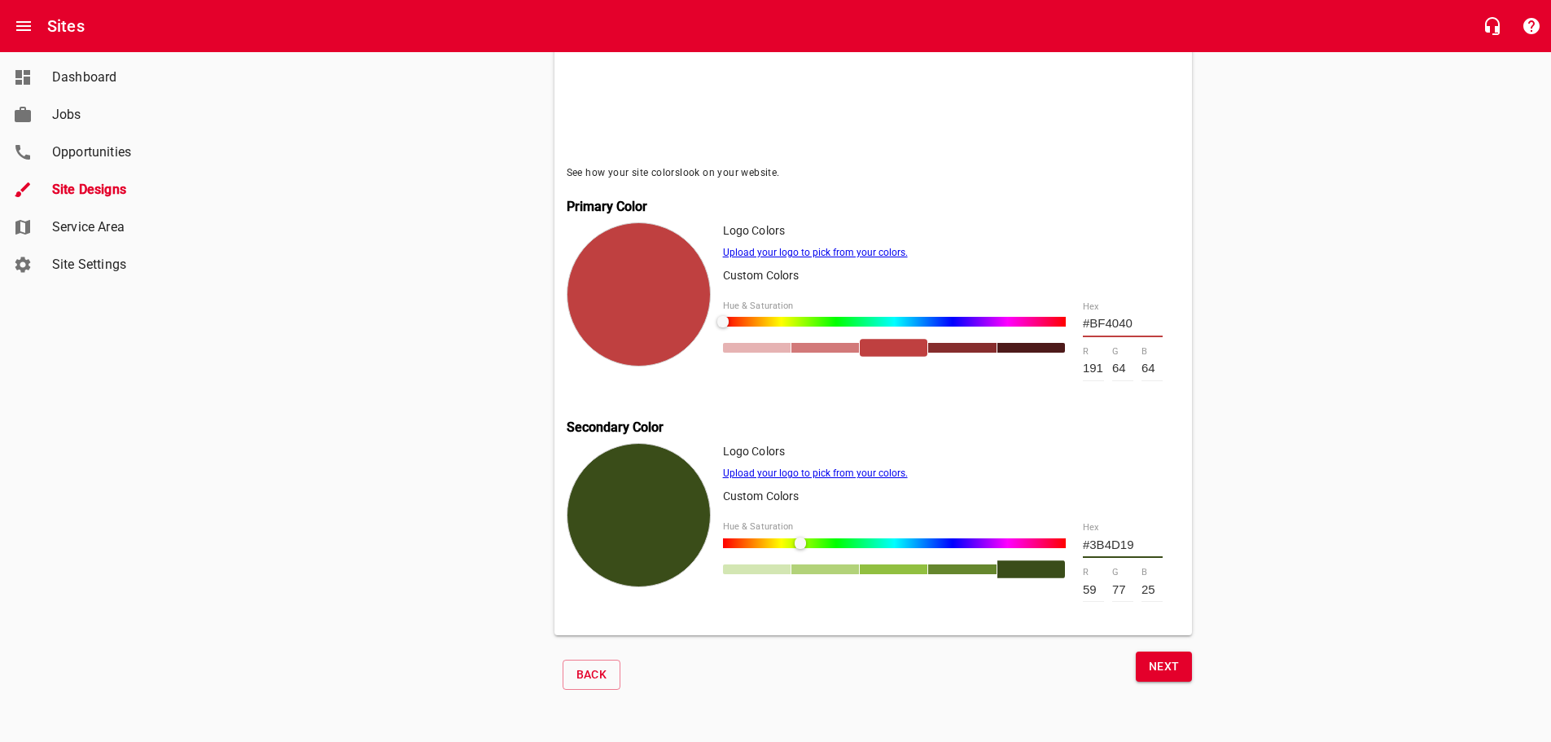
drag, startPoint x: 776, startPoint y: 542, endPoint x: 797, endPoint y: 563, distance: 29.9
click at [800, 570] on div at bounding box center [894, 556] width 343 height 36
click at [602, 669] on span "Back" at bounding box center [592, 674] width 31 height 20
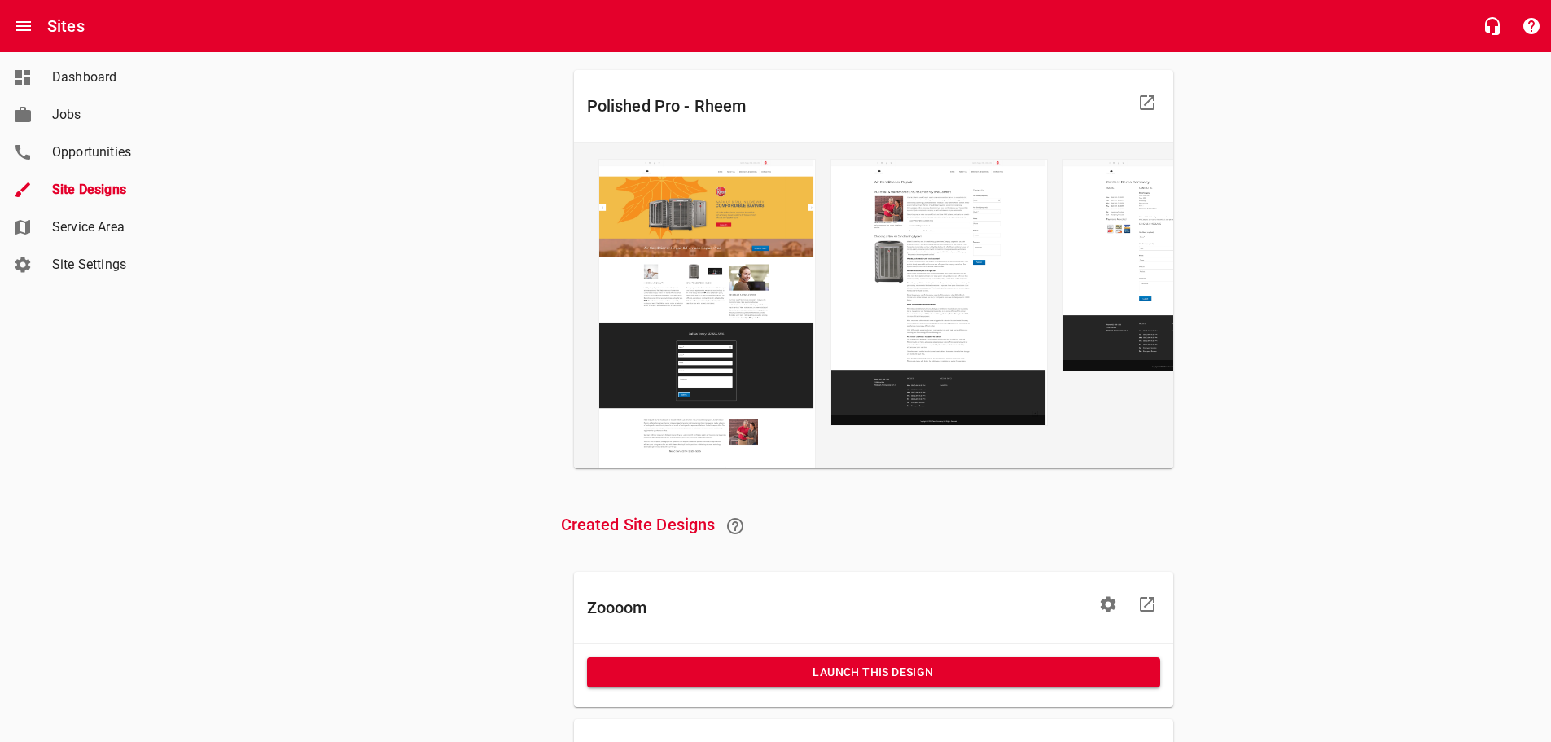
scroll to position [326, 0]
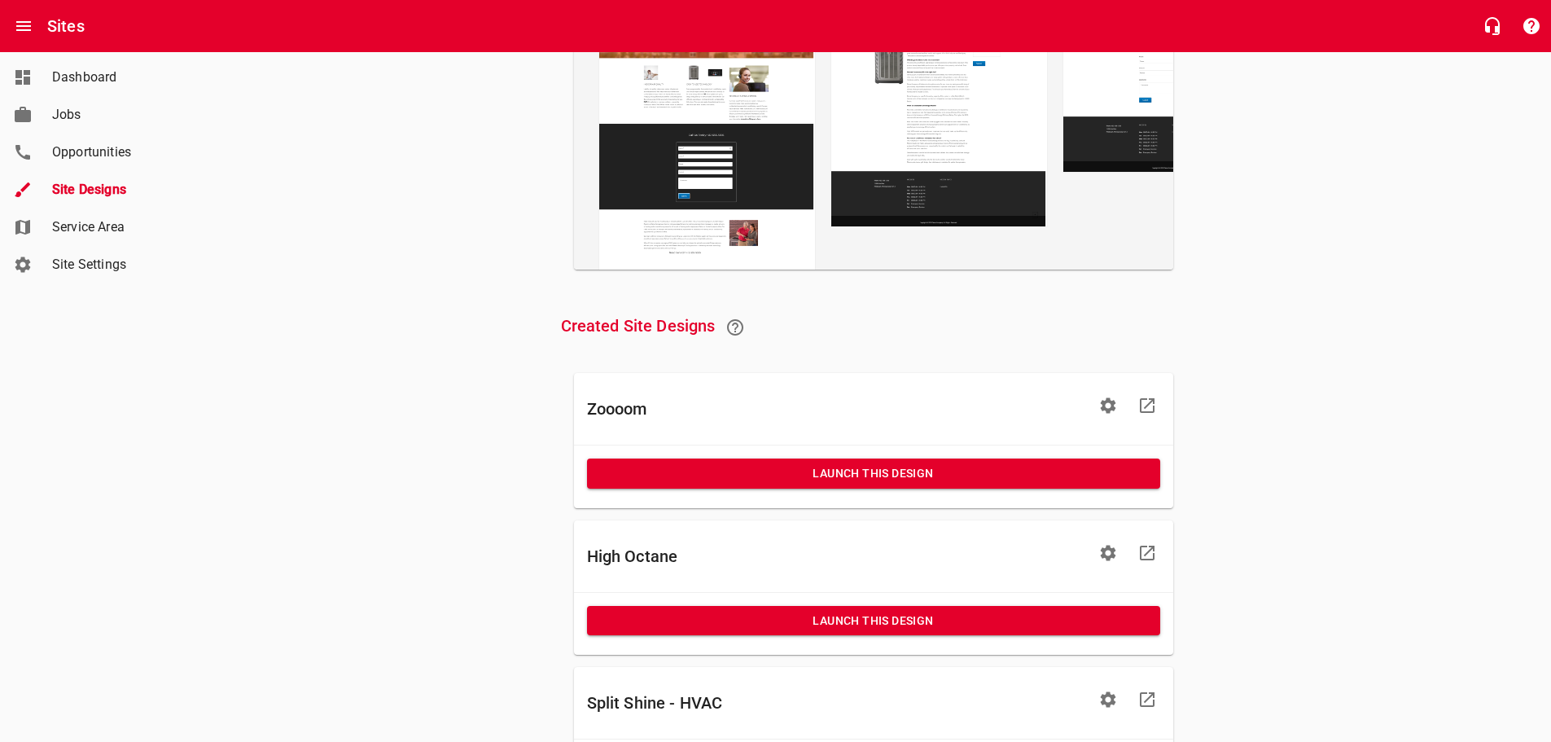
click at [1149, 415] on icon at bounding box center [1148, 406] width 20 height 20
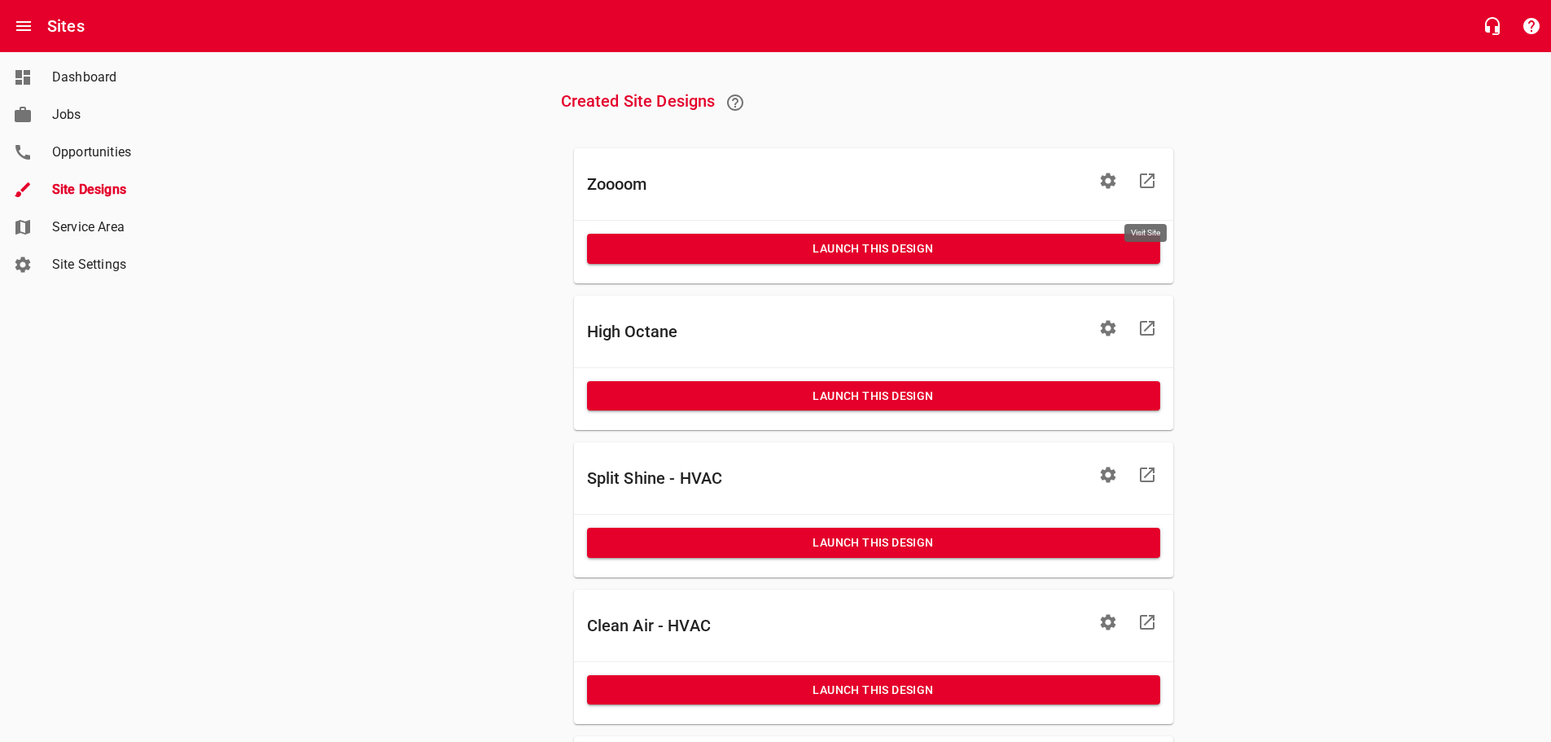
scroll to position [570, 0]
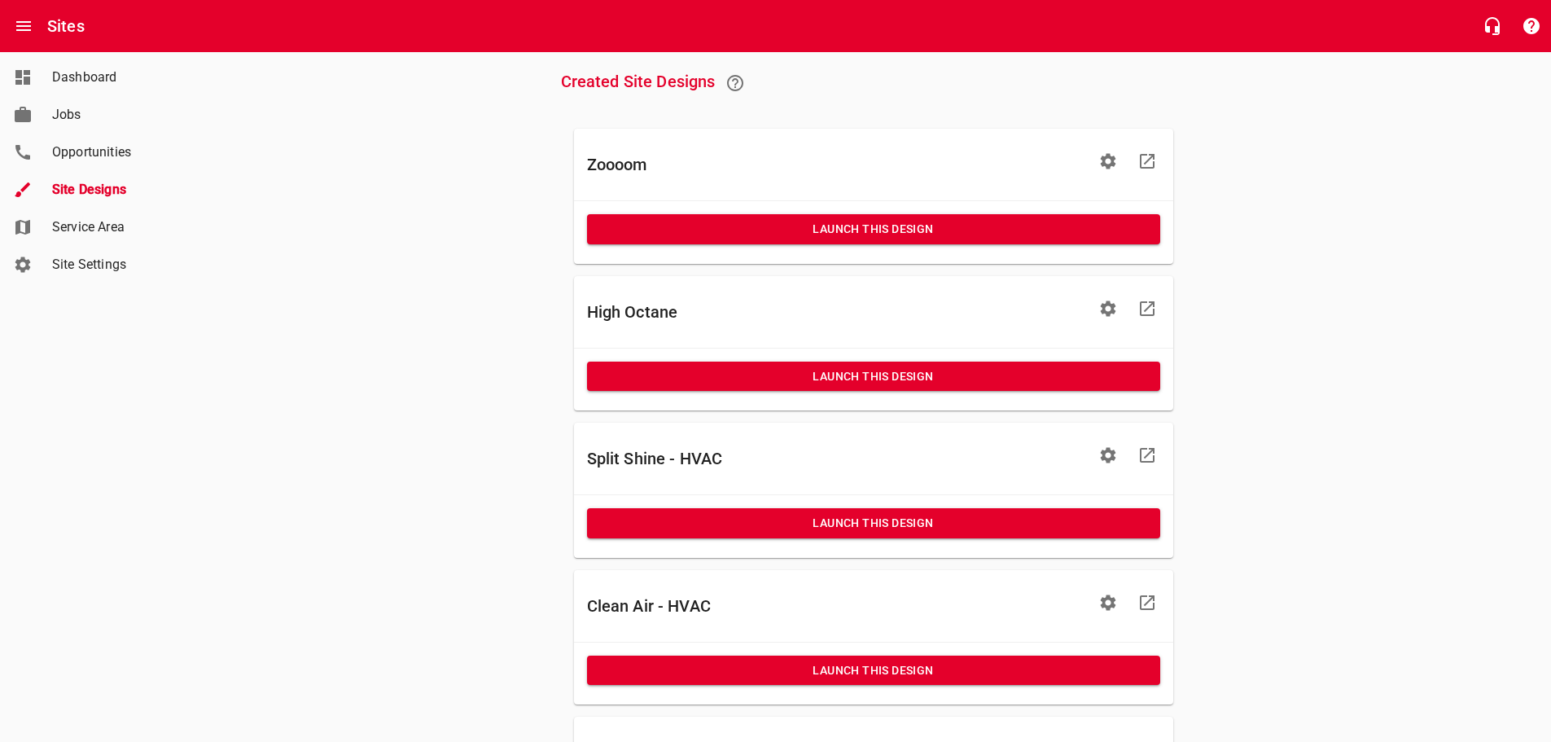
click at [1154, 463] on icon at bounding box center [1147, 455] width 15 height 15
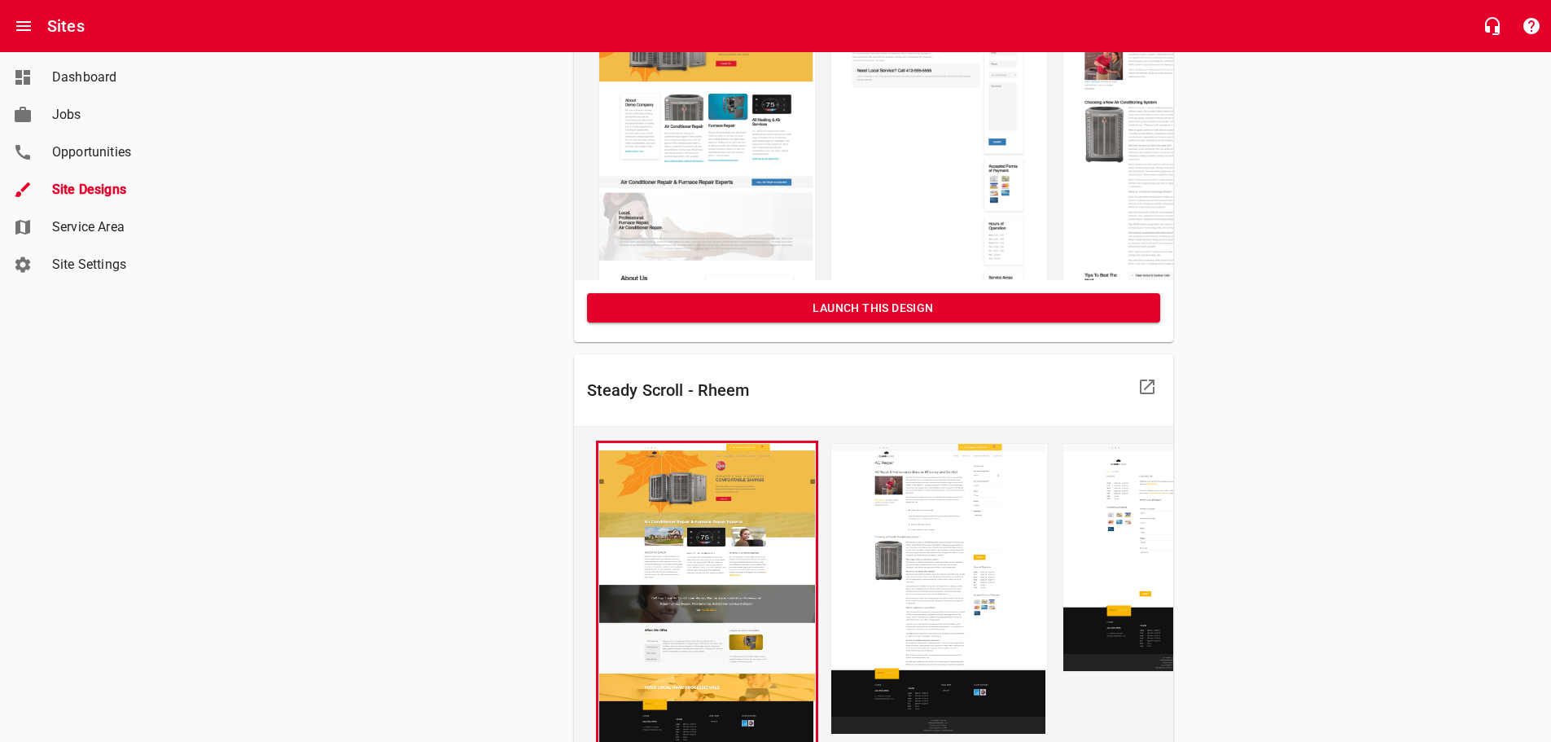
scroll to position [2085, 0]
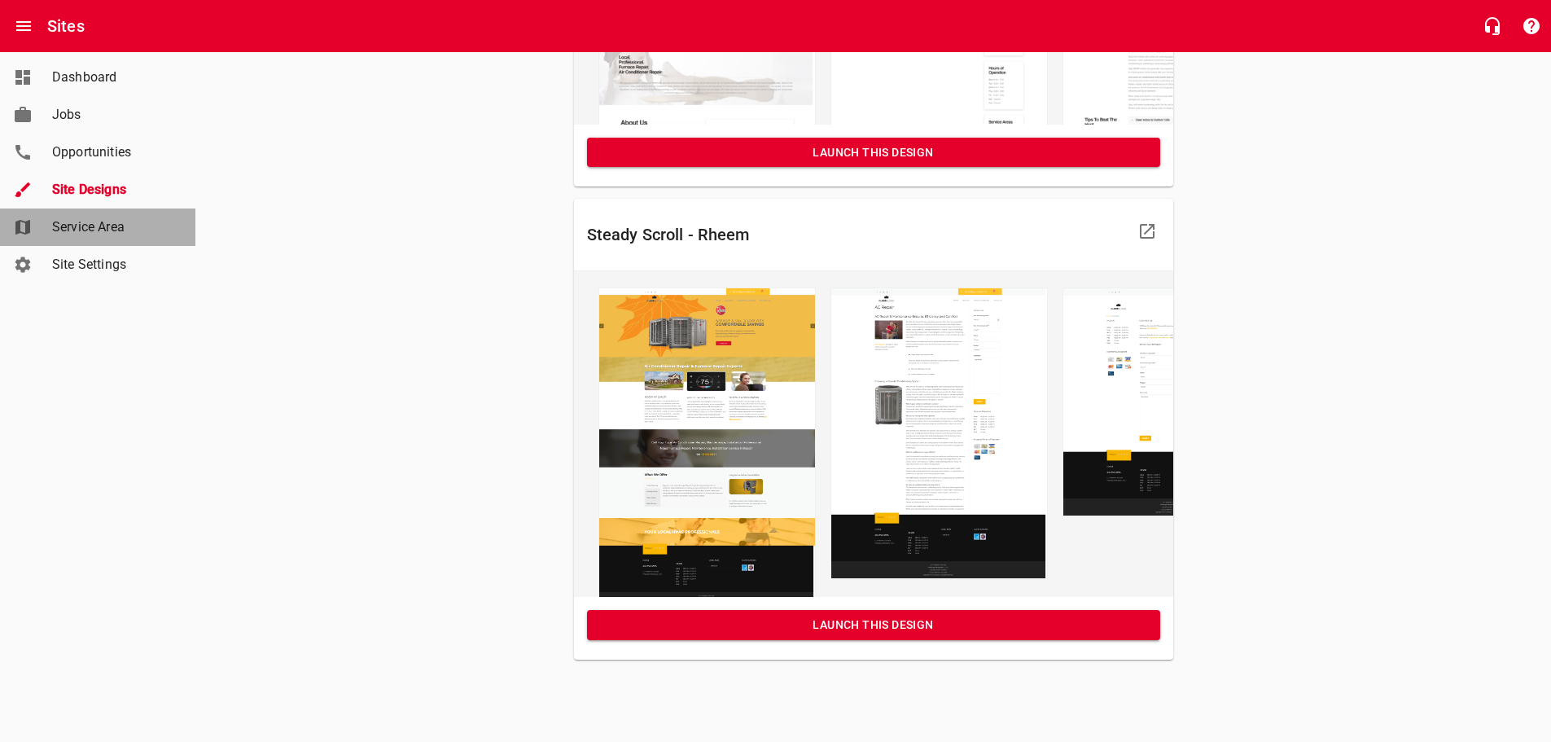
click at [112, 234] on span "Service Area" at bounding box center [114, 227] width 124 height 20
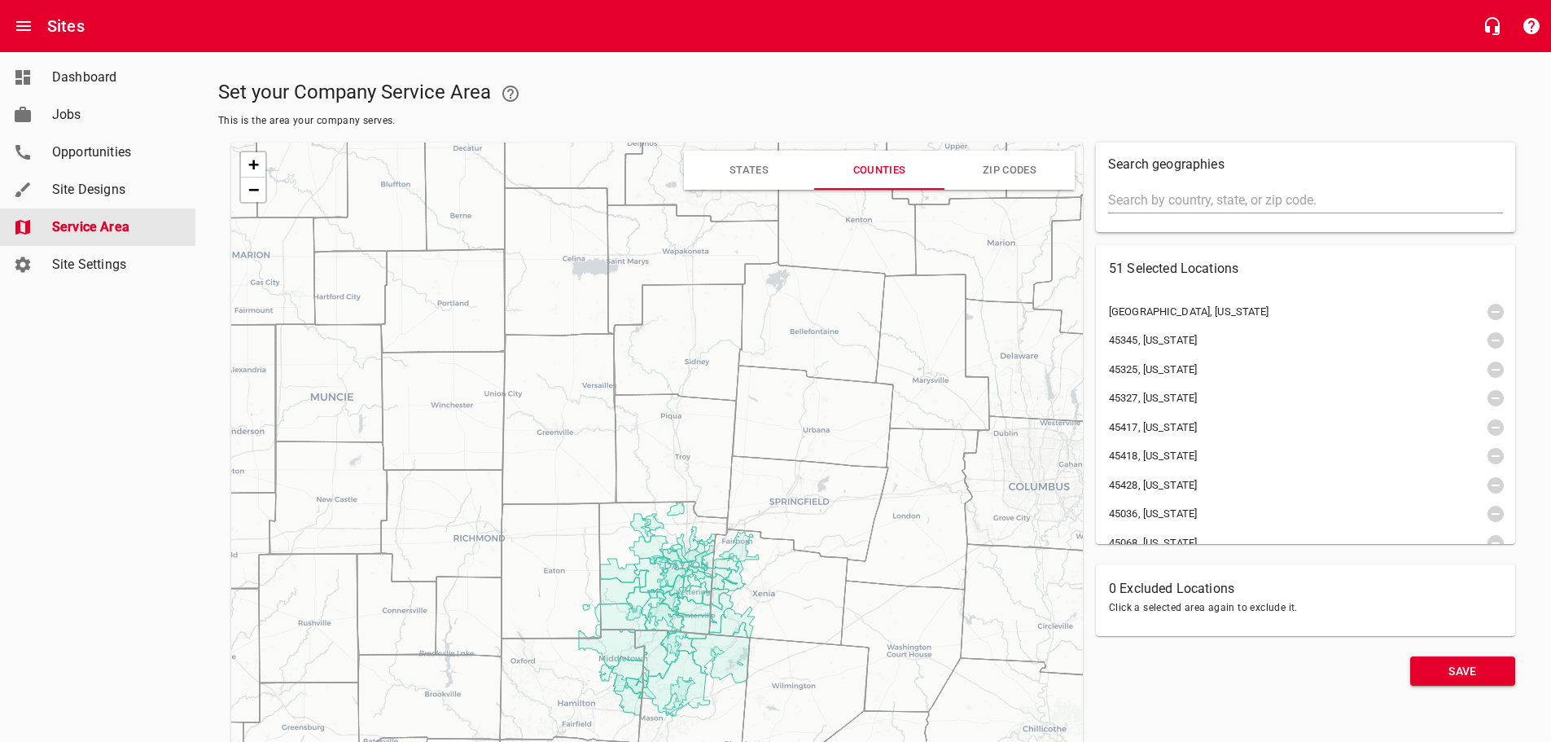
scroll to position [896, 0]
click at [108, 196] on span "Site Designs" at bounding box center [114, 190] width 124 height 20
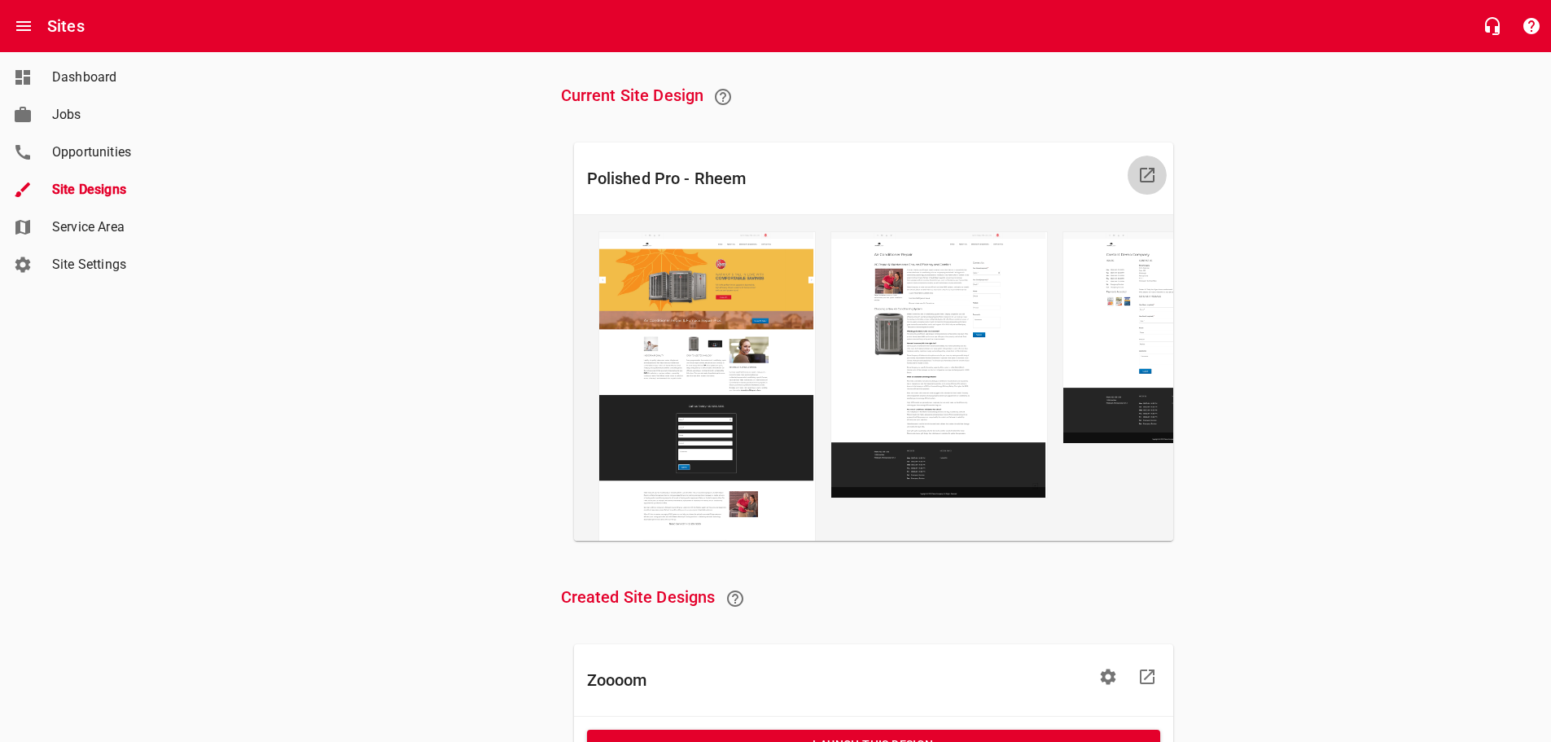
click at [1145, 178] on icon at bounding box center [1147, 175] width 15 height 15
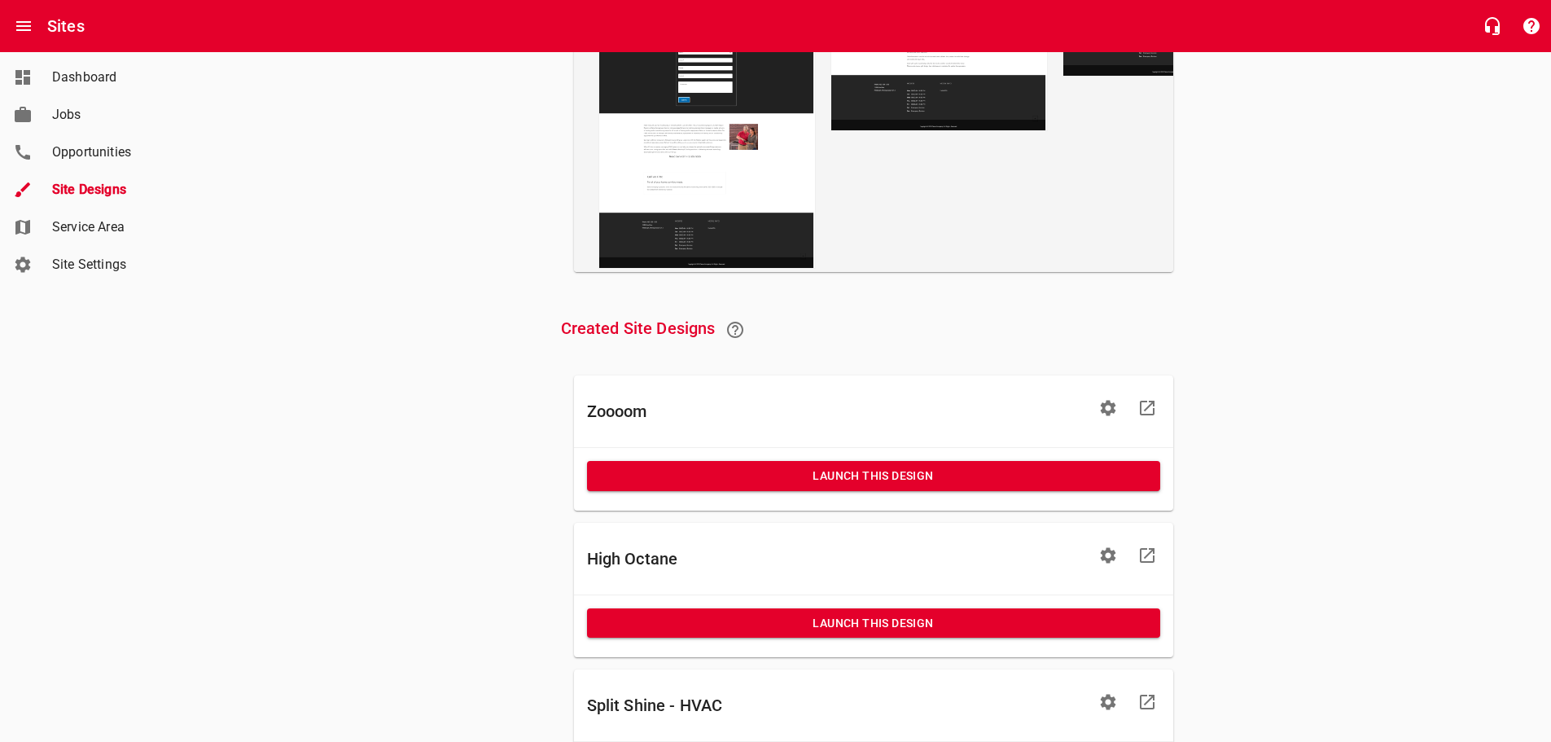
scroll to position [380, 0]
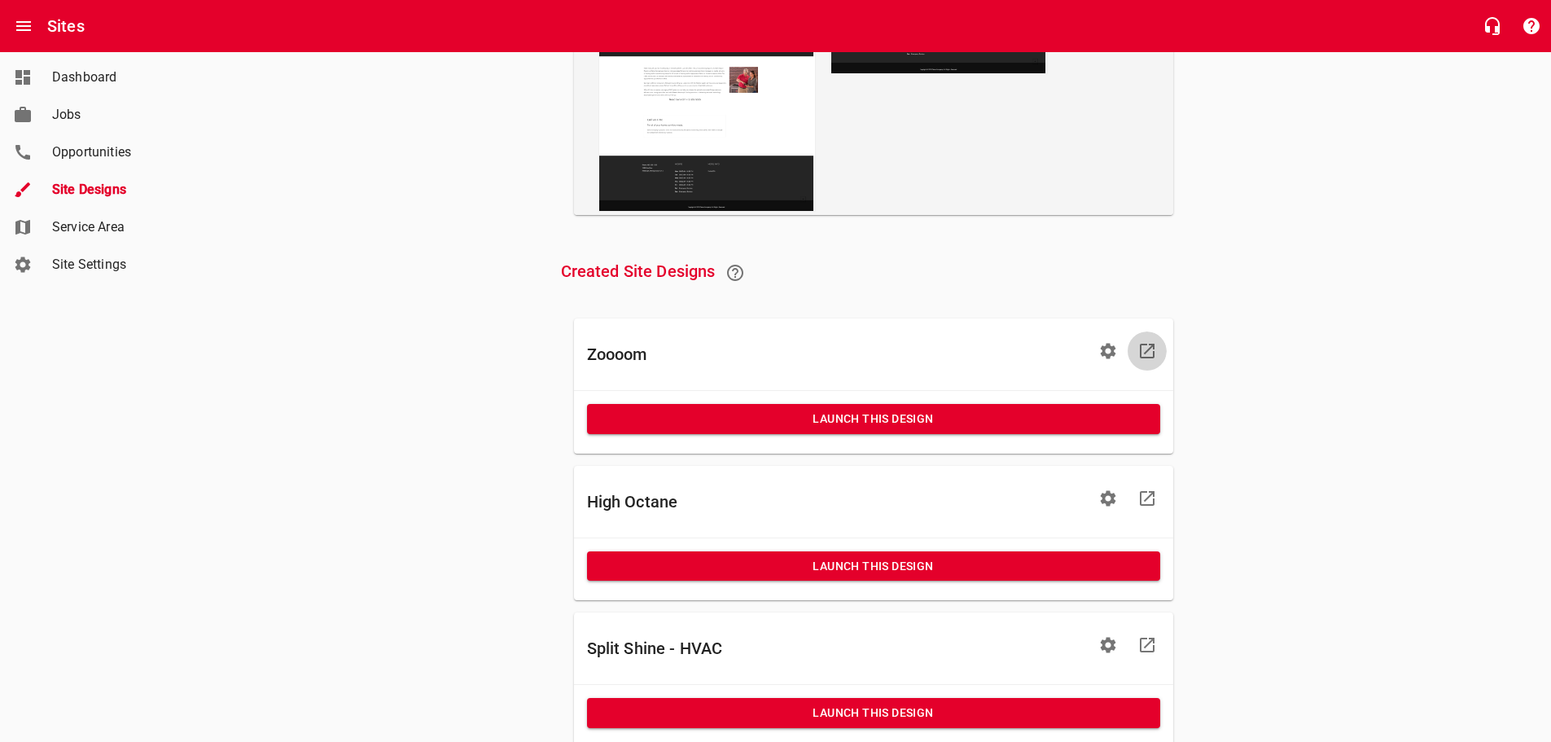
click at [1160, 361] on link at bounding box center [1147, 350] width 39 height 39
click at [1115, 361] on icon "button" at bounding box center [1108, 351] width 20 height 20
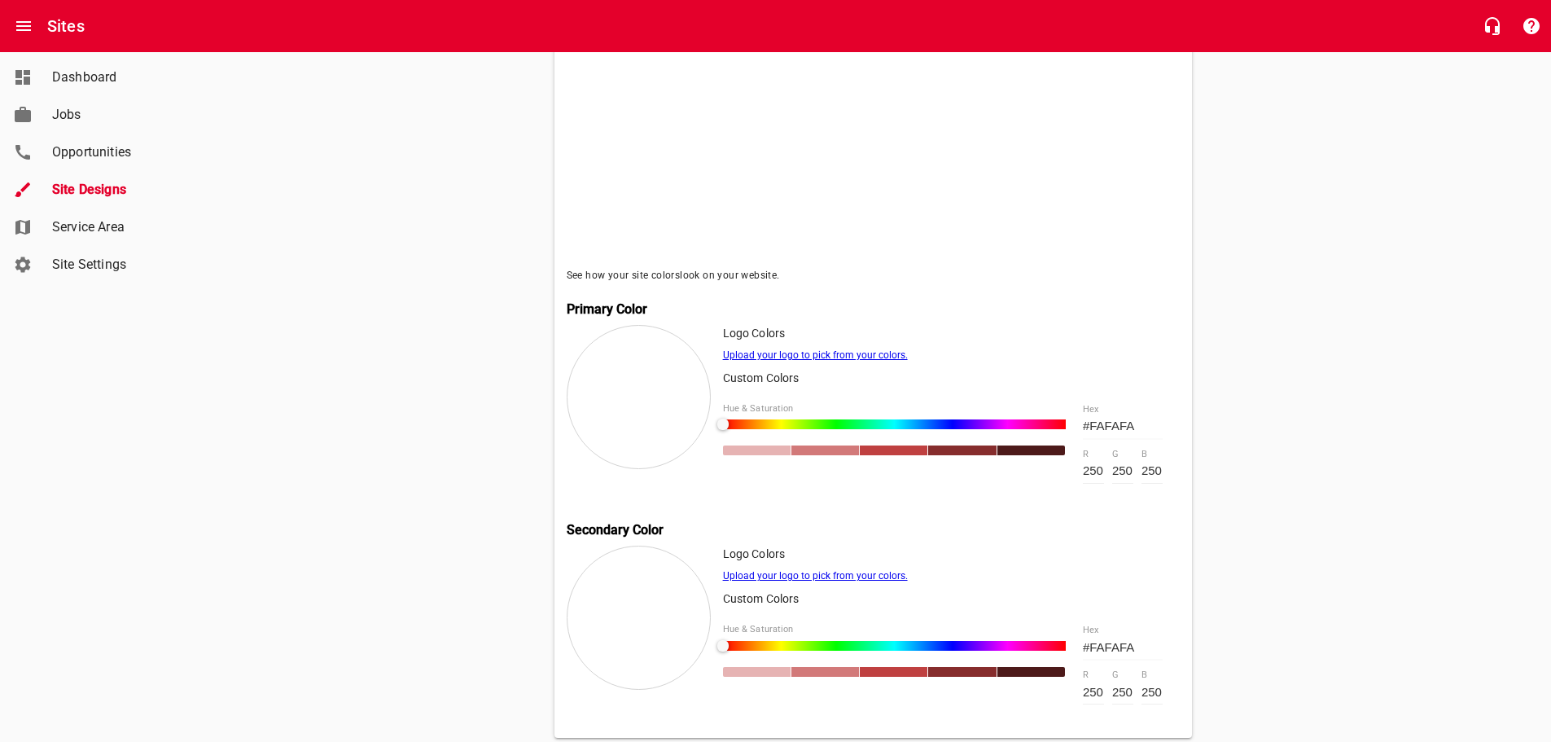
scroll to position [489, 0]
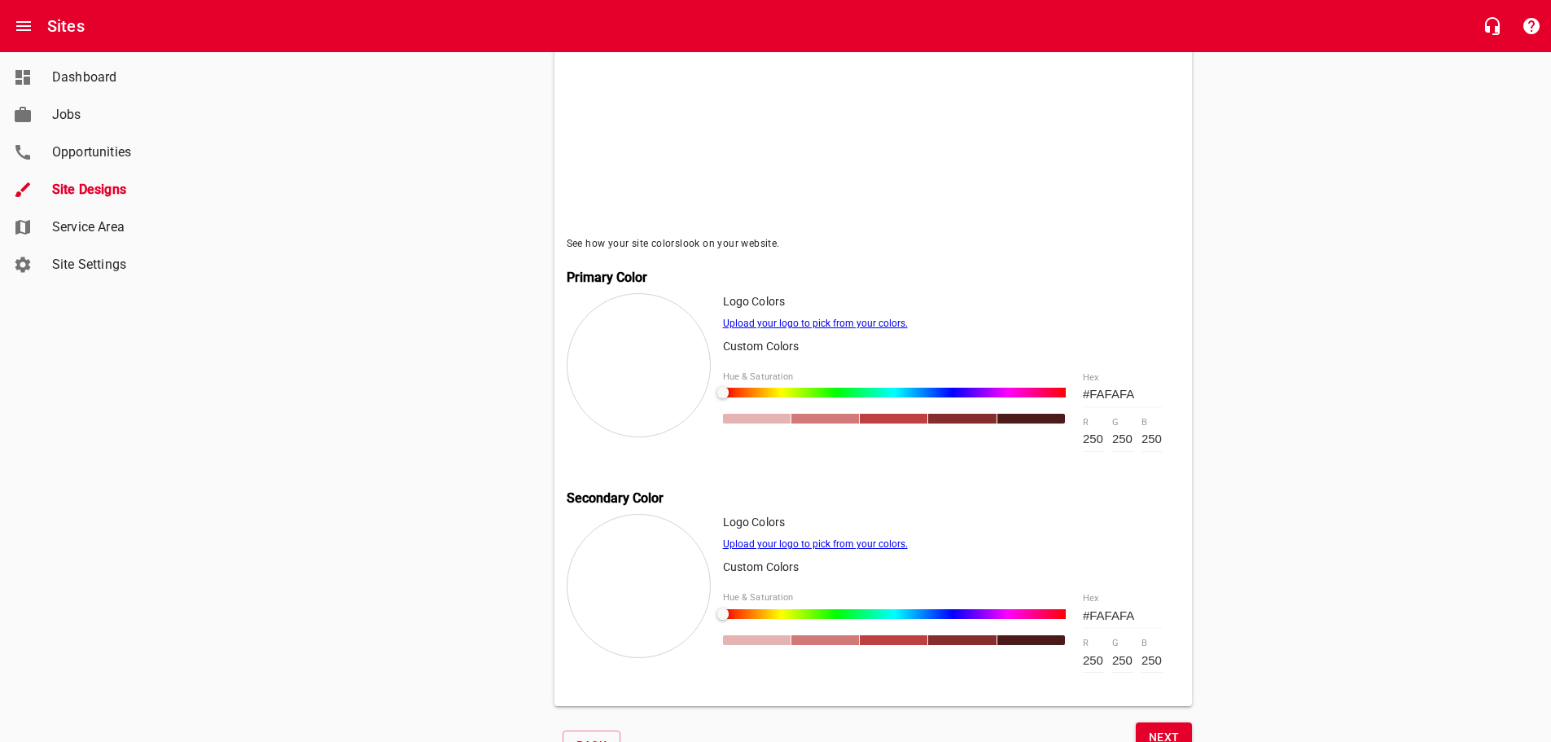
click at [897, 418] on div at bounding box center [894, 419] width 68 height 10
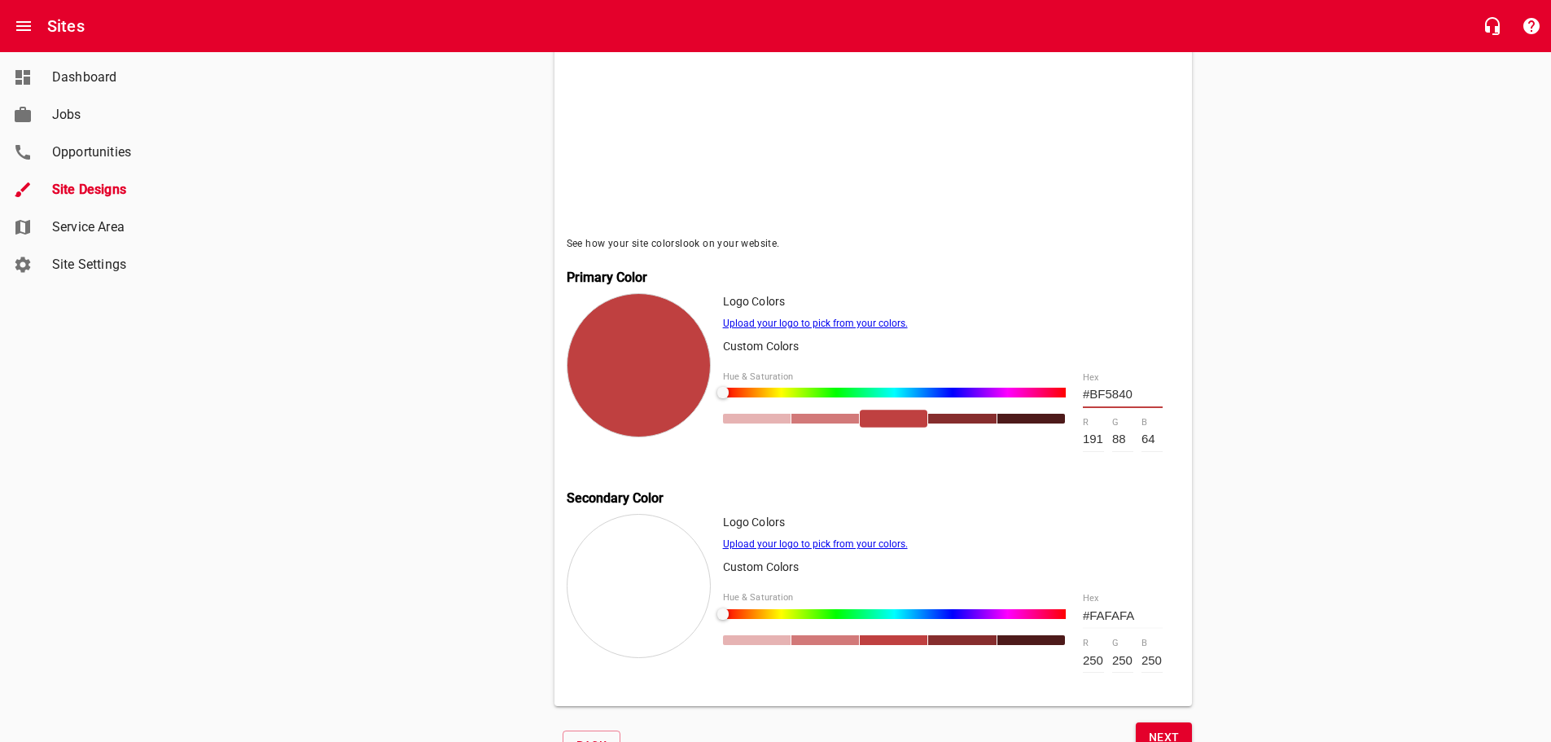
click at [734, 399] on div at bounding box center [728, 393] width 11 height 11
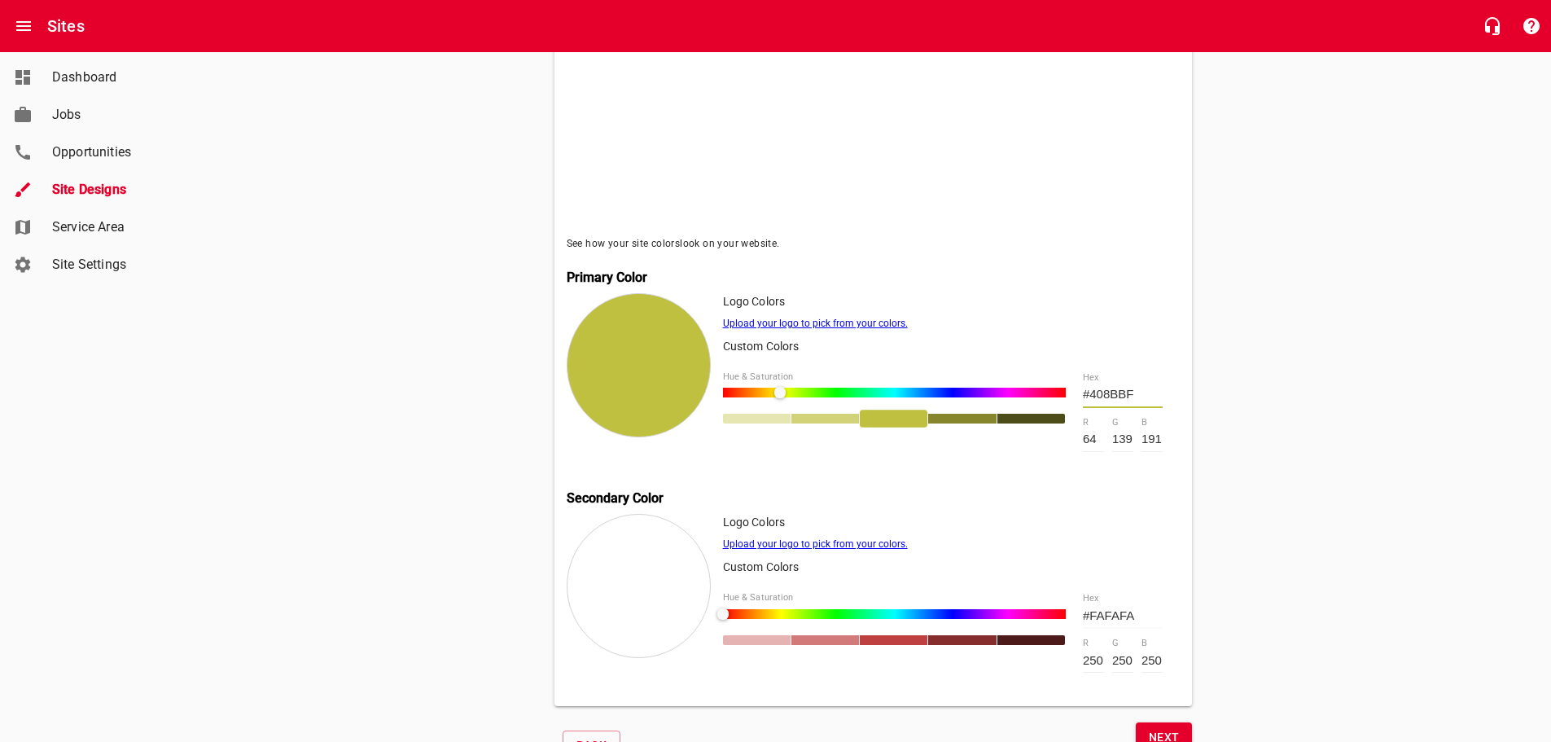
drag, startPoint x: 780, startPoint y: 406, endPoint x: 1044, endPoint y: 438, distance: 265.8
click at [941, 435] on div "Hue & Saturation" at bounding box center [894, 412] width 343 height 106
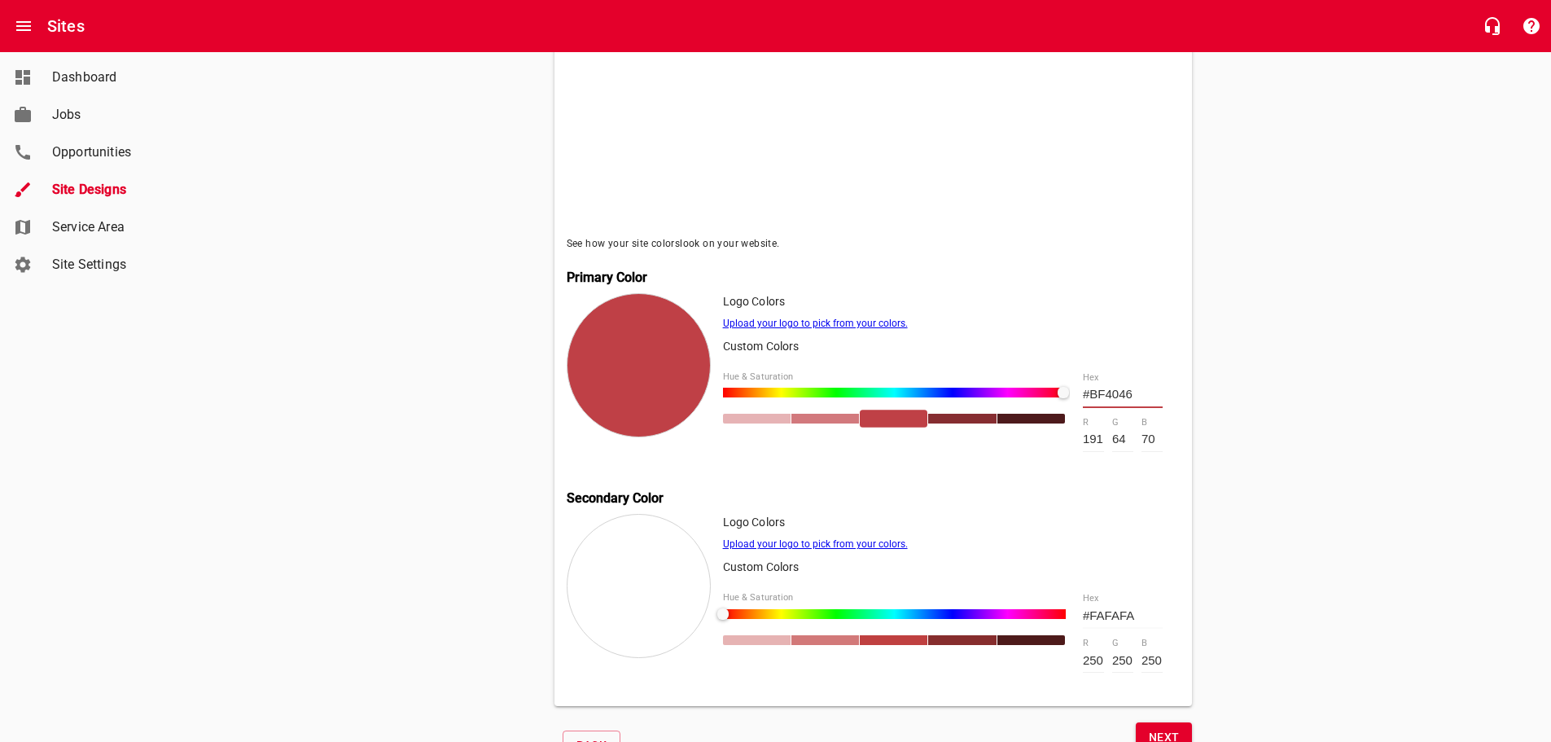
click at [1063, 398] on div at bounding box center [1063, 392] width 11 height 11
drag, startPoint x: 660, startPoint y: 344, endPoint x: 638, endPoint y: 389, distance: 49.5
click at [638, 390] on div at bounding box center [639, 365] width 144 height 144
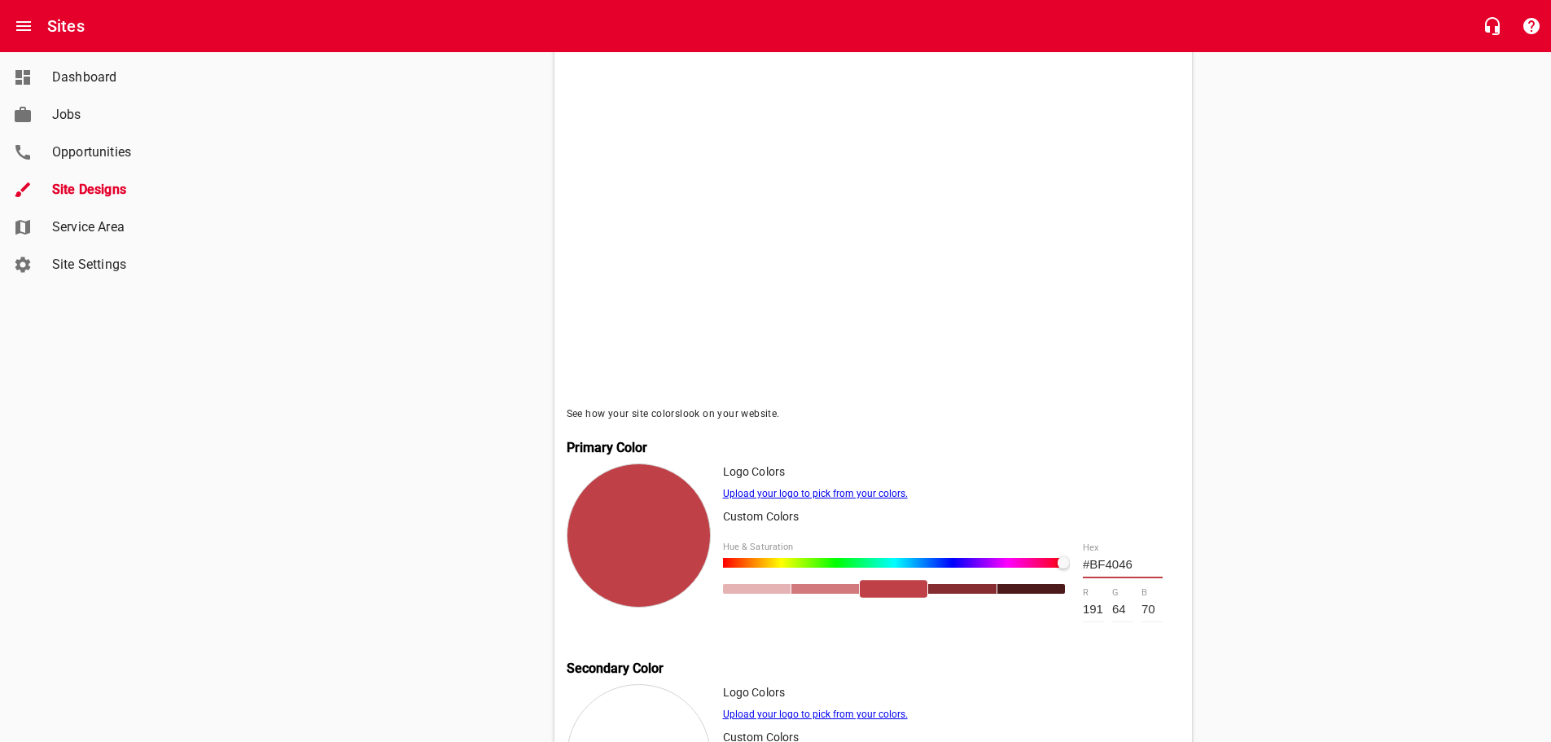
scroll to position [569, 0]
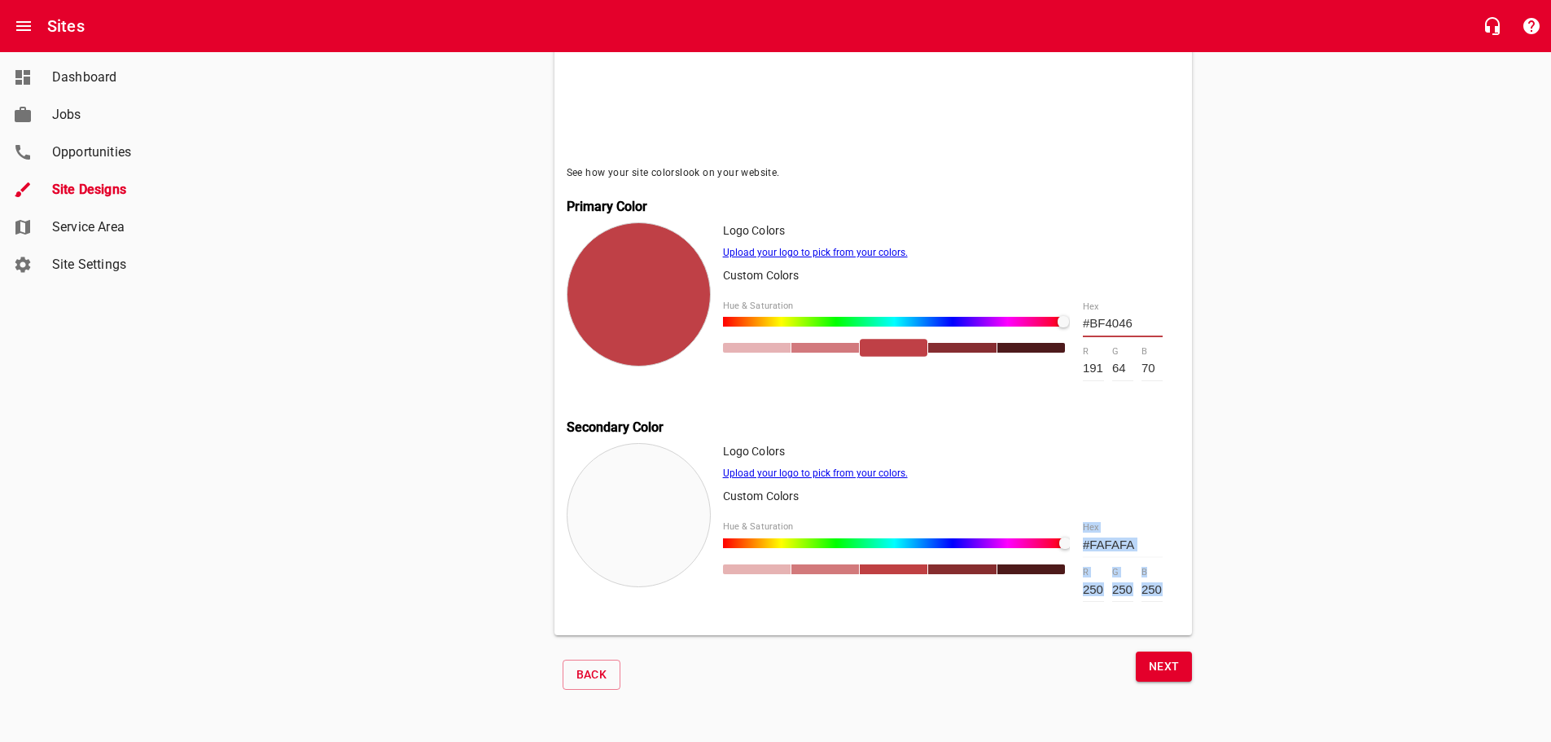
drag, startPoint x: 780, startPoint y: 543, endPoint x: 1098, endPoint y: 614, distance: 326.2
click at [1098, 614] on div "Logo Colors Upload your logo to pick from your colors. Custom Colors Hue & Satu…" at bounding box center [952, 533] width 458 height 180
click at [1153, 529] on div "#FAFAFA hex" at bounding box center [1123, 540] width 80 height 36
click at [1133, 539] on input "#FAFAFA" at bounding box center [1123, 545] width 80 height 26
click at [1129, 543] on input "#FAFAFA" at bounding box center [1123, 545] width 80 height 26
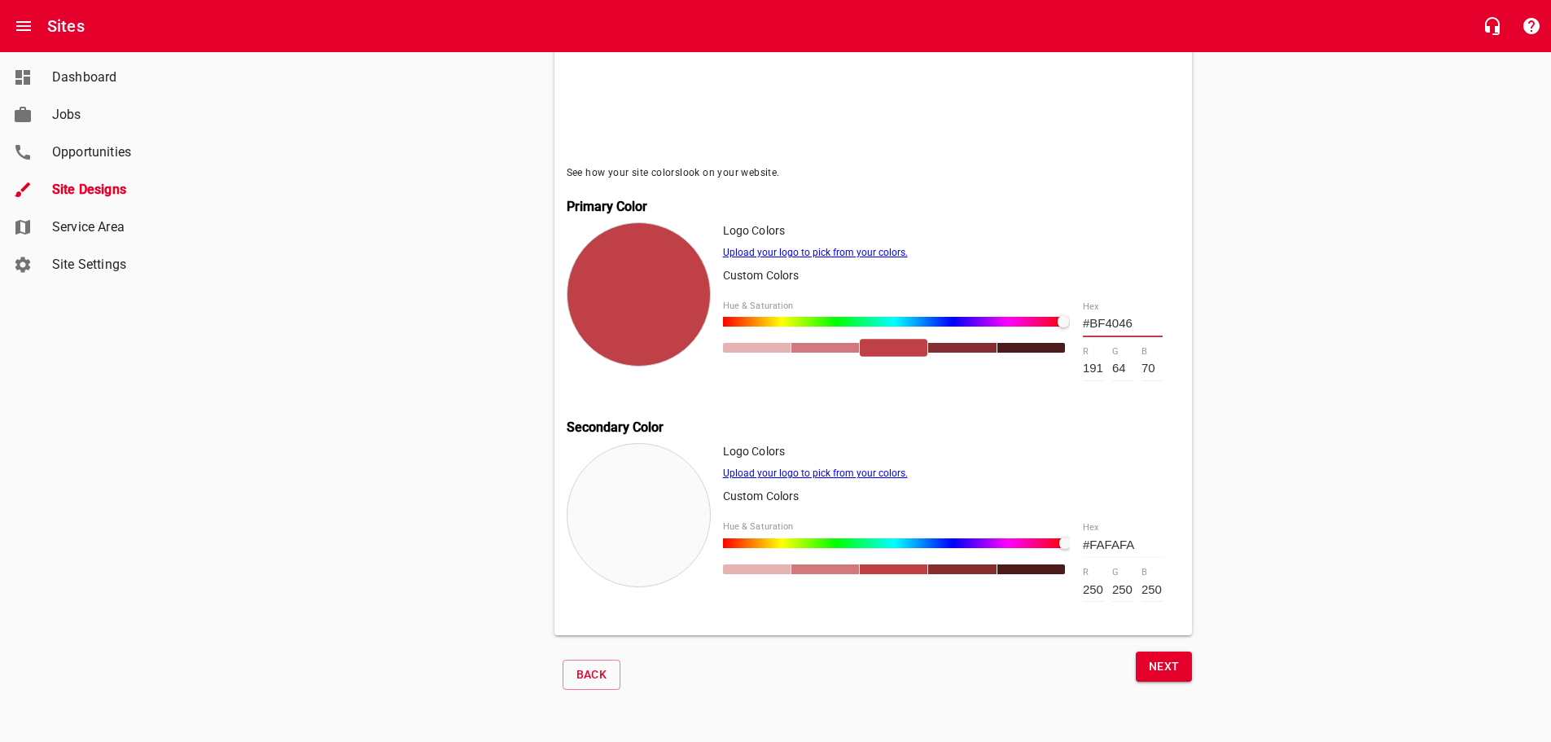
click at [1129, 543] on input "#FAFAFA" at bounding box center [1123, 545] width 80 height 26
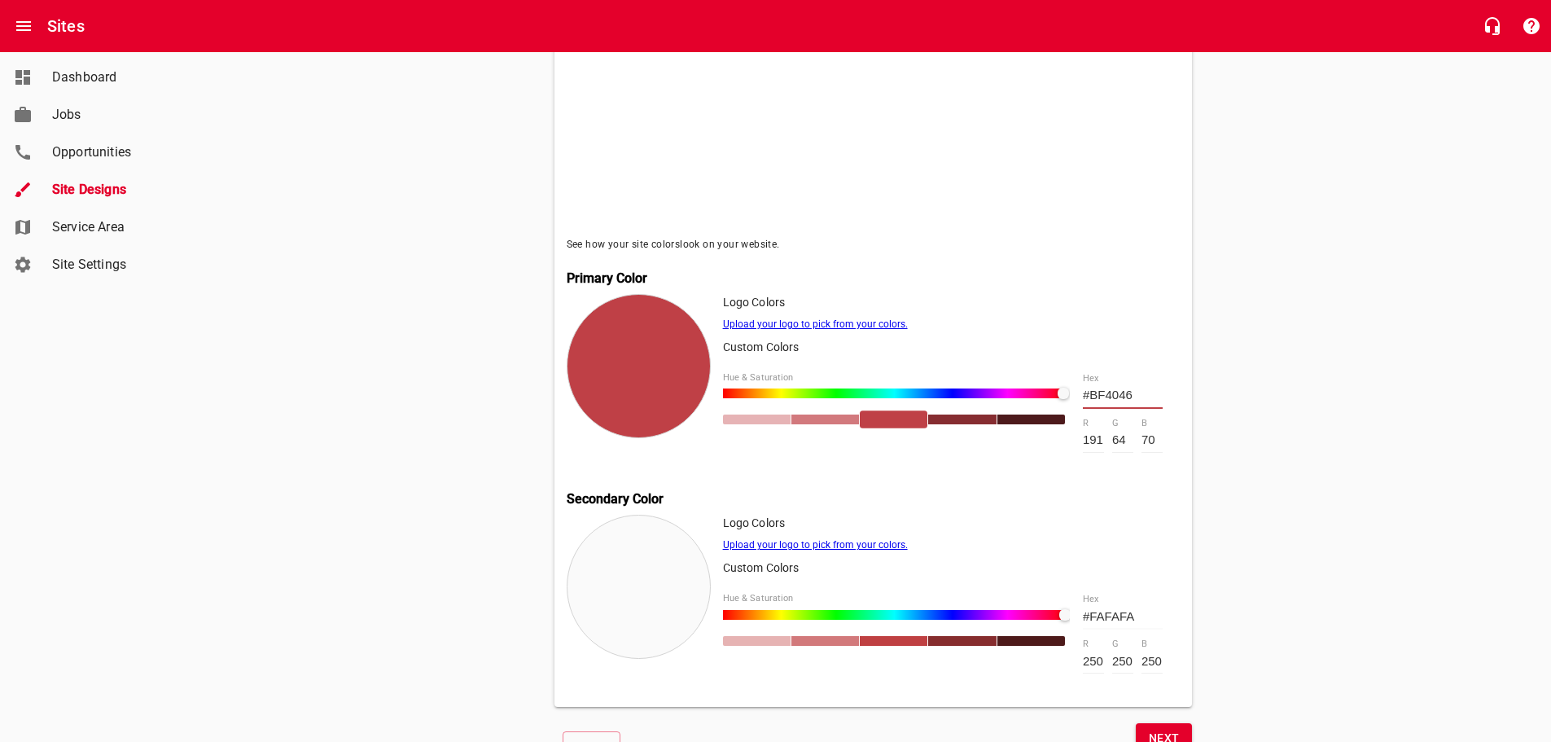
drag, startPoint x: 1143, startPoint y: 624, endPoint x: 1035, endPoint y: 600, distance: 110.8
click at [1041, 605] on div "Hue & Saturation #FAFAFA hex 250 r 250 g 250 b" at bounding box center [952, 634] width 458 height 106
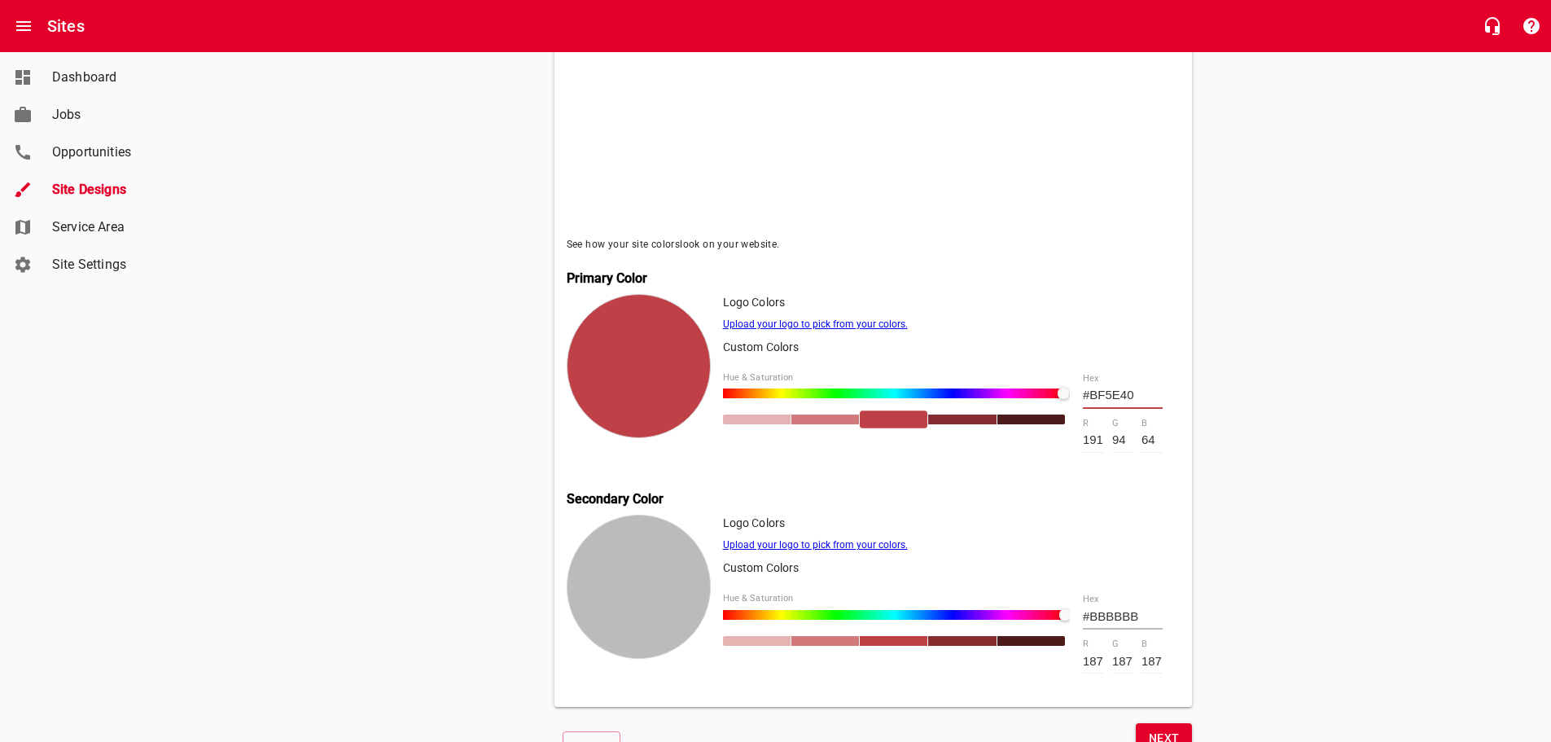
click at [736, 398] on div at bounding box center [894, 393] width 343 height 10
drag, startPoint x: 734, startPoint y: 398, endPoint x: 711, endPoint y: 401, distance: 23.0
click at [711, 401] on div "Logo Colors Upload your logo to pick from your colors. Custom Colors Hue & Satu…" at bounding box center [874, 384] width 614 height 180
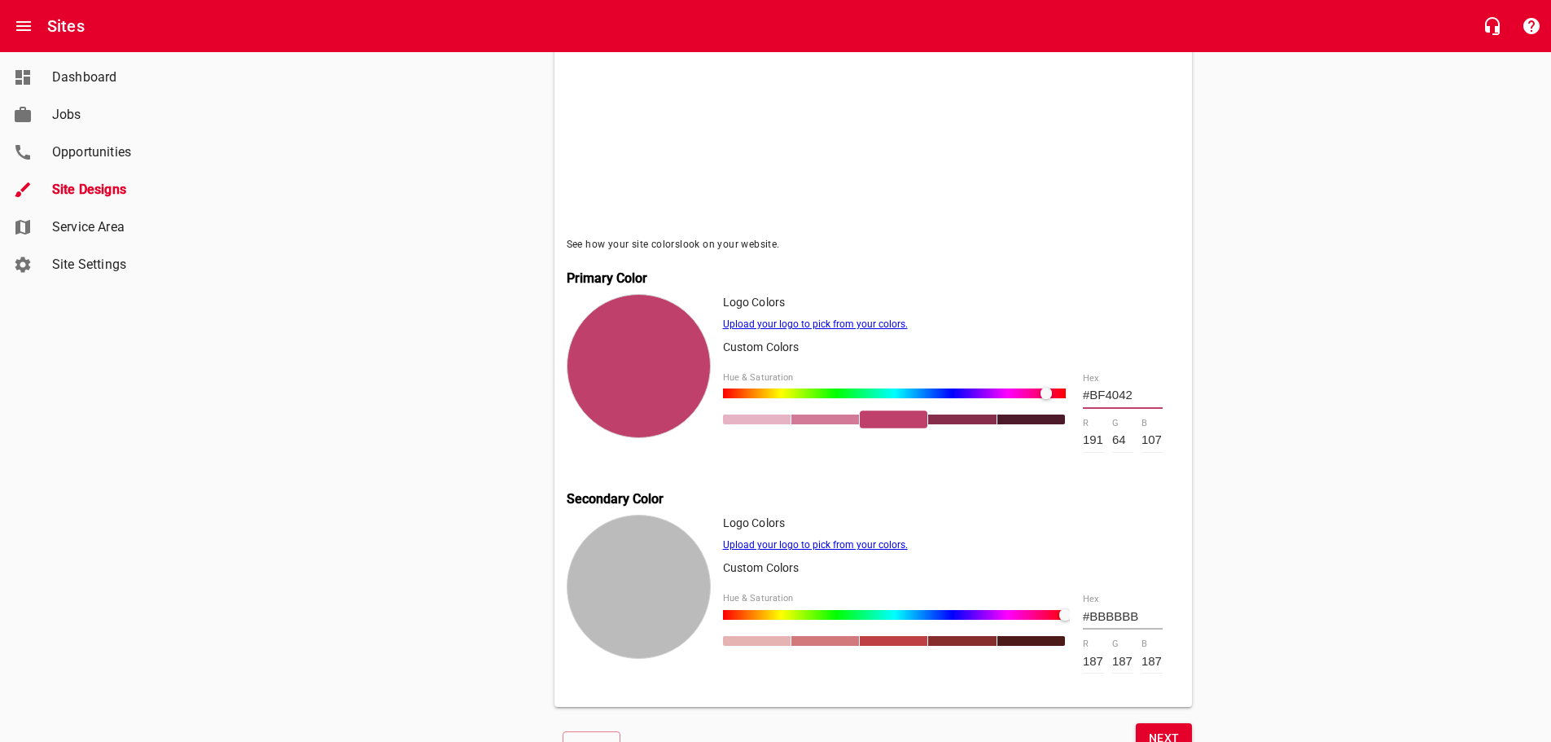
drag, startPoint x: 1130, startPoint y: 392, endPoint x: 1046, endPoint y: 377, distance: 85.3
click at [1046, 377] on div "Hue & Saturation #BF4042 hex 191 r 64 g 107 b" at bounding box center [952, 413] width 458 height 106
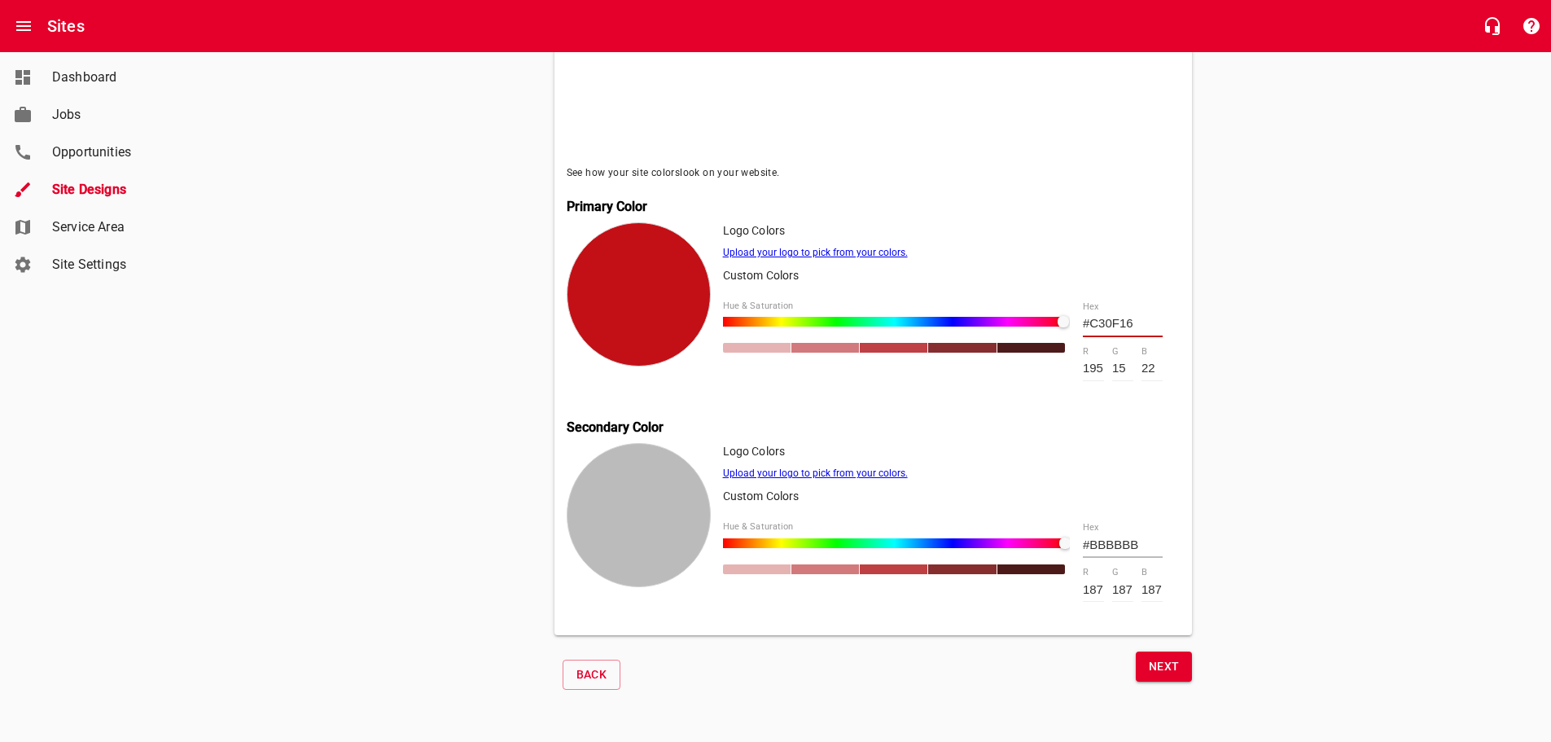
scroll to position [569, 0]
click at [1155, 662] on span "Next" at bounding box center [1164, 666] width 31 height 20
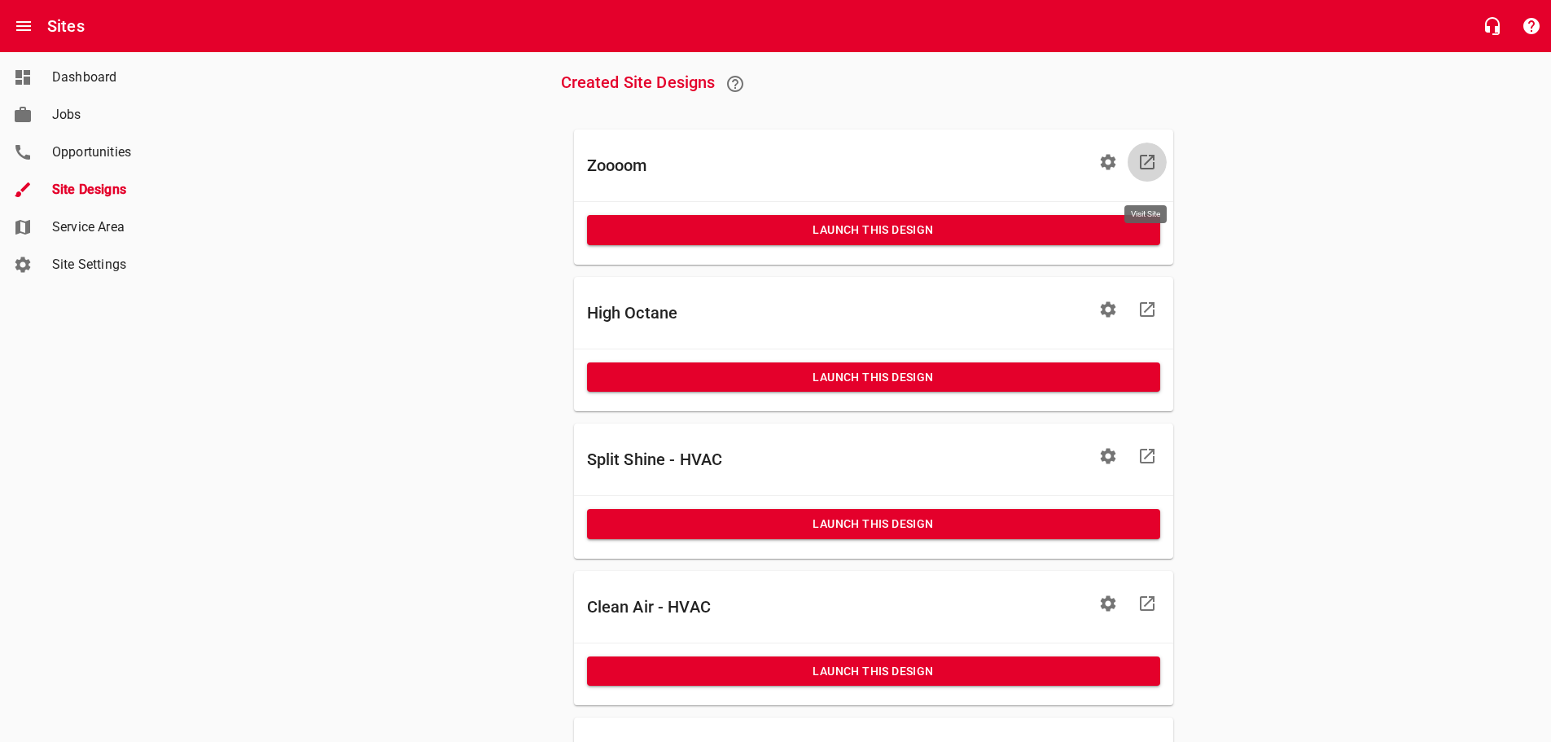
click at [1151, 172] on icon at bounding box center [1148, 162] width 20 height 20
click at [1106, 169] on icon "button" at bounding box center [1107, 161] width 15 height 15
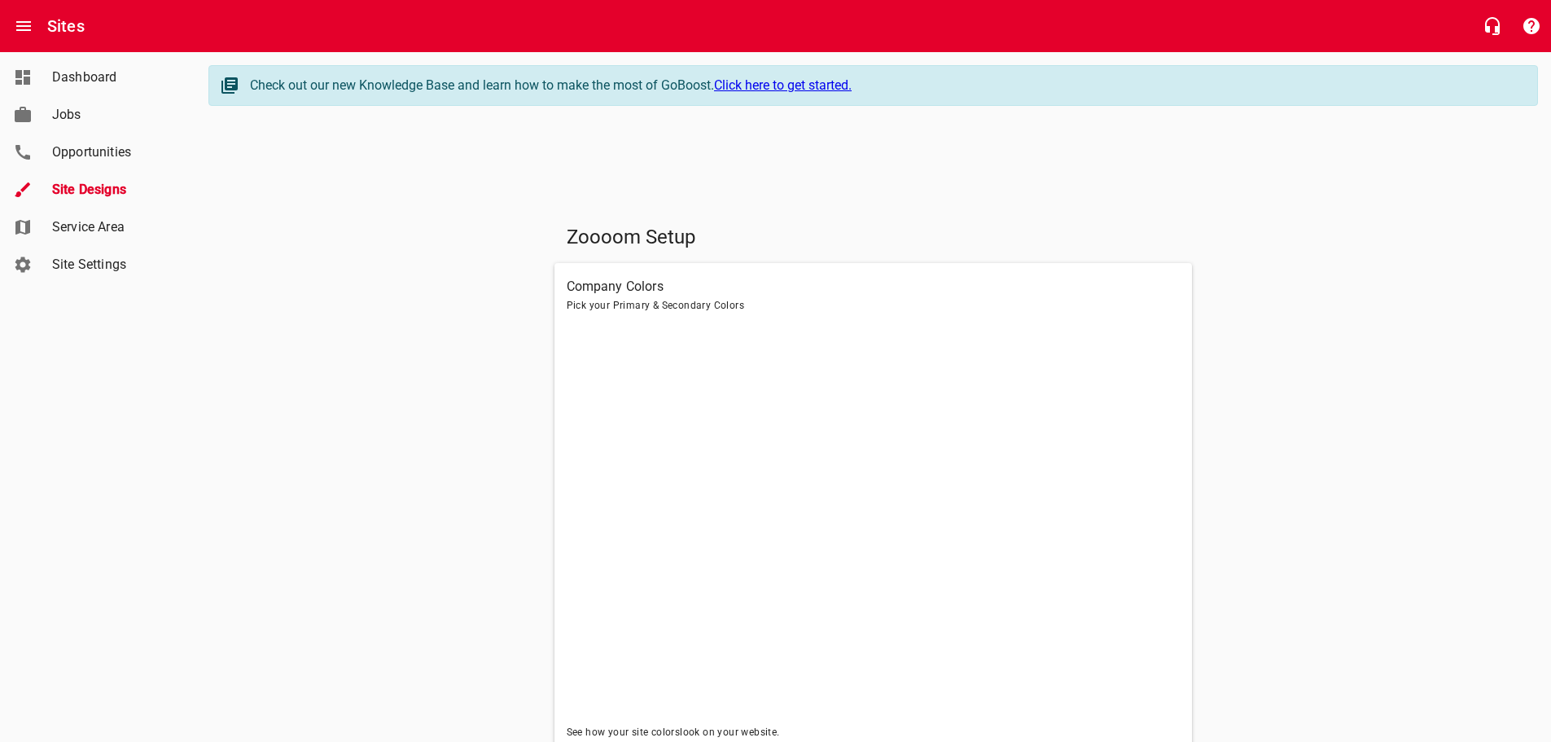
click at [686, 292] on h6 "Company Colors" at bounding box center [874, 286] width 614 height 23
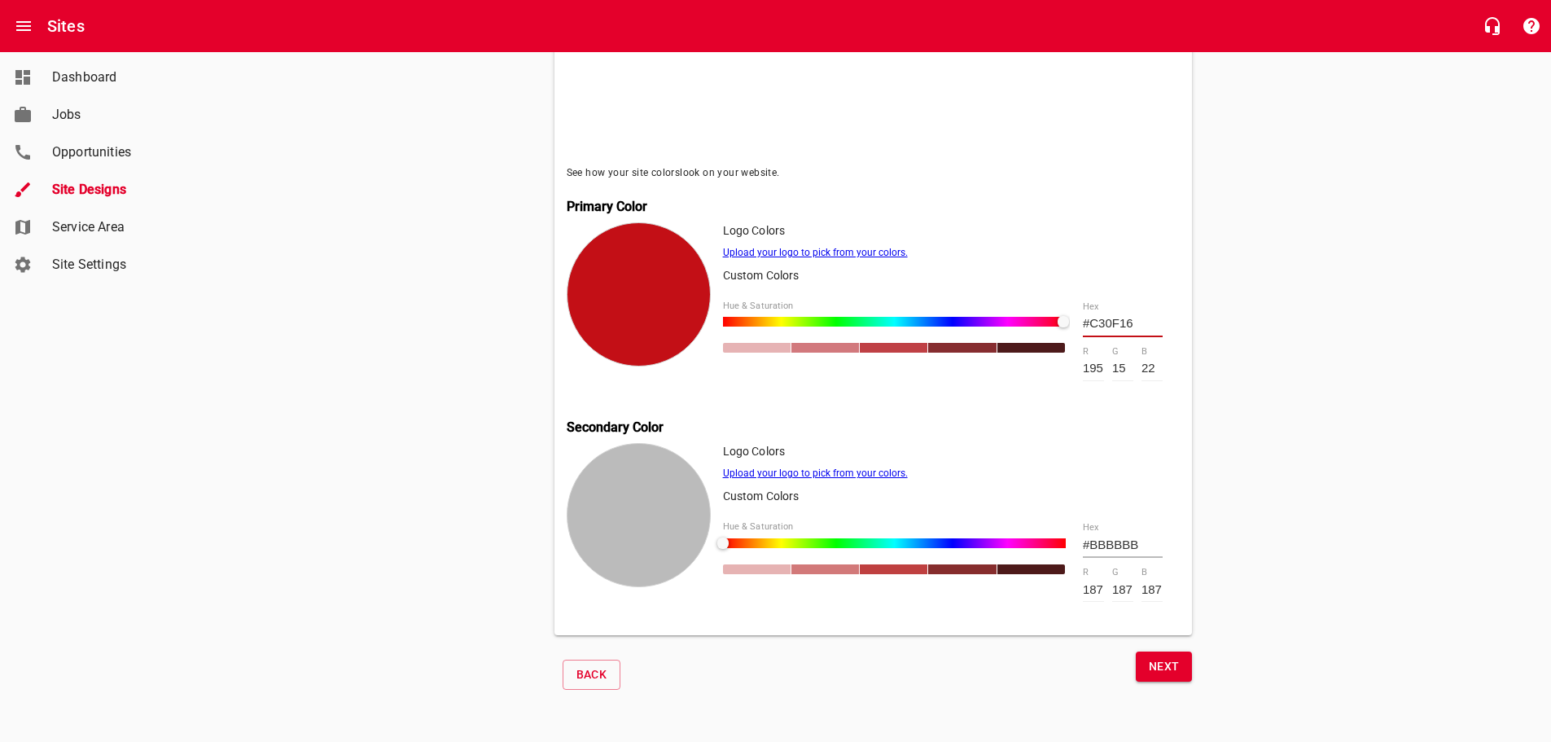
scroll to position [569, 0]
click at [1177, 680] on div "Next" at bounding box center [1032, 674] width 319 height 46
click at [1166, 667] on span "Next" at bounding box center [1164, 666] width 31 height 20
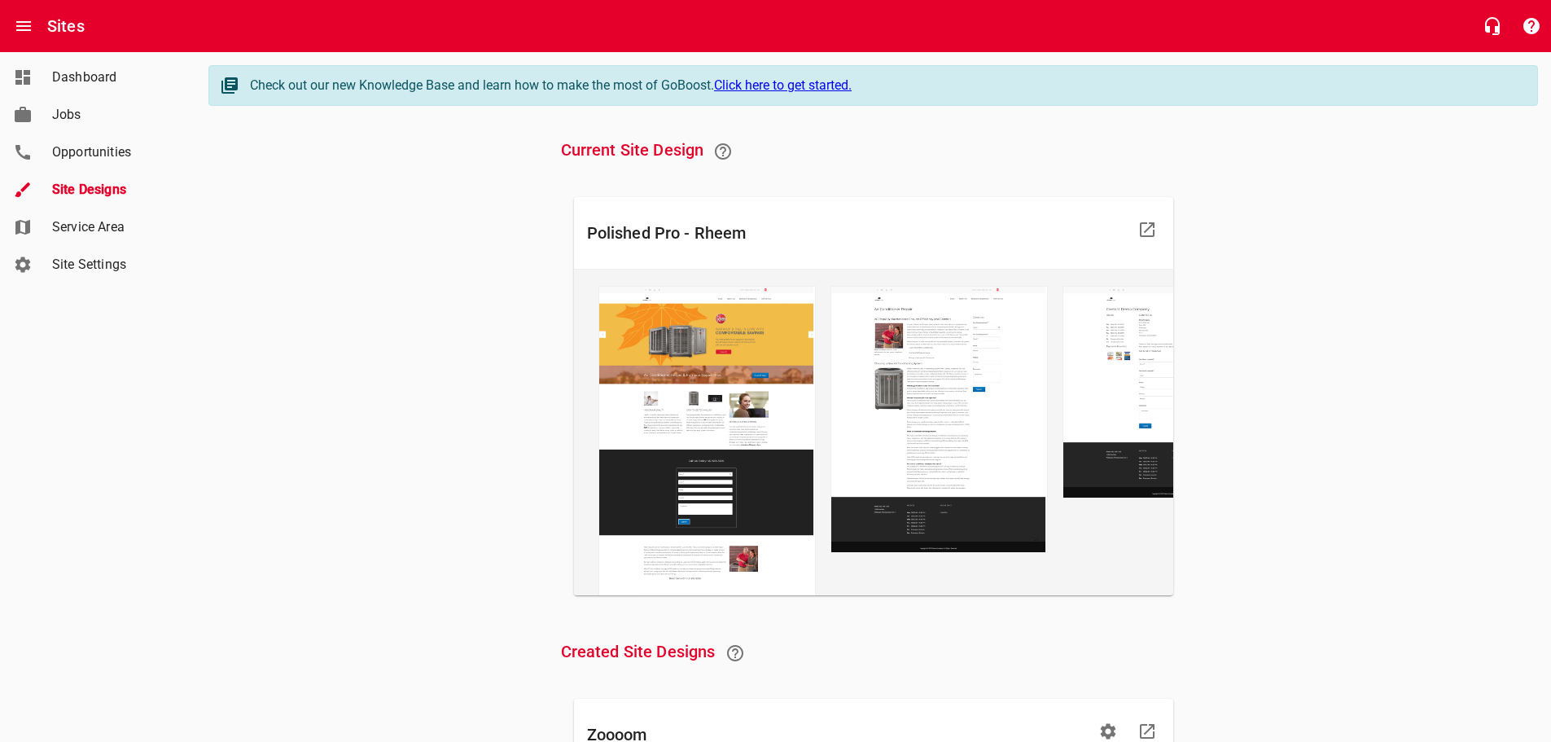
click at [1146, 225] on icon at bounding box center [1148, 230] width 20 height 20
